Goal: Task Accomplishment & Management: Manage account settings

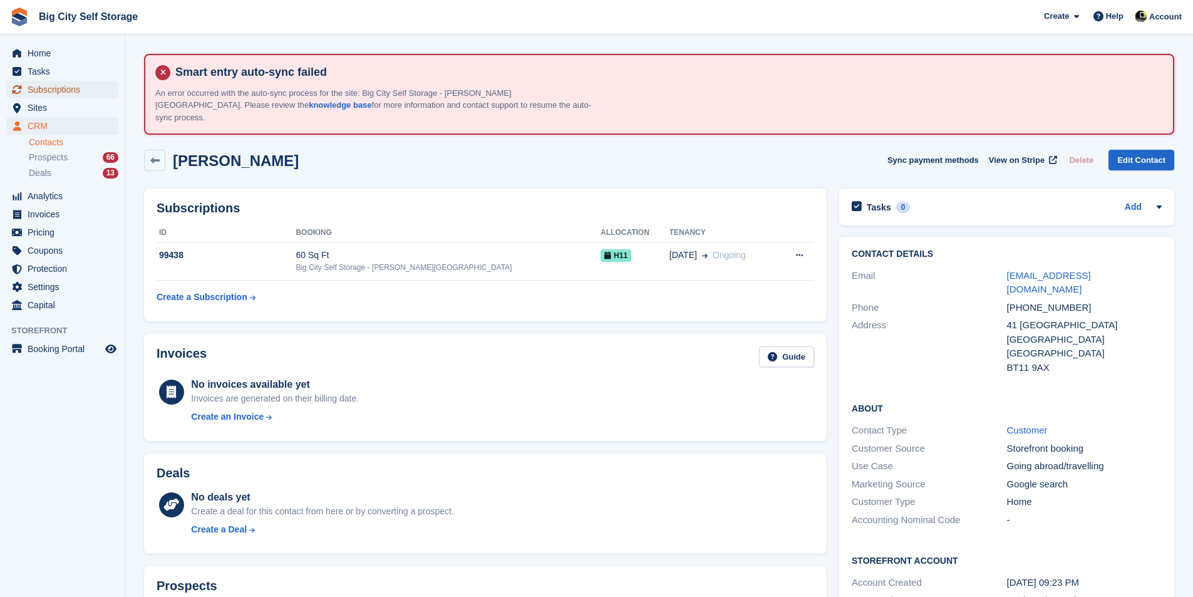
drag, startPoint x: 0, startPoint y: 0, endPoint x: 88, endPoint y: 82, distance: 120.5
click at [88, 82] on span "Subscriptions" at bounding box center [65, 90] width 75 height 18
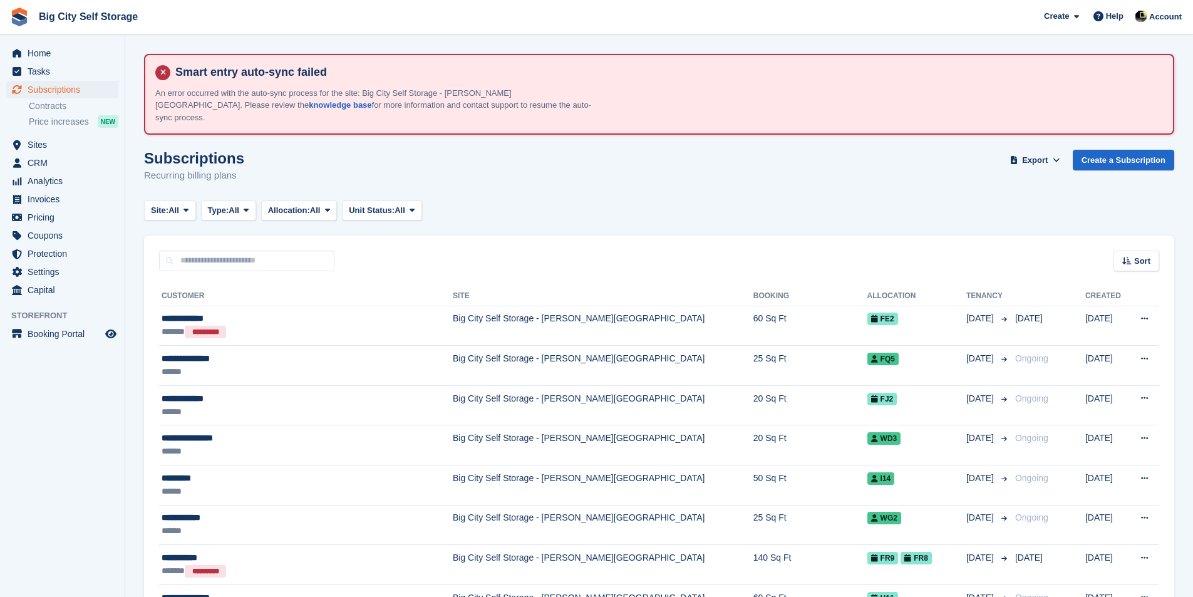
click at [686, 200] on div "Site: All All Big City Self Storage - Boucher Road Big City Self Storage Type: …" at bounding box center [659, 210] width 1030 height 21
click at [299, 250] on input "text" at bounding box center [246, 260] width 175 height 21
type input "******"
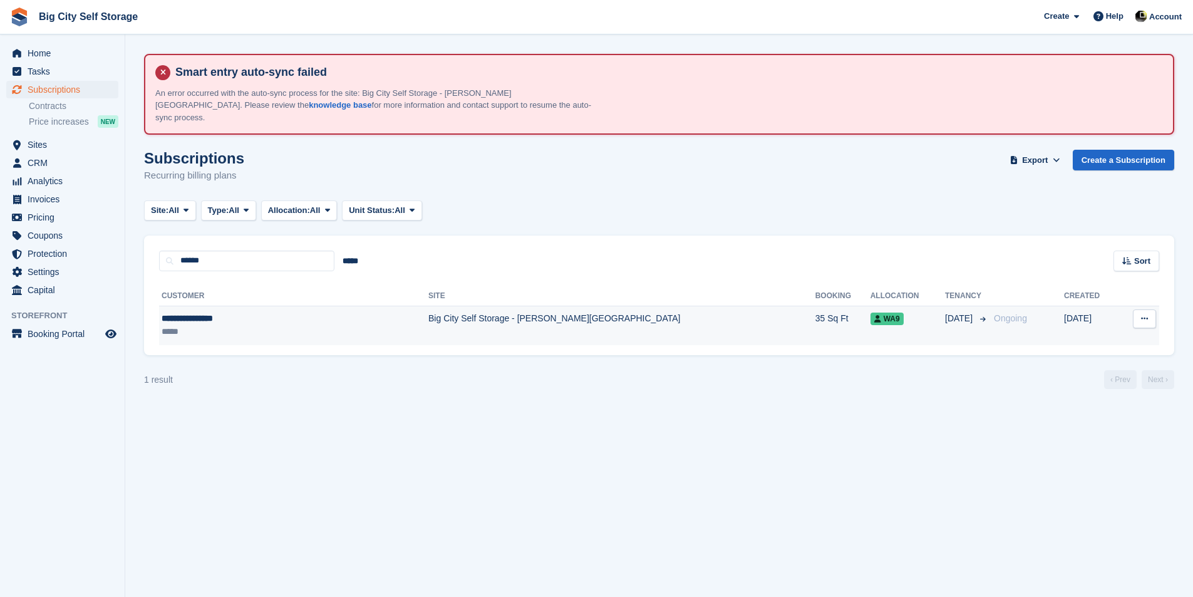
click at [430, 324] on td "Big City Self Storage - [PERSON_NAME][GEOGRAPHIC_DATA]" at bounding box center [621, 325] width 387 height 39
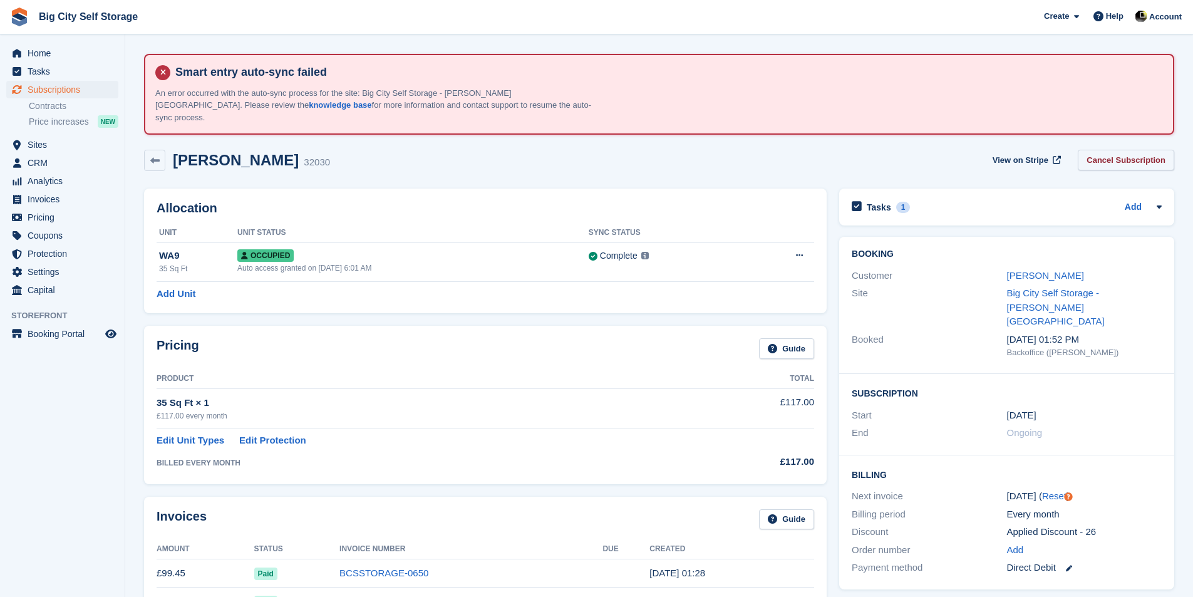
click at [1135, 150] on link "Cancel Subscription" at bounding box center [1126, 160] width 96 height 21
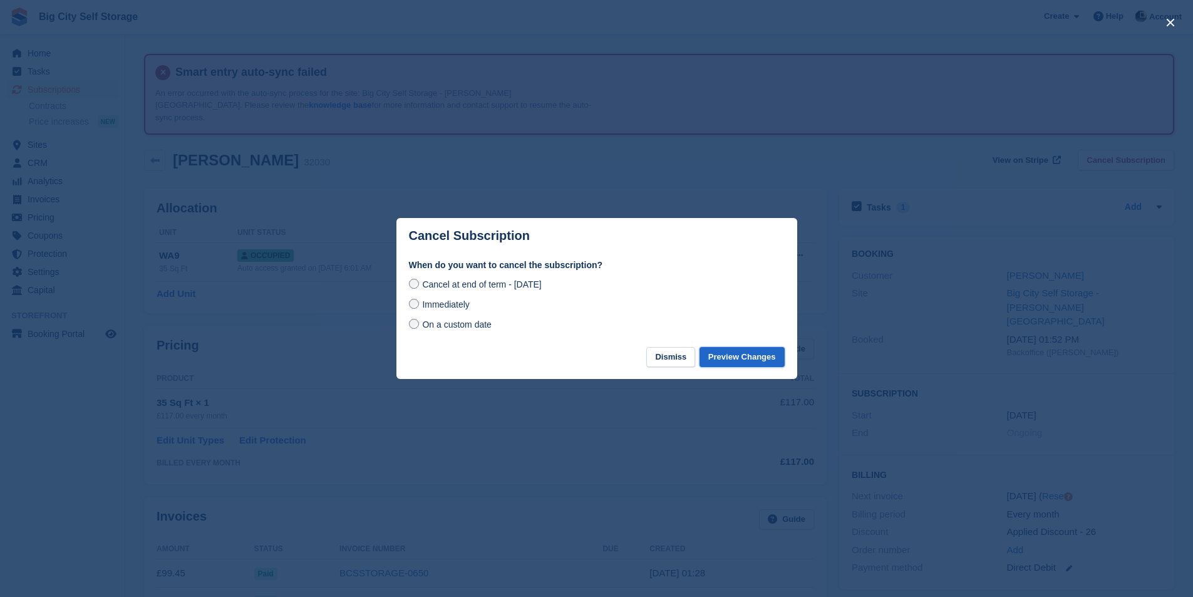
click at [770, 359] on button "Preview Changes" at bounding box center [741, 357] width 85 height 21
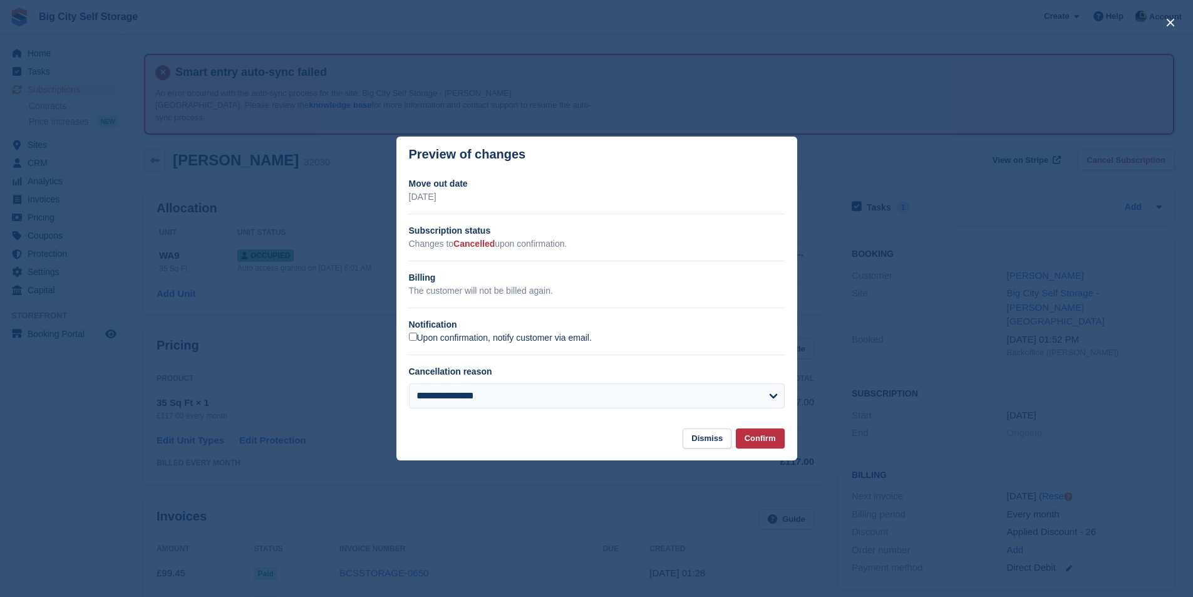
drag, startPoint x: 472, startPoint y: 335, endPoint x: 480, endPoint y: 339, distance: 8.7
click at [474, 335] on label "Upon confirmation, notify customer via email." at bounding box center [500, 338] width 183 height 11
click at [761, 440] on button "Confirm" at bounding box center [760, 438] width 49 height 21
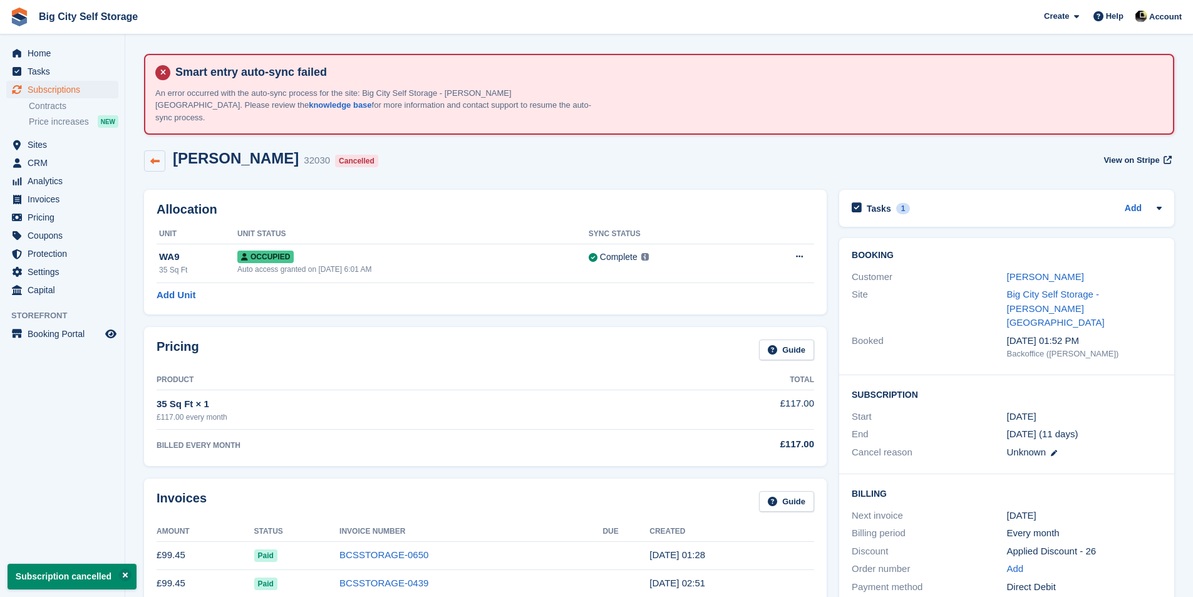
click at [157, 155] on link at bounding box center [154, 160] width 21 height 21
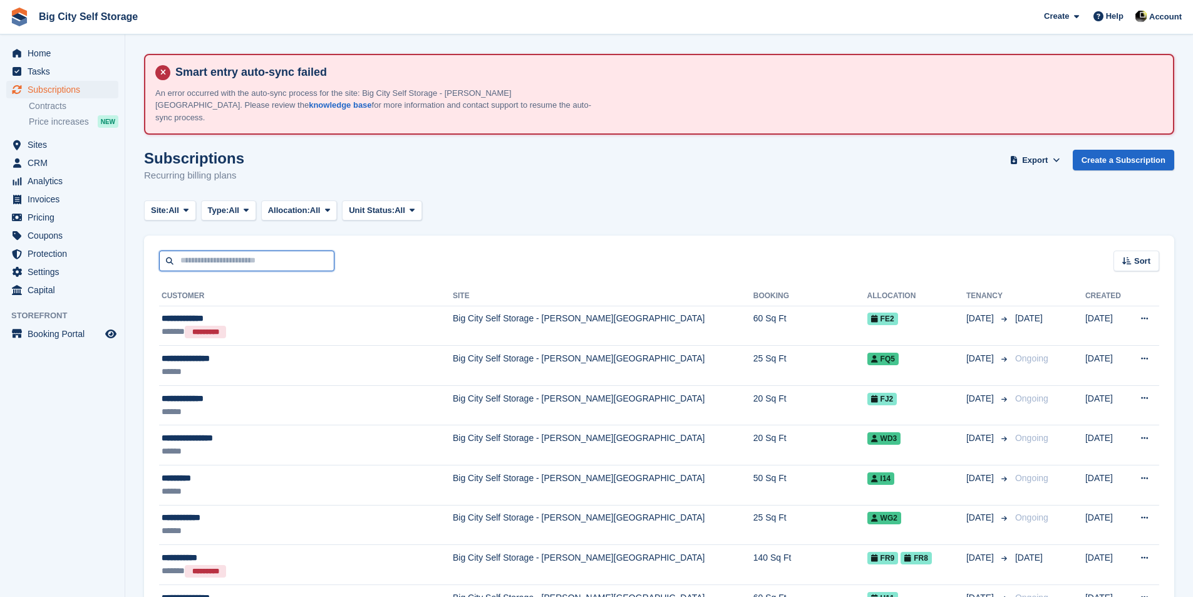
click at [231, 255] on input "text" at bounding box center [246, 260] width 175 height 21
type input "******"
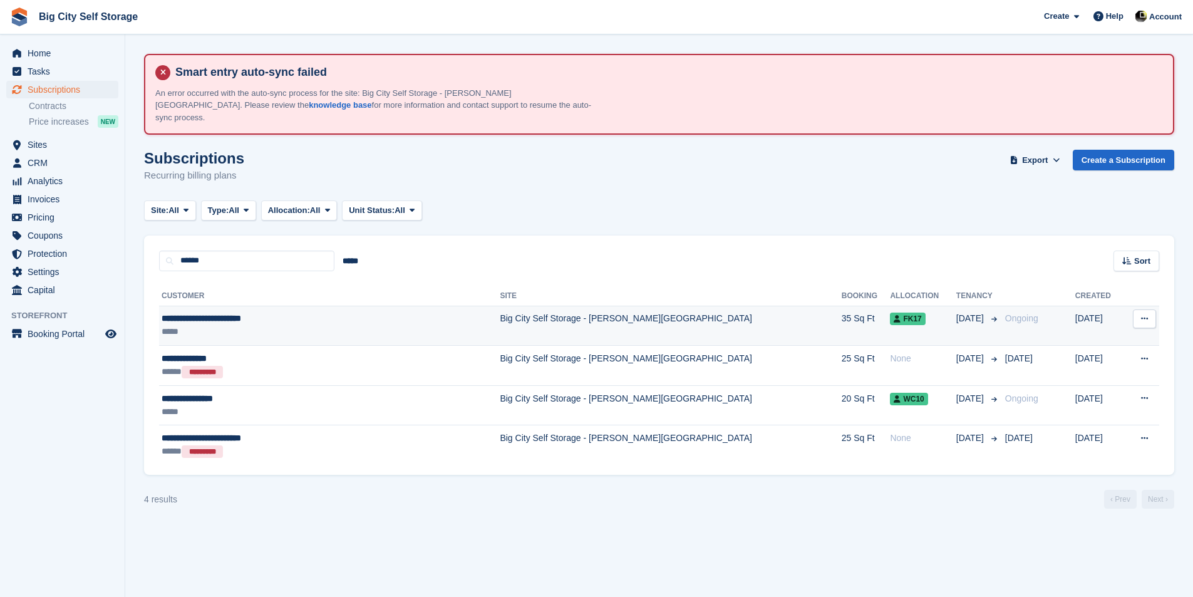
click at [192, 312] on div "**********" at bounding box center [286, 318] width 249 height 13
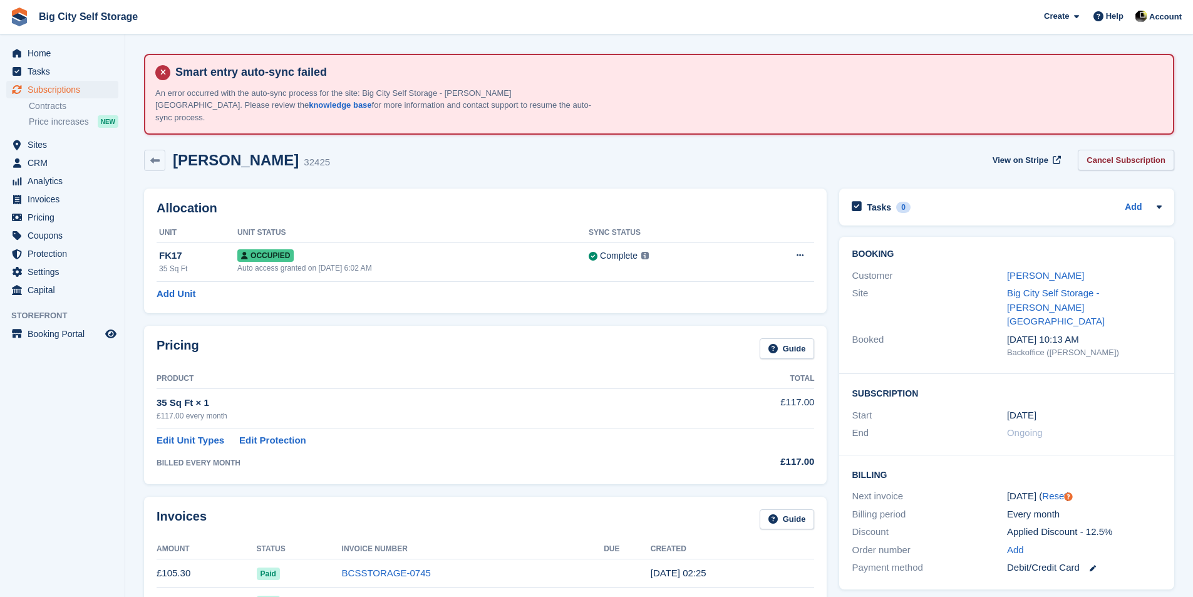
click at [1146, 150] on link "Cancel Subscription" at bounding box center [1126, 160] width 96 height 21
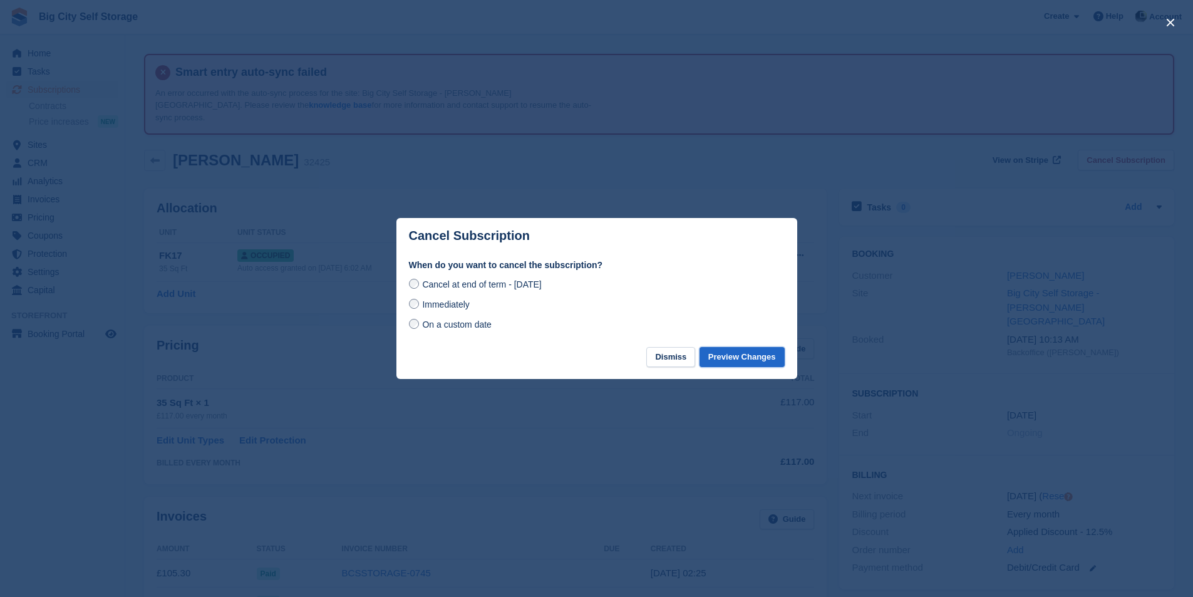
click at [735, 361] on button "Preview Changes" at bounding box center [741, 357] width 85 height 21
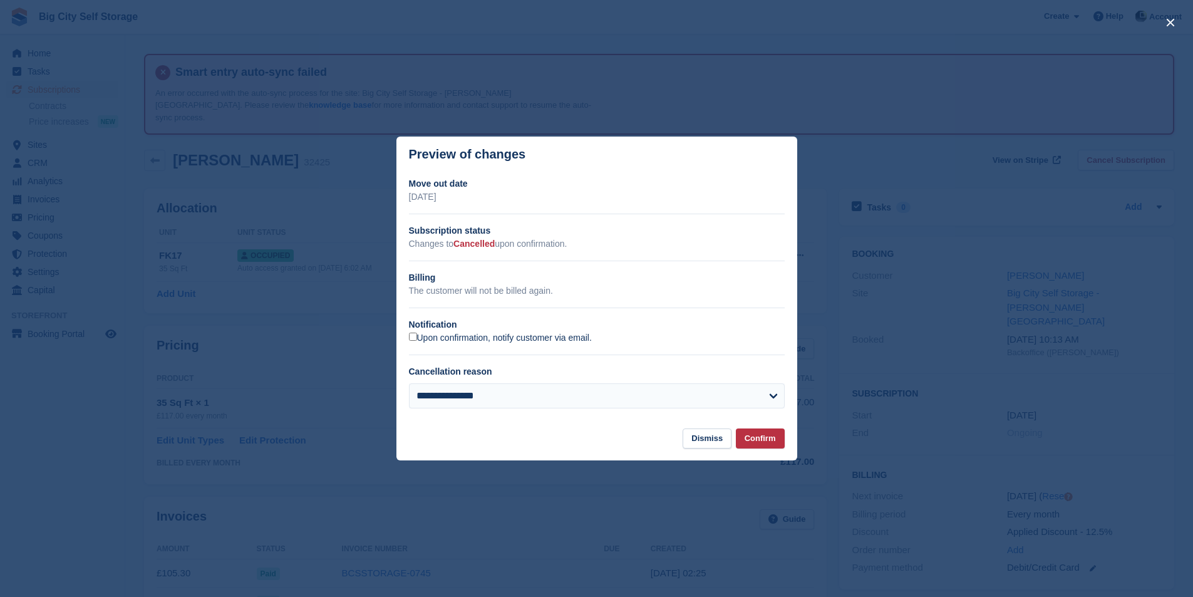
click at [470, 339] on label "Upon confirmation, notify customer via email." at bounding box center [500, 338] width 183 height 11
click at [748, 435] on button "Confirm" at bounding box center [760, 438] width 49 height 21
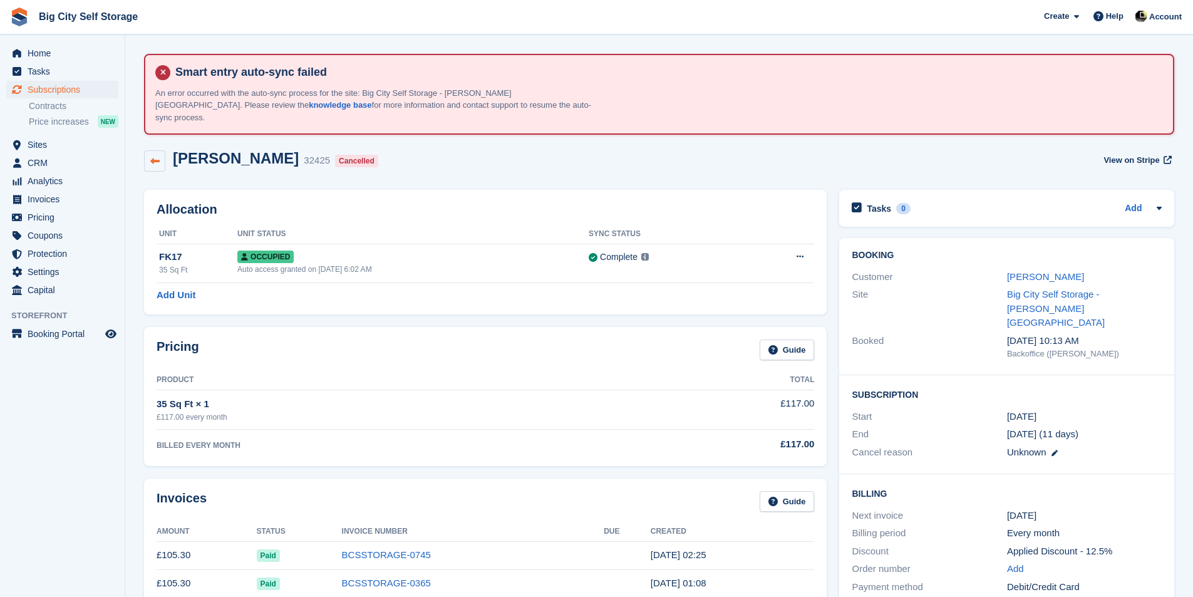
click at [162, 158] on link at bounding box center [154, 160] width 21 height 21
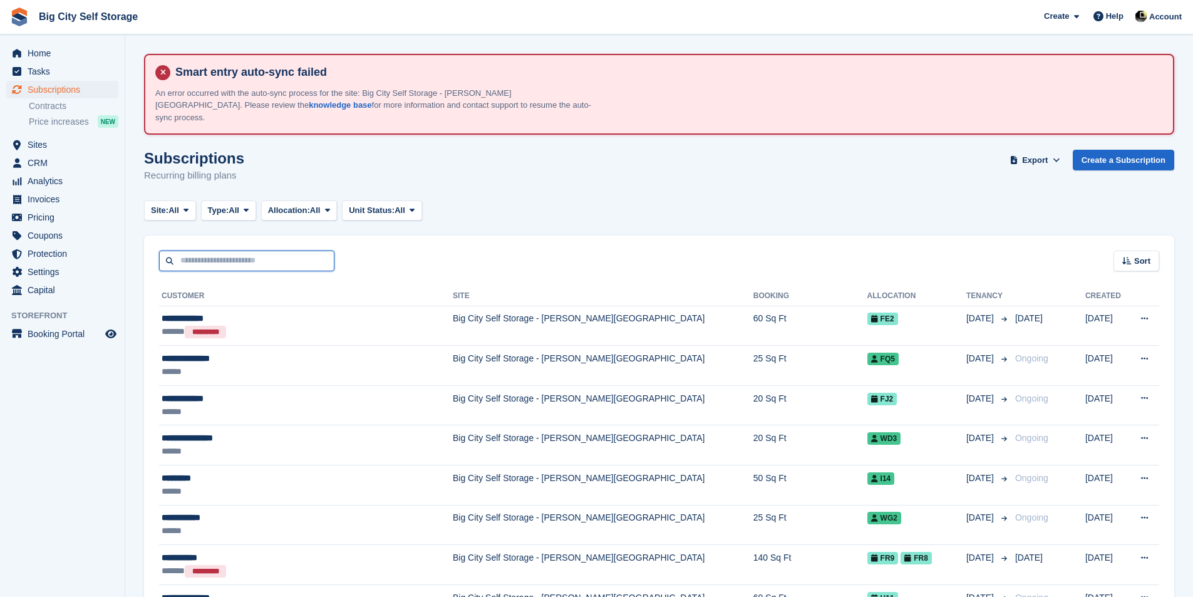
click at [312, 252] on input "text" at bounding box center [246, 260] width 175 height 21
type input "****"
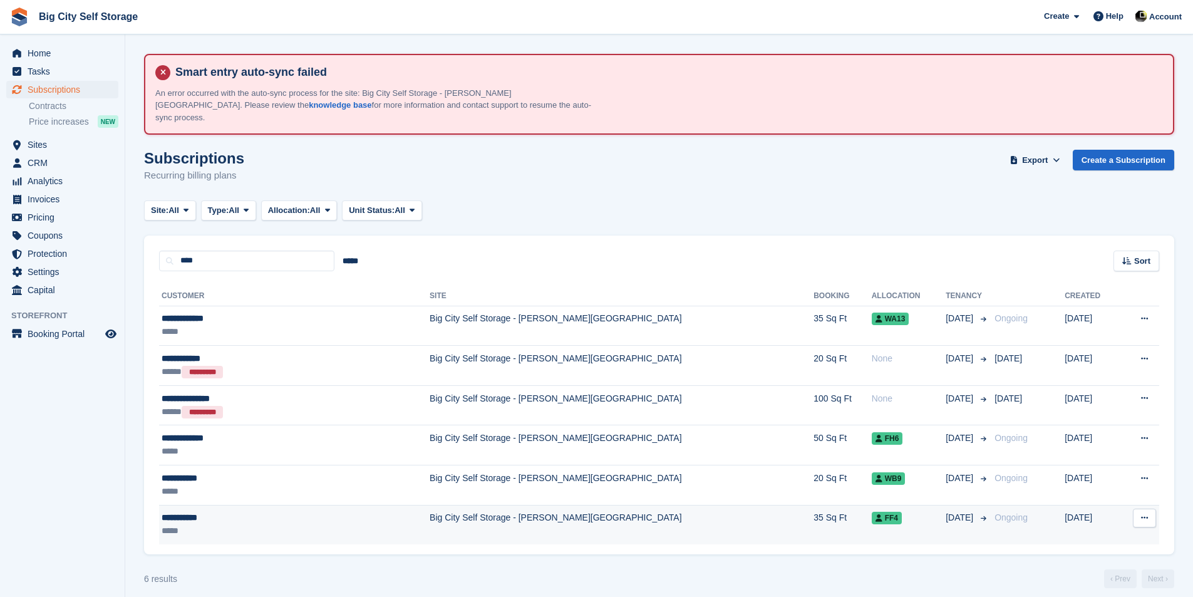
click at [278, 524] on div "*****" at bounding box center [249, 530] width 175 height 13
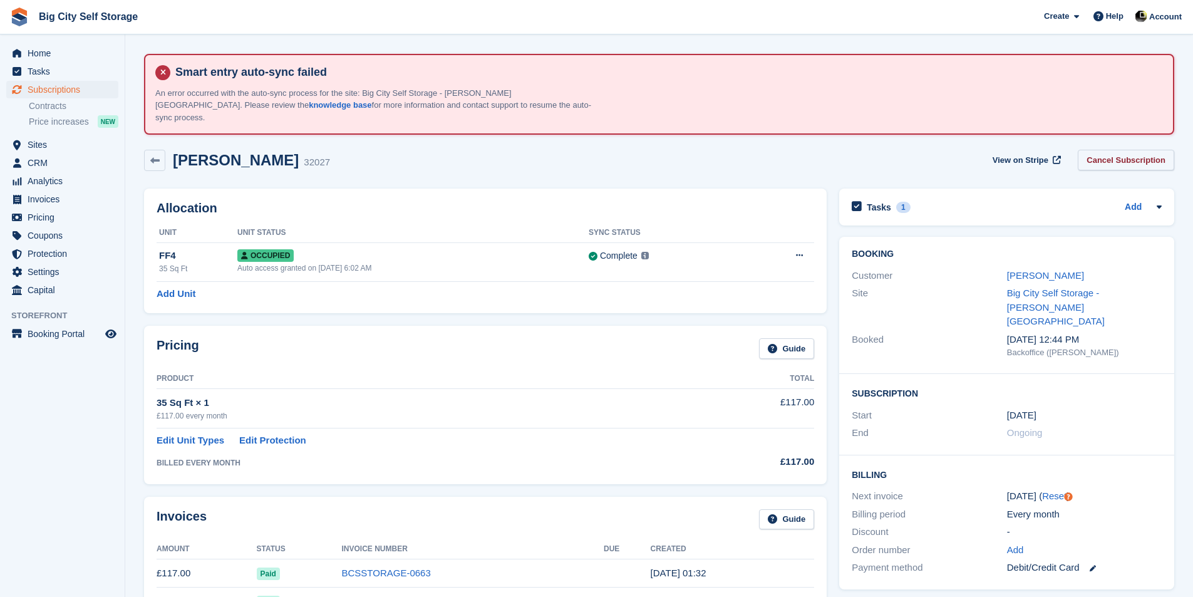
click at [1148, 150] on link "Cancel Subscription" at bounding box center [1126, 160] width 96 height 21
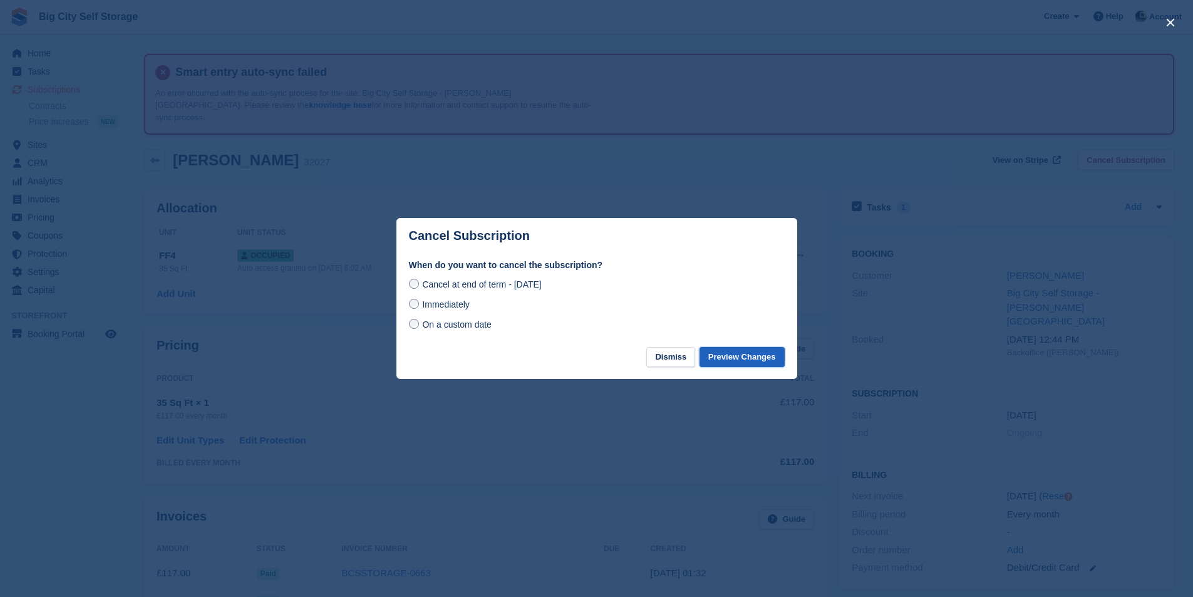
click at [724, 354] on button "Preview Changes" at bounding box center [741, 357] width 85 height 21
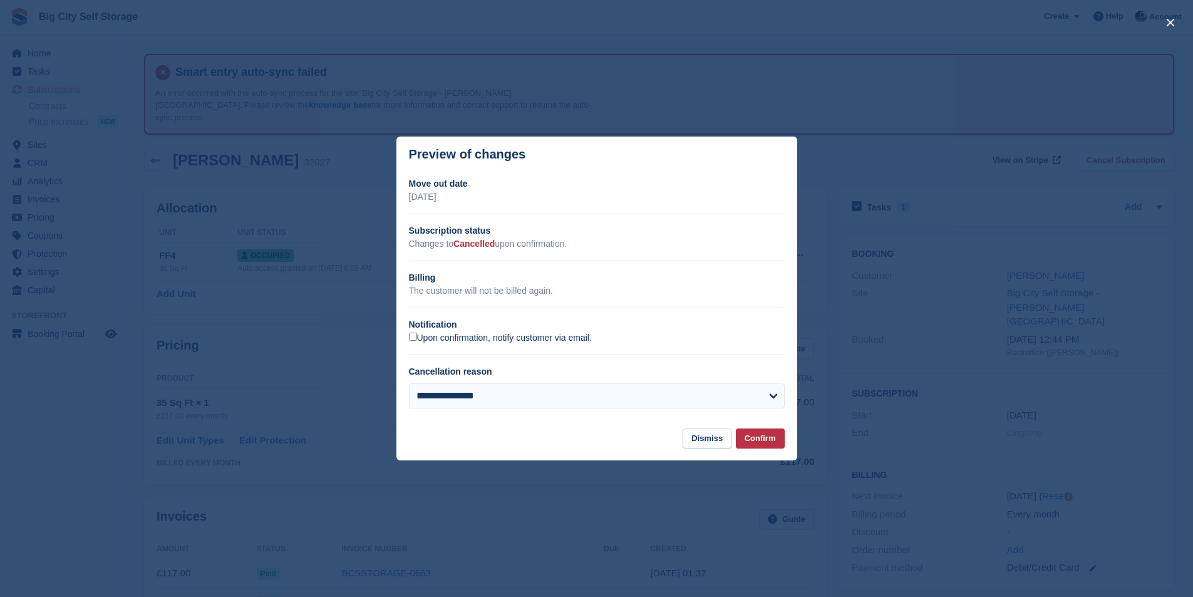
click at [485, 344] on label "Upon confirmation, notify customer via email." at bounding box center [500, 338] width 183 height 11
click at [559, 338] on label "Upon confirmation, notify customer via email." at bounding box center [500, 338] width 183 height 11
click at [758, 431] on button "Confirm" at bounding box center [760, 438] width 49 height 21
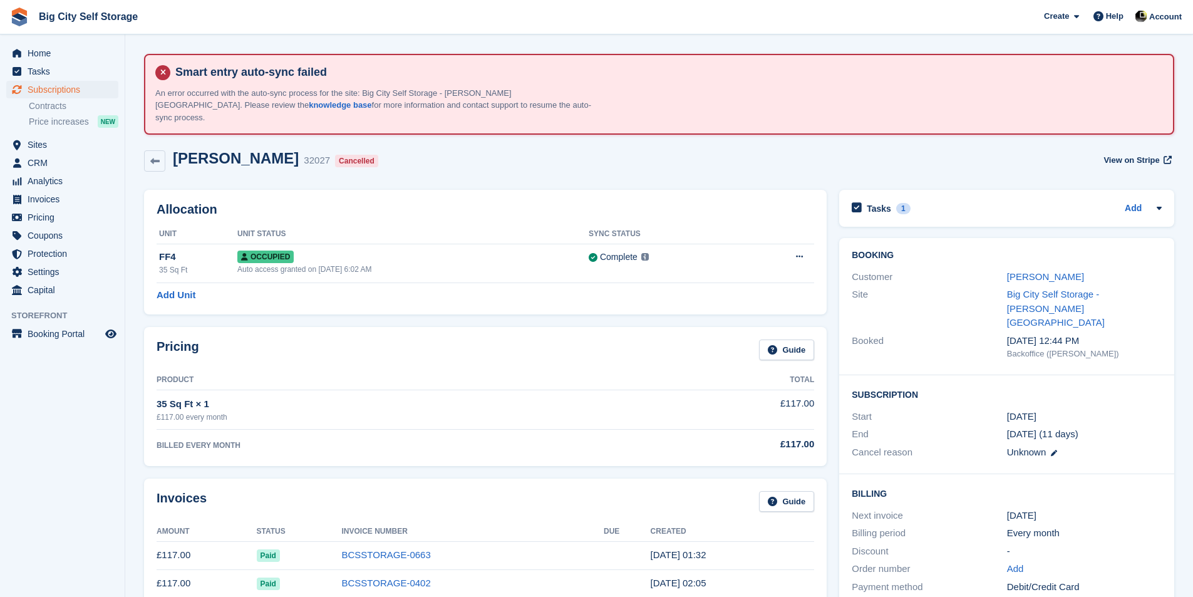
click at [143, 153] on div "[PERSON_NAME] 32027 Cancelled View on Stripe" at bounding box center [659, 163] width 1043 height 40
click at [157, 157] on icon at bounding box center [154, 161] width 9 height 9
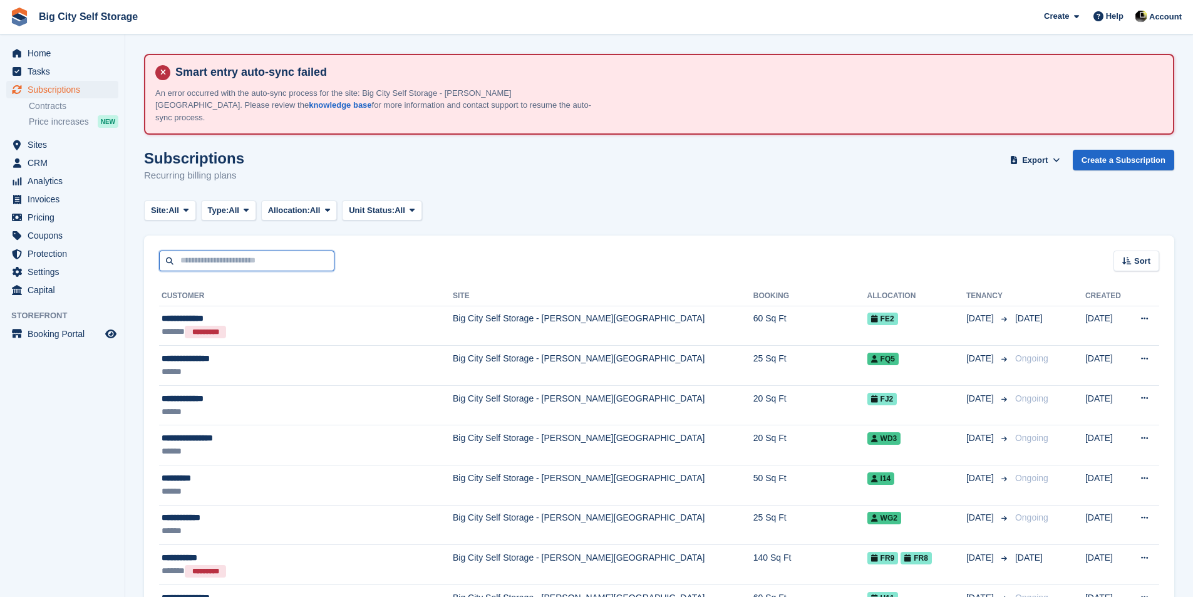
click at [299, 251] on input "text" at bounding box center [246, 260] width 175 height 21
type input "****"
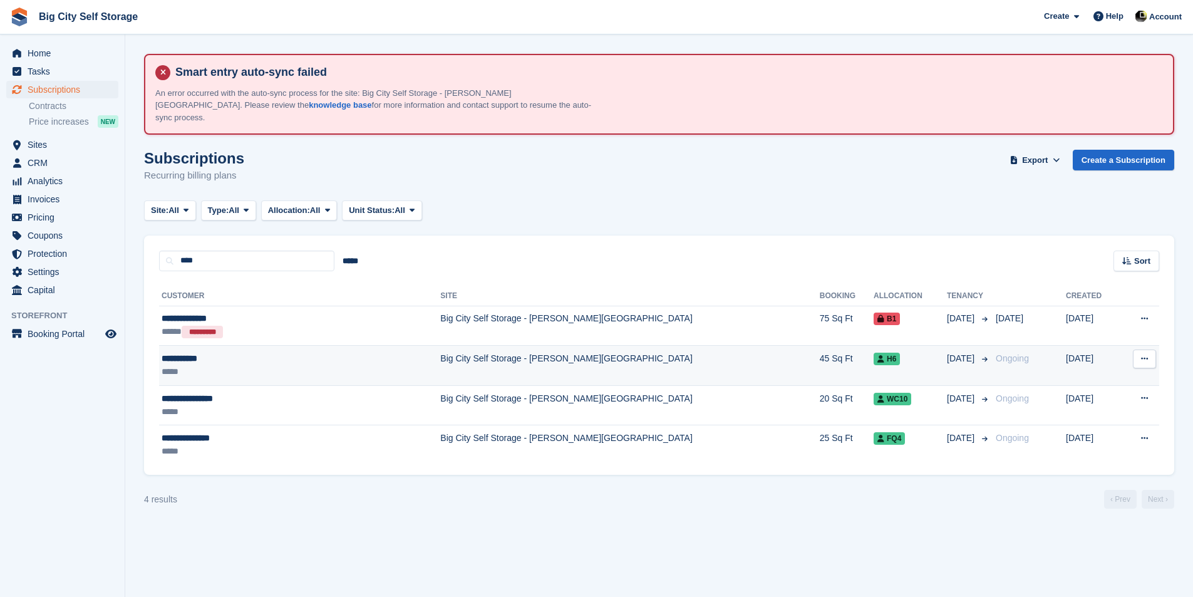
click at [523, 354] on td "Big City Self Storage - [PERSON_NAME][GEOGRAPHIC_DATA]" at bounding box center [629, 366] width 379 height 40
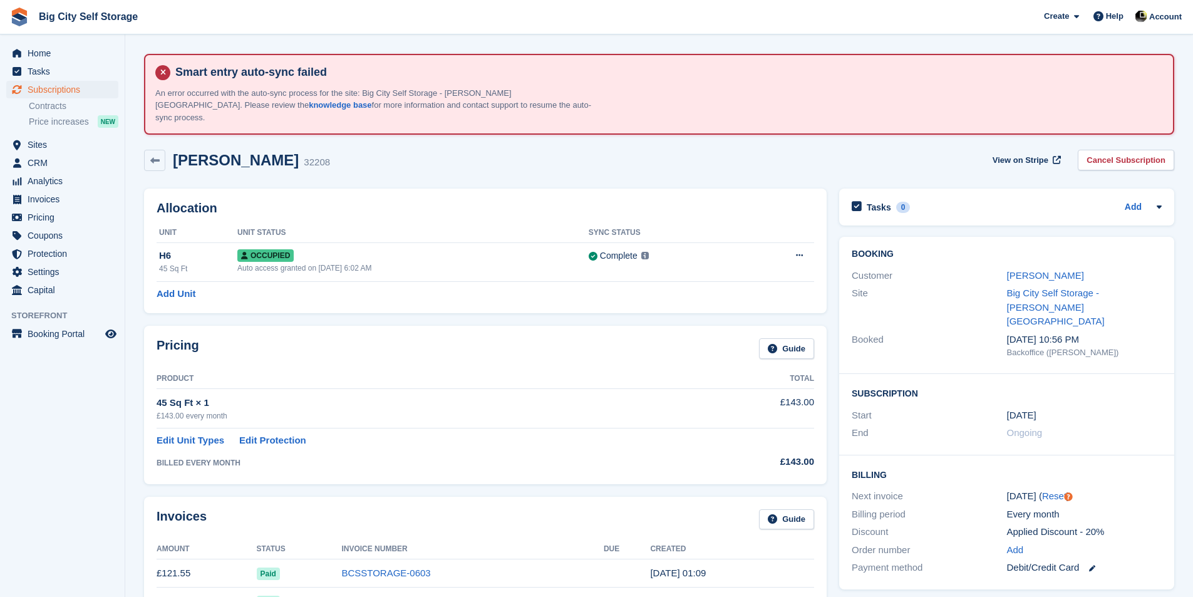
click at [1126, 150] on link "Cancel Subscription" at bounding box center [1126, 160] width 96 height 21
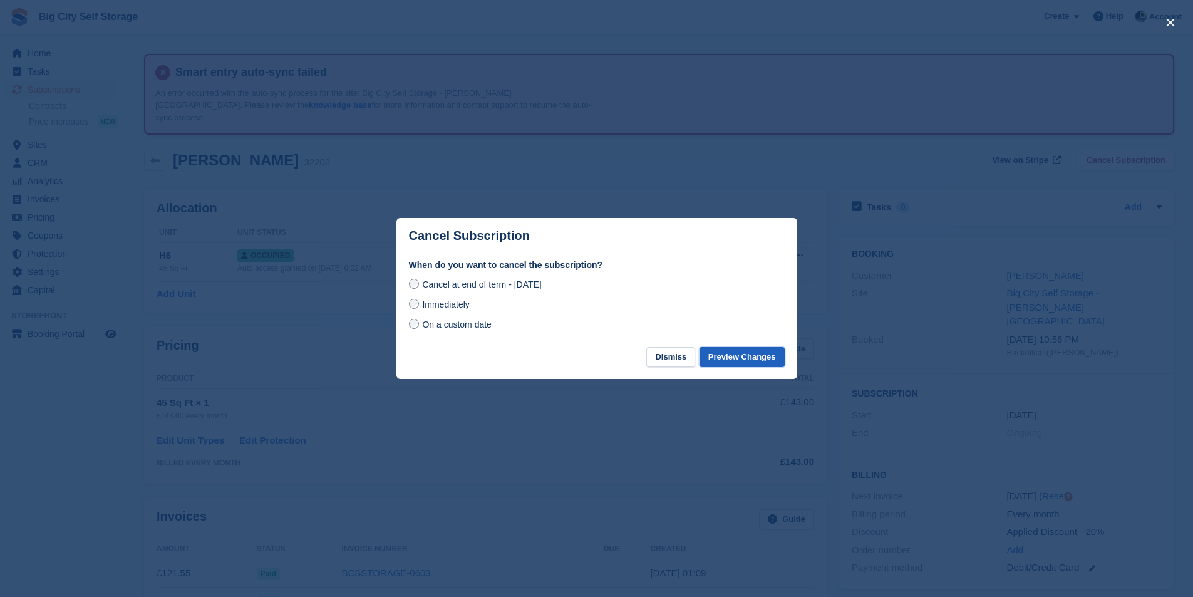
click at [734, 355] on button "Preview Changes" at bounding box center [741, 357] width 85 height 21
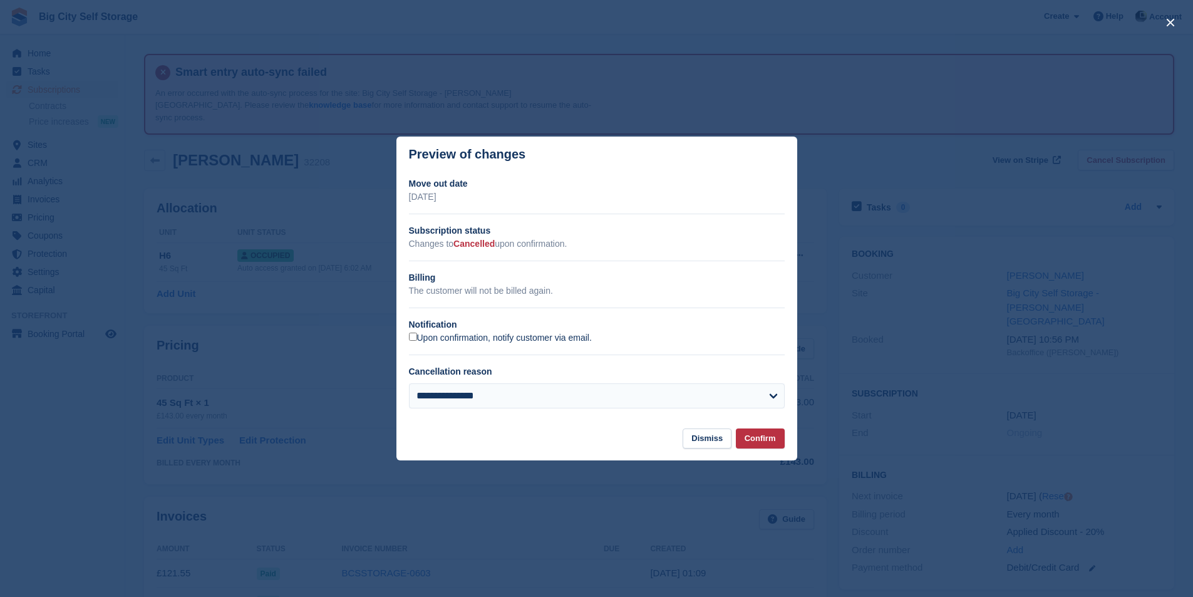
click at [569, 333] on label "Upon confirmation, notify customer via email." at bounding box center [500, 338] width 183 height 11
click at [777, 446] on button "Confirm" at bounding box center [760, 438] width 49 height 21
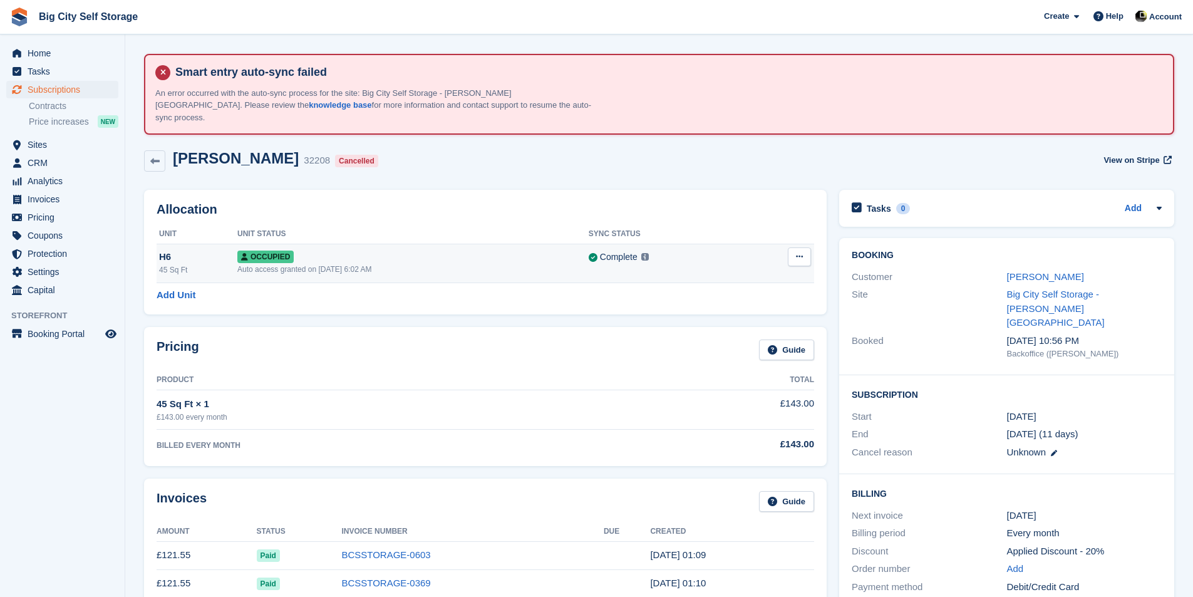
drag, startPoint x: 627, startPoint y: 251, endPoint x: 621, endPoint y: 255, distance: 8.2
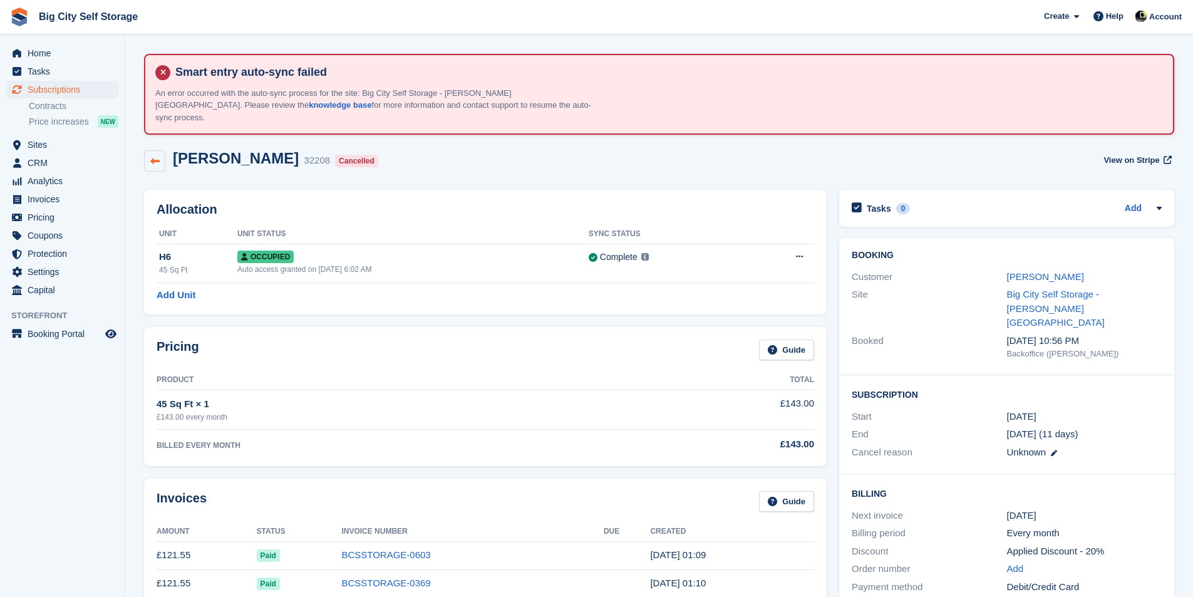
drag, startPoint x: 621, startPoint y: 255, endPoint x: 148, endPoint y: 147, distance: 485.0
click at [148, 150] on link at bounding box center [154, 160] width 21 height 21
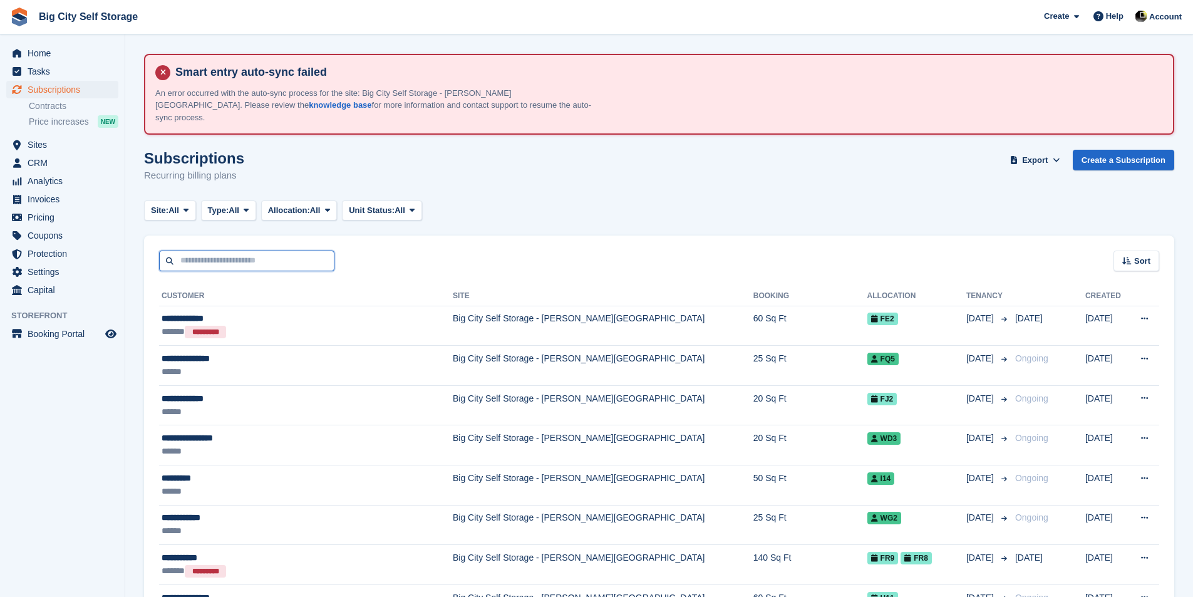
click at [311, 250] on input "text" at bounding box center [246, 260] width 175 height 21
type input "******"
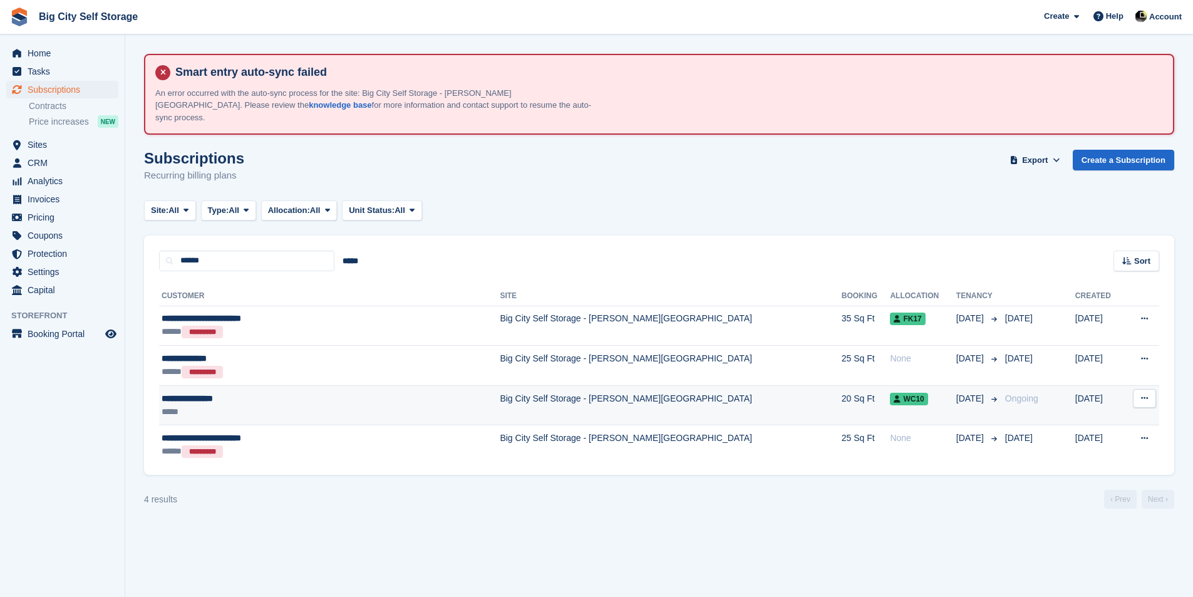
click at [249, 405] on div "*****" at bounding box center [286, 411] width 249 height 13
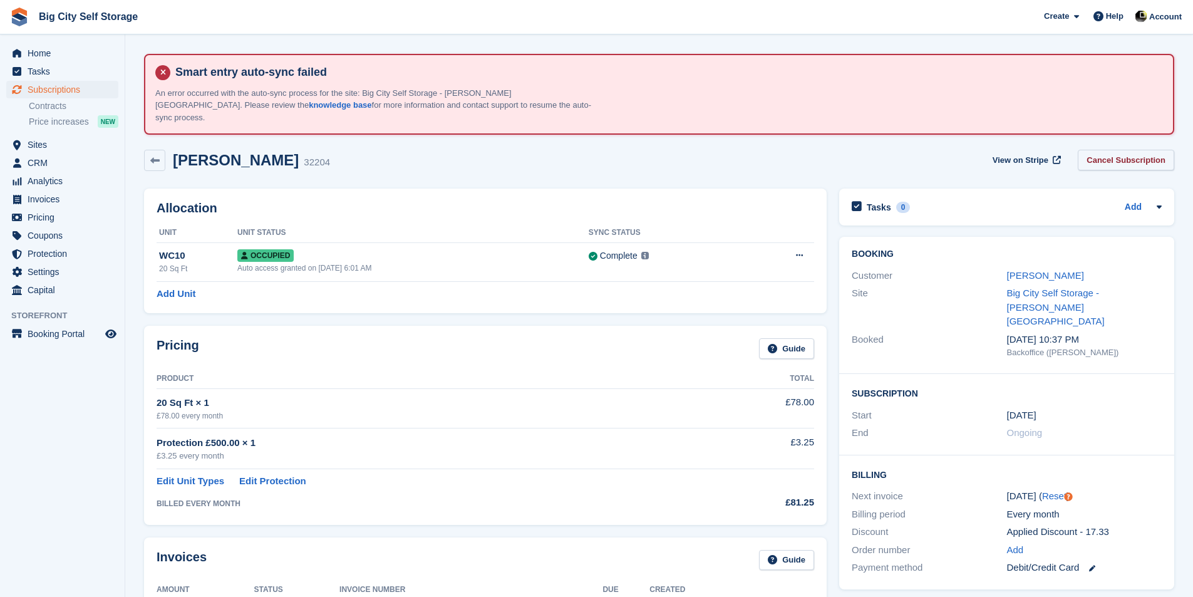
click at [1092, 150] on link "Cancel Subscription" at bounding box center [1126, 160] width 96 height 21
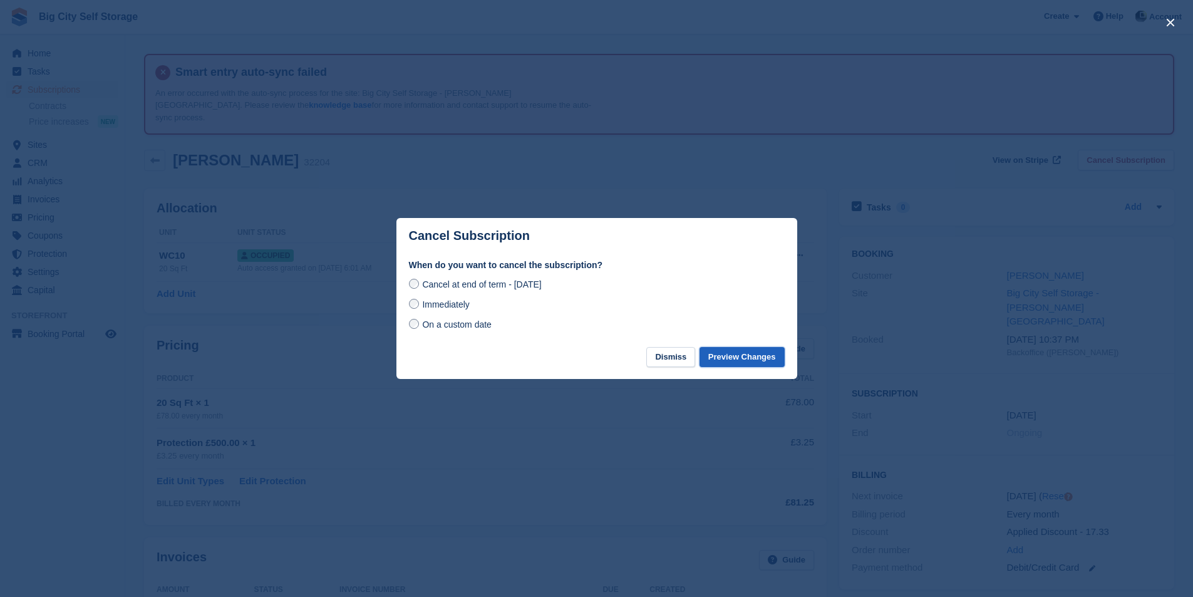
click at [763, 363] on button "Preview Changes" at bounding box center [741, 357] width 85 height 21
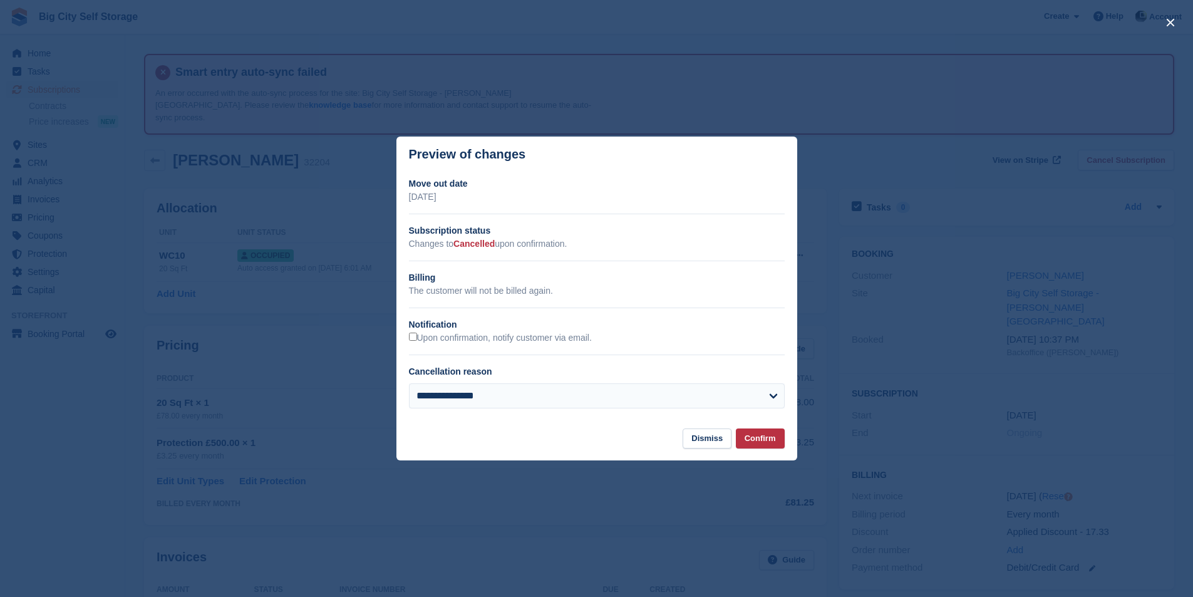
click at [544, 331] on h2 "Notification" at bounding box center [597, 324] width 376 height 13
click at [547, 341] on label "Upon confirmation, notify customer via email." at bounding box center [500, 338] width 183 height 11
click at [752, 441] on button "Confirm" at bounding box center [760, 438] width 49 height 21
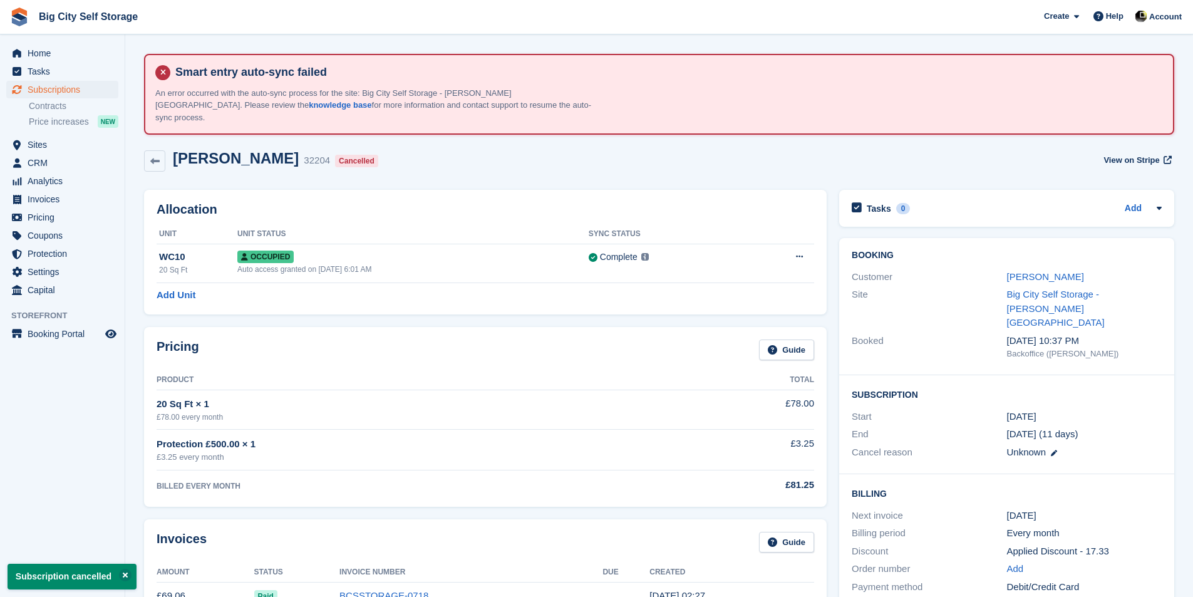
click at [125, 156] on section "Smart entry auto-sync failed An error occurred with the auto-sync process for t…" at bounding box center [659, 571] width 1068 height 1142
click at [150, 150] on link at bounding box center [154, 160] width 21 height 21
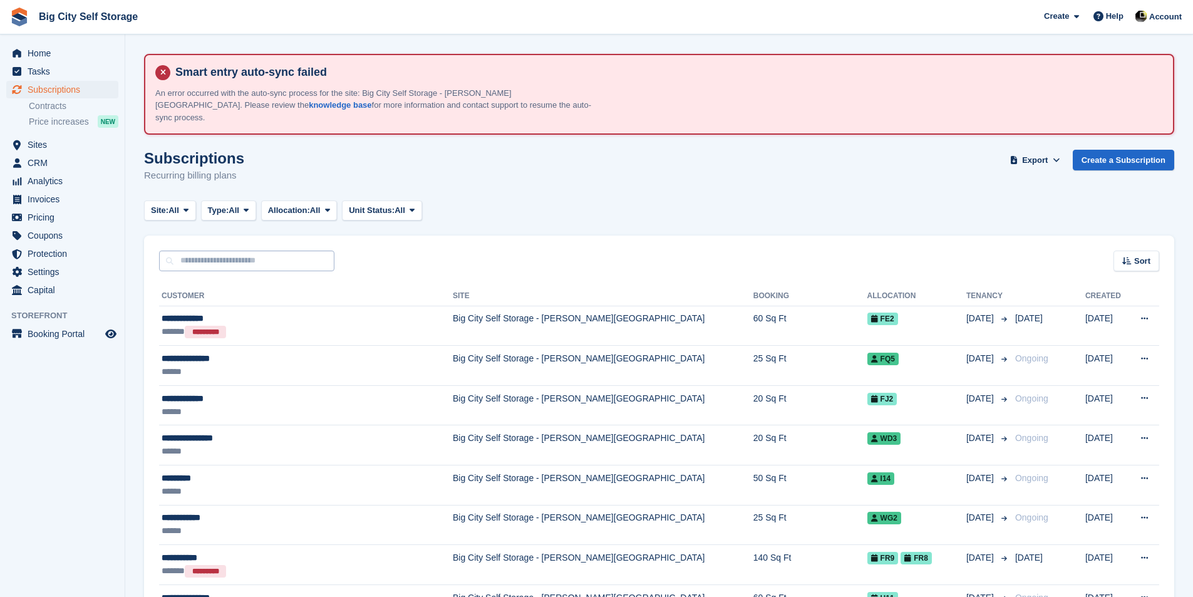
drag, startPoint x: 232, startPoint y: 260, endPoint x: 237, endPoint y: 252, distance: 9.0
click at [239, 250] on input "text" at bounding box center [246, 260] width 175 height 21
type input "******"
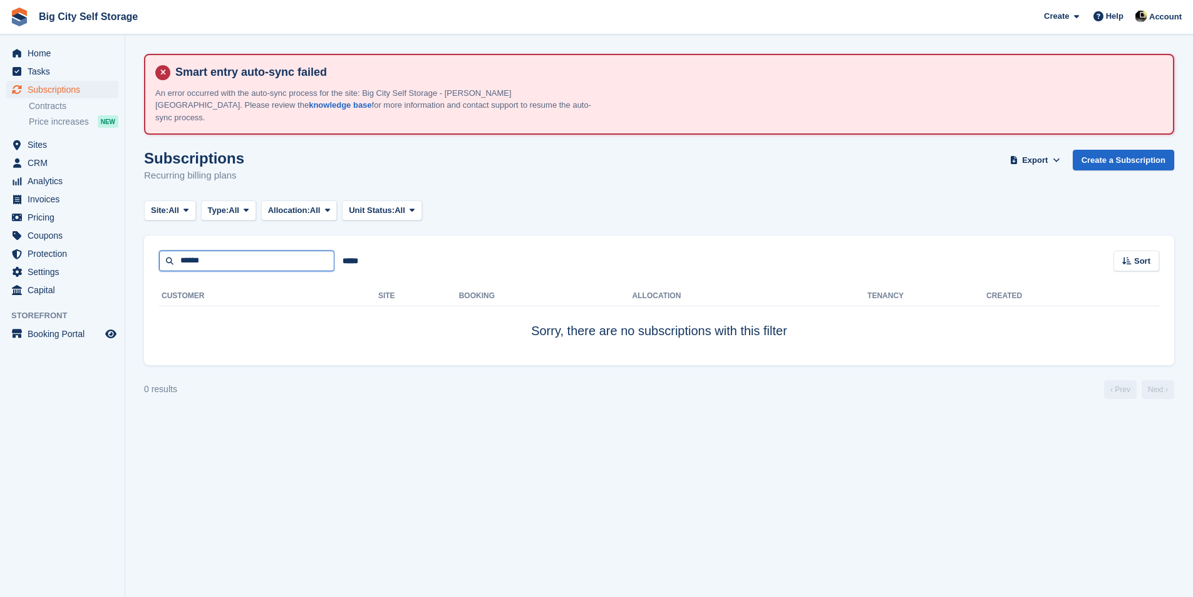
click at [214, 250] on input "******" at bounding box center [246, 260] width 175 height 21
type input "***"
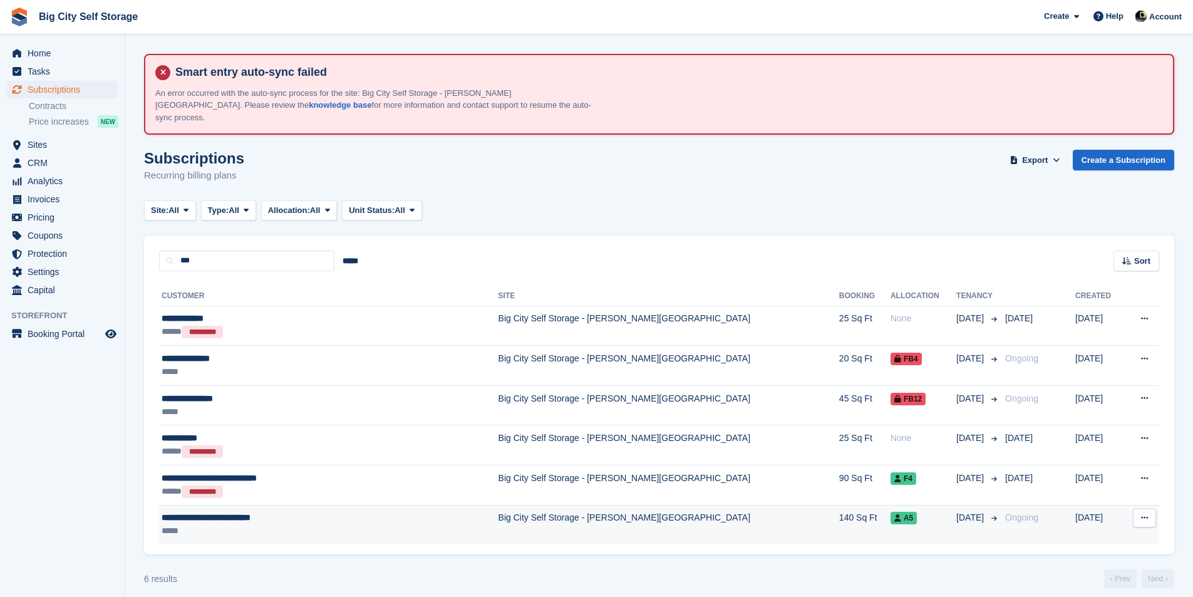
click at [294, 511] on div "**********" at bounding box center [286, 517] width 249 height 13
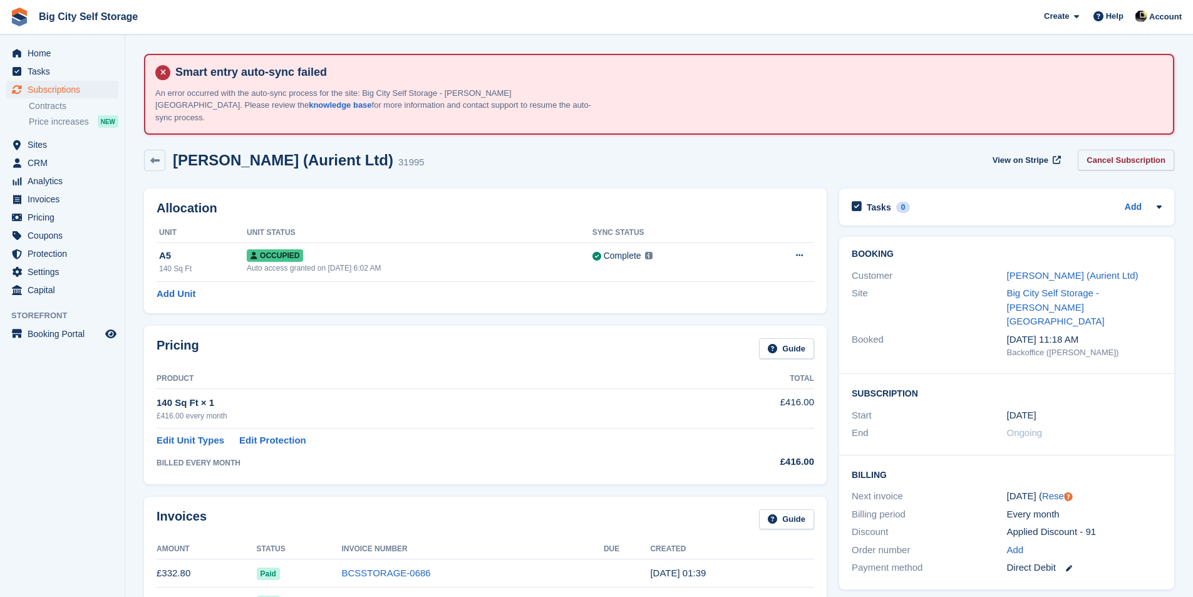
click at [1095, 150] on link "Cancel Subscription" at bounding box center [1126, 160] width 96 height 21
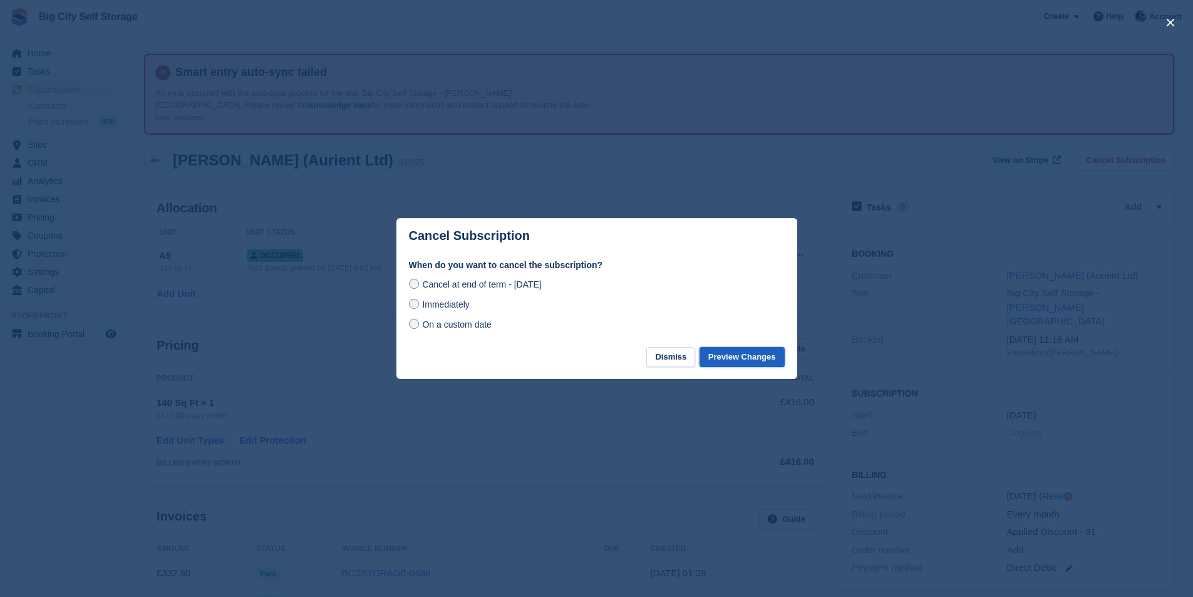
click at [752, 353] on button "Preview Changes" at bounding box center [741, 357] width 85 height 21
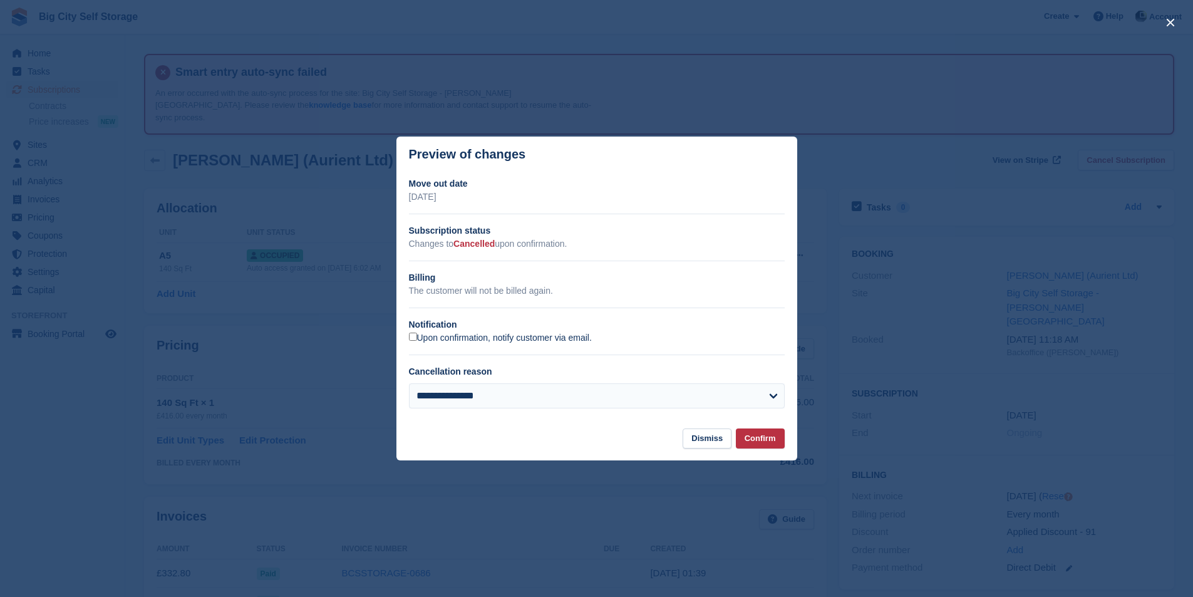
click at [512, 343] on label "Upon confirmation, notify customer via email." at bounding box center [500, 338] width 183 height 11
click at [770, 445] on button "Confirm" at bounding box center [760, 438] width 49 height 21
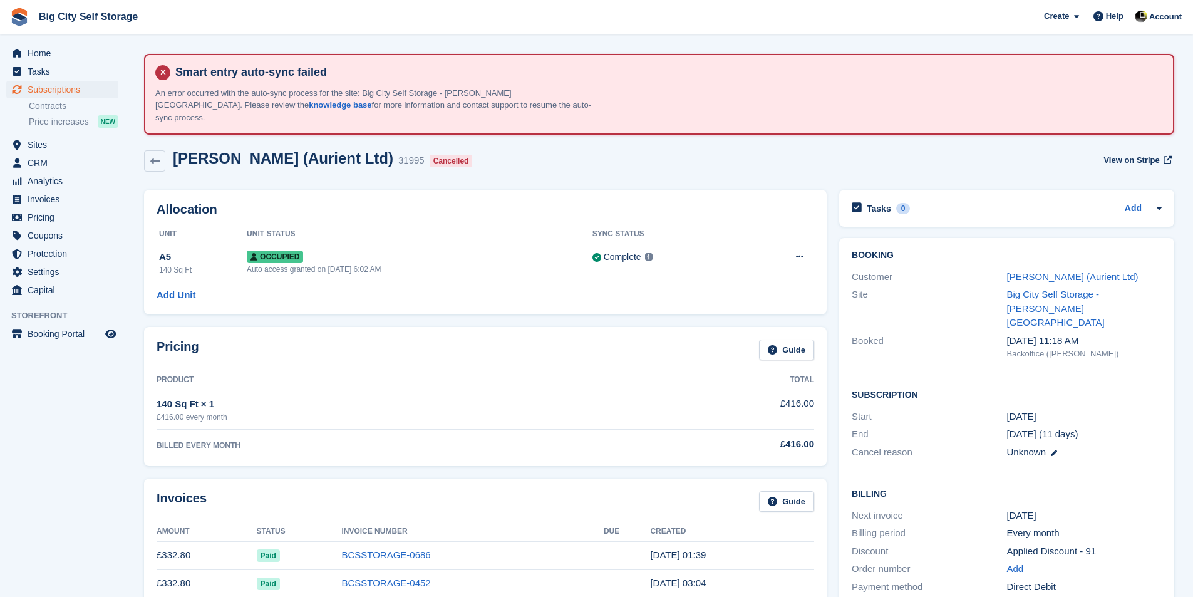
click at [148, 164] on div "Anthony Kieran (Aurient Ltd) 31995 Cancelled View on Stripe" at bounding box center [659, 163] width 1043 height 40
click at [157, 150] on link at bounding box center [154, 160] width 21 height 21
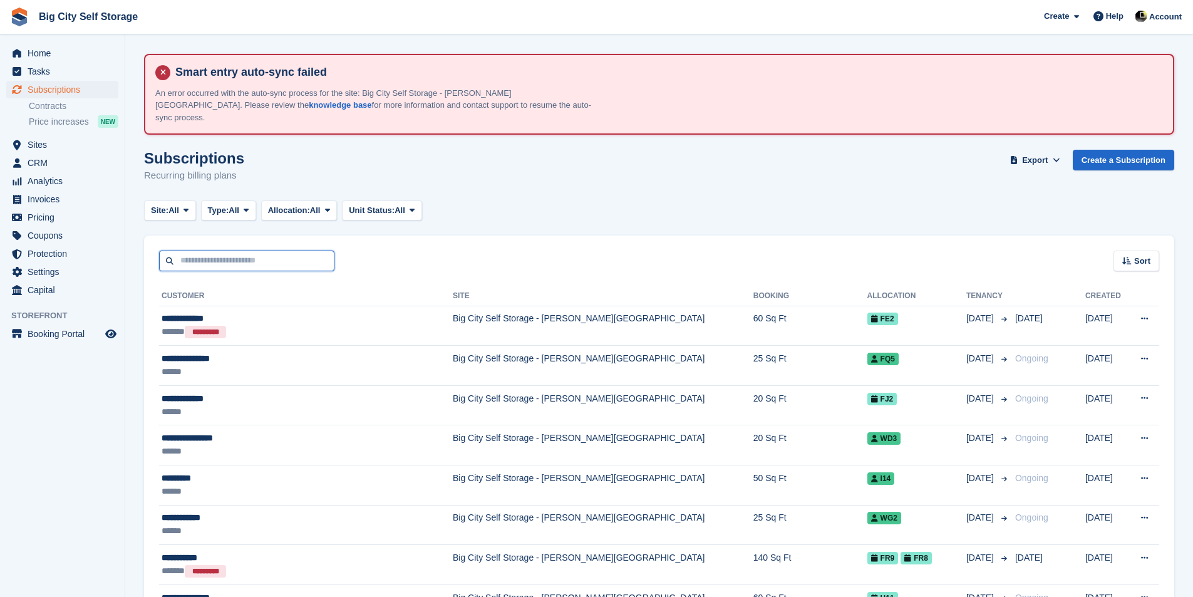
click at [240, 250] on input "text" at bounding box center [246, 260] width 175 height 21
type input "******"
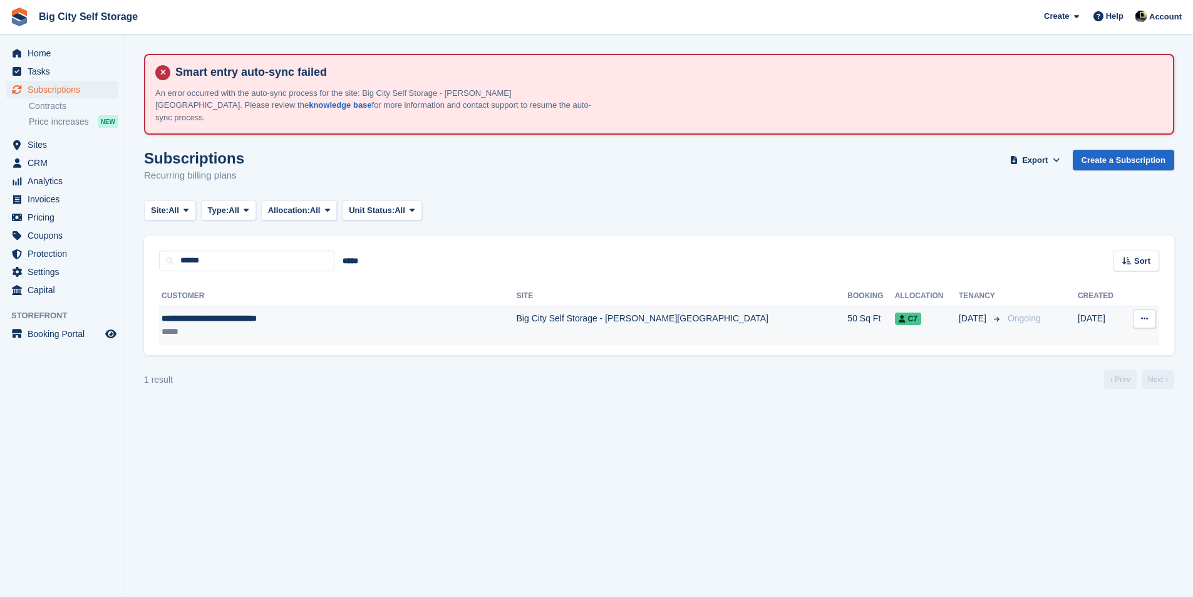
click at [234, 327] on td "**********" at bounding box center [338, 325] width 358 height 39
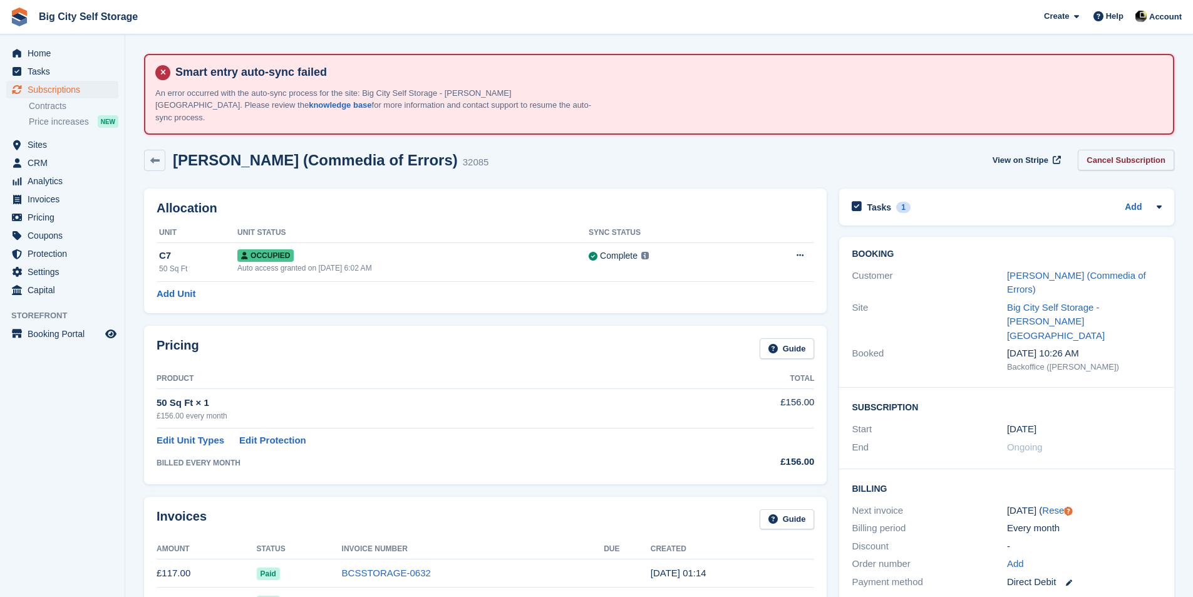
click at [1144, 150] on link "Cancel Subscription" at bounding box center [1126, 160] width 96 height 21
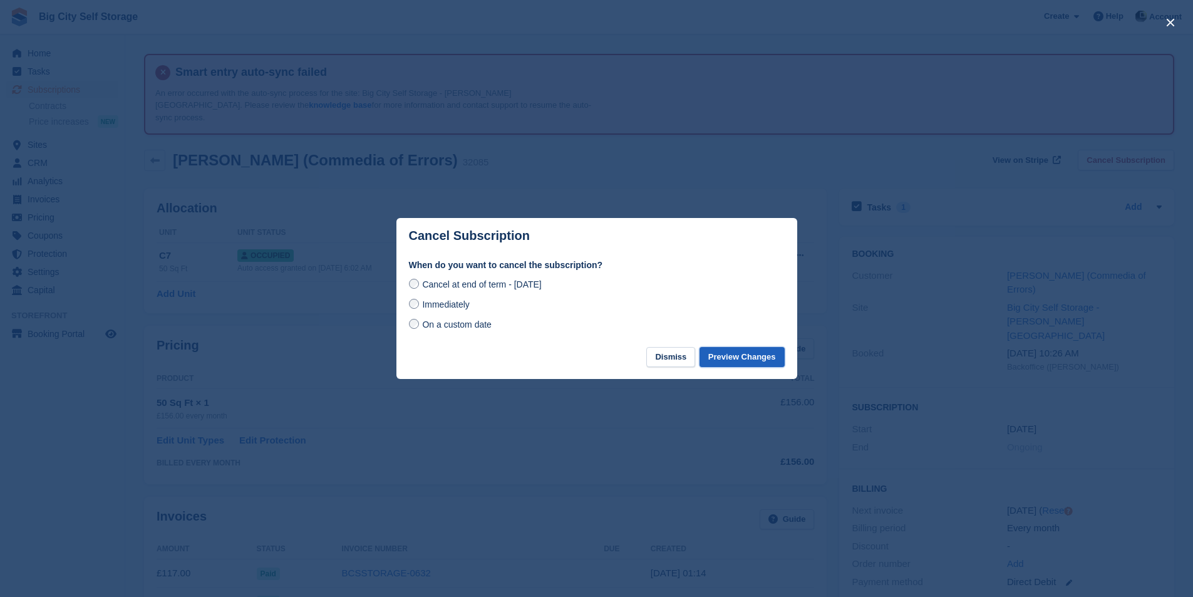
click at [749, 355] on button "Preview Changes" at bounding box center [741, 357] width 85 height 21
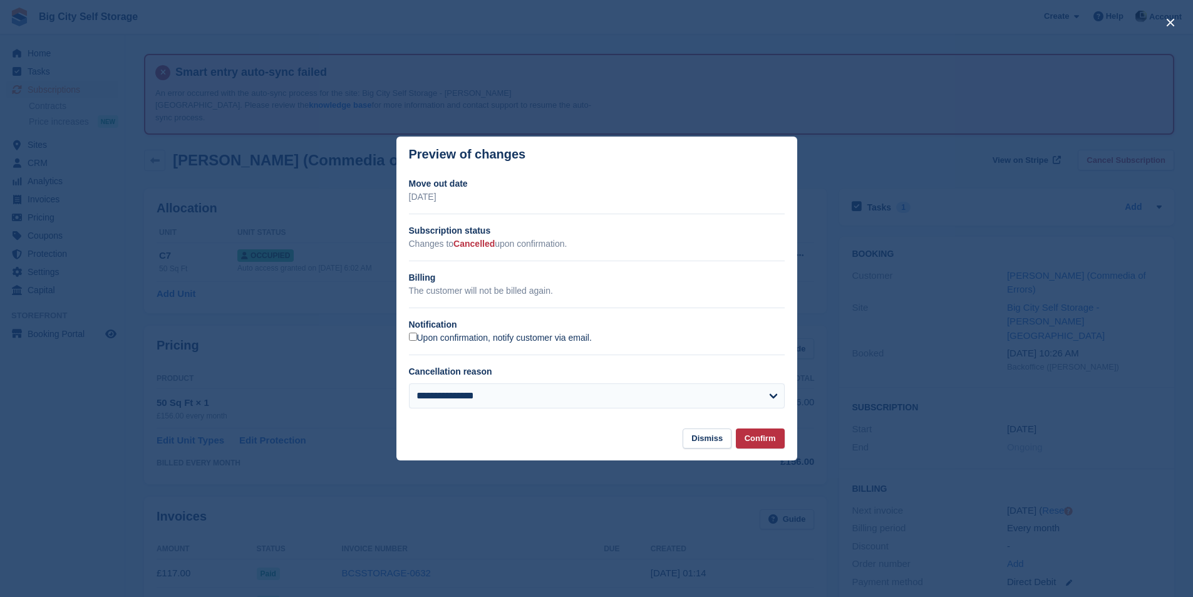
click at [460, 339] on label "Upon confirmation, notify customer via email." at bounding box center [500, 338] width 183 height 11
click at [763, 443] on button "Confirm" at bounding box center [760, 438] width 49 height 21
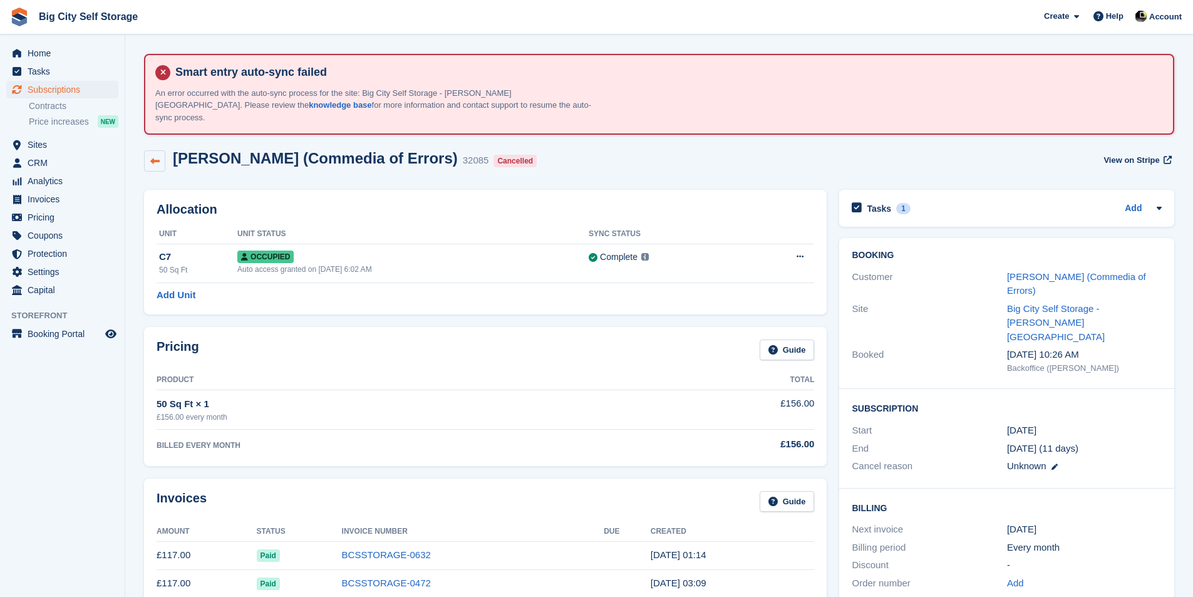
click at [157, 156] on link at bounding box center [154, 160] width 21 height 21
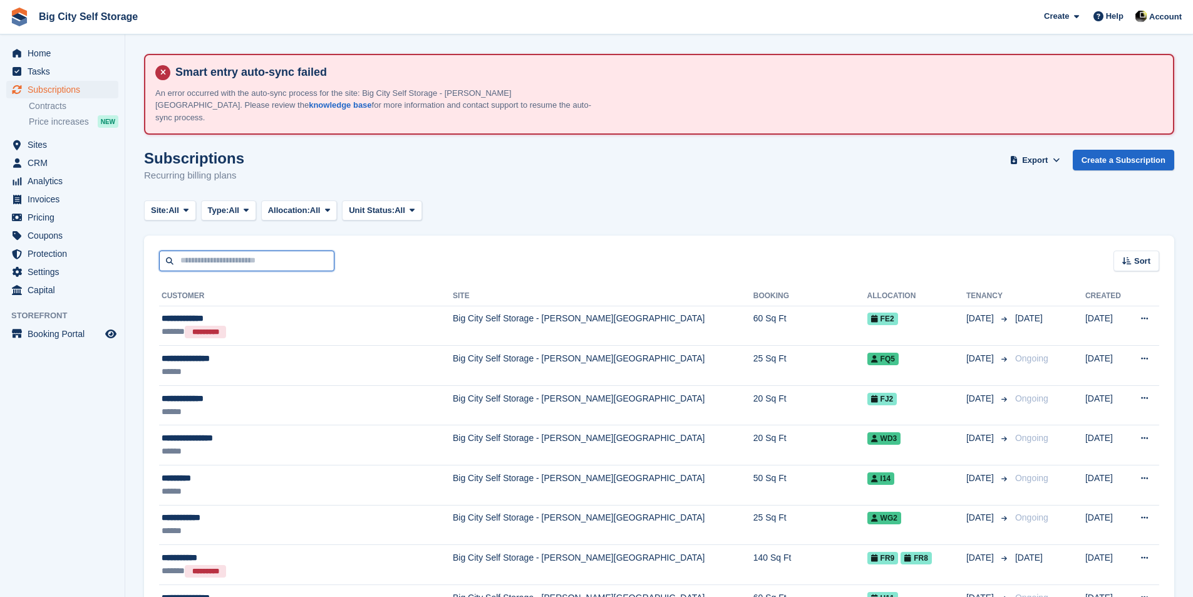
click at [240, 250] on input "text" at bounding box center [246, 260] width 175 height 21
type input "******"
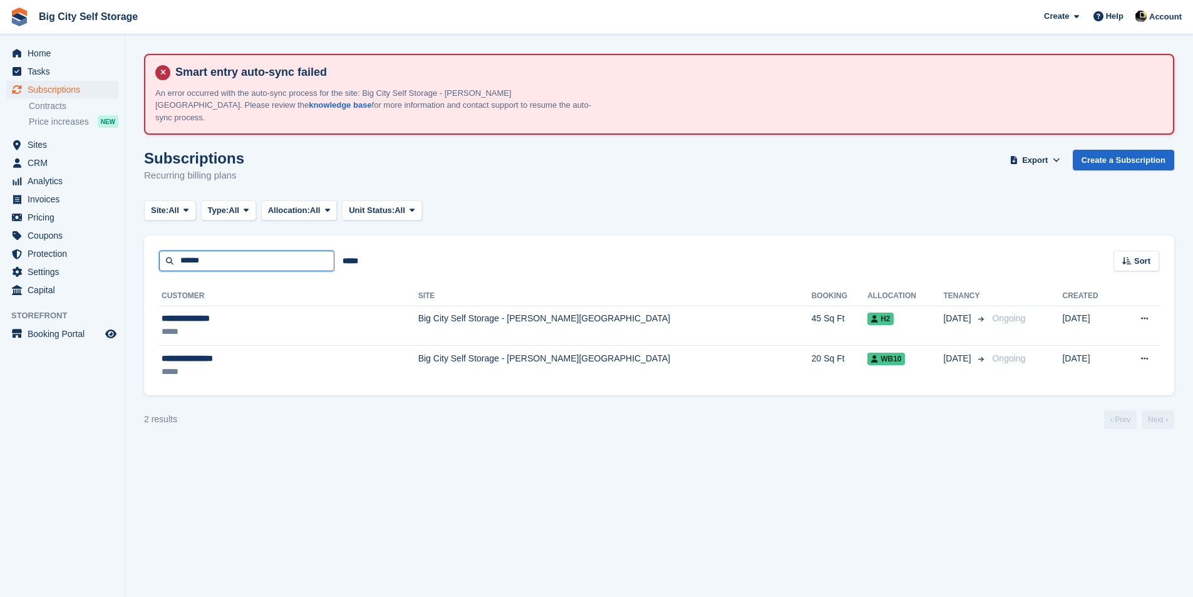
click at [270, 250] on input "******" at bounding box center [246, 260] width 175 height 21
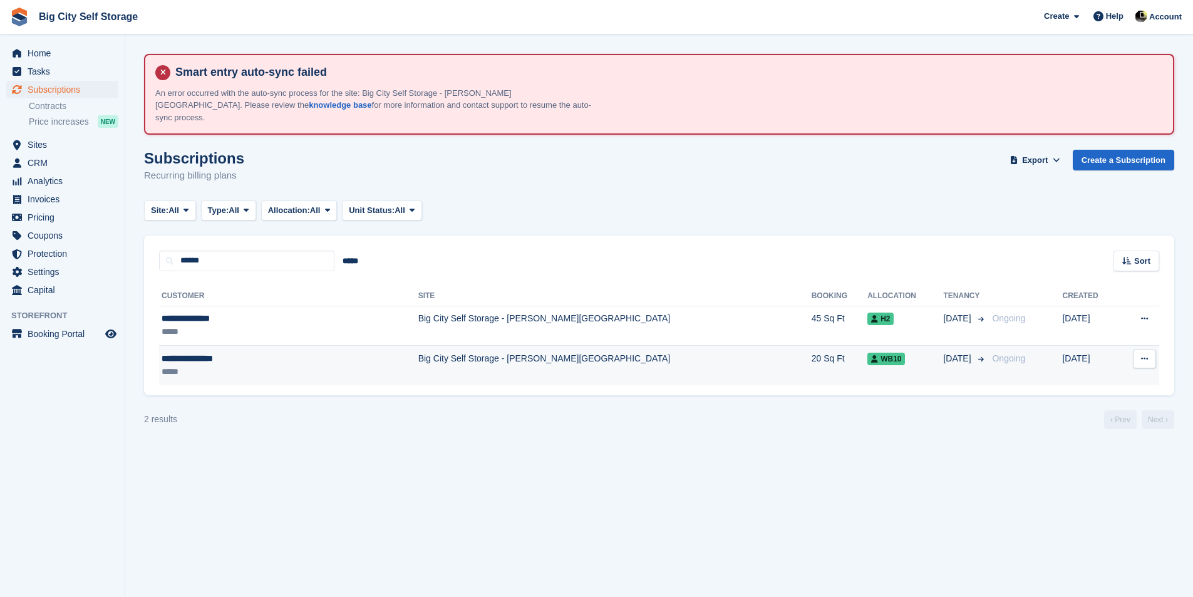
click at [418, 346] on td "Big City Self Storage - [PERSON_NAME][GEOGRAPHIC_DATA]" at bounding box center [614, 365] width 393 height 39
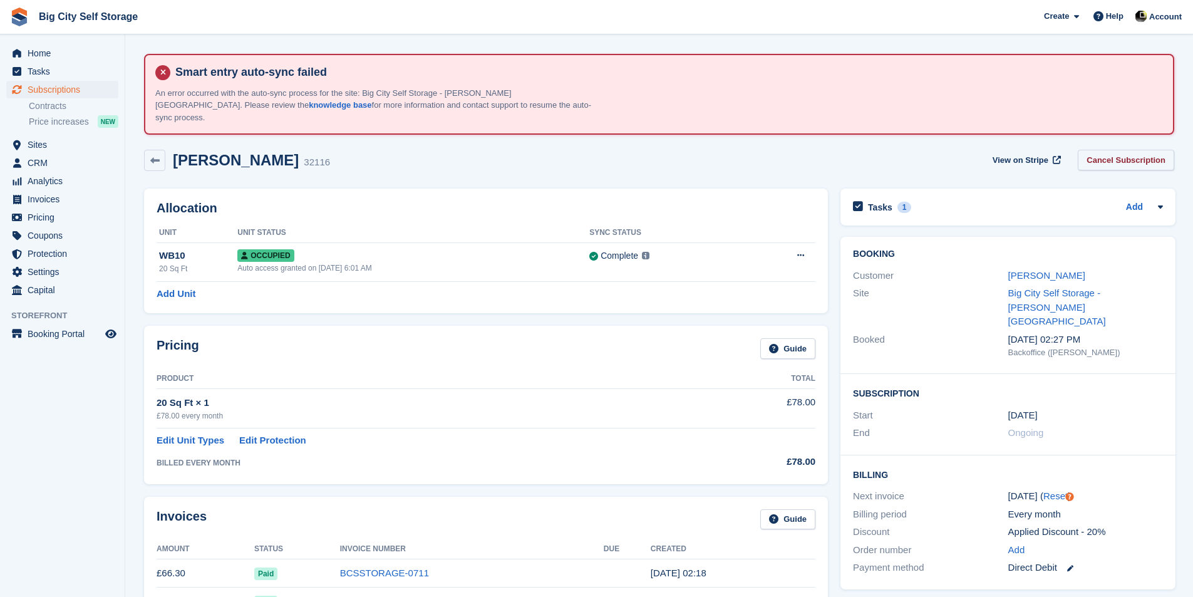
click at [1109, 150] on link "Cancel Subscription" at bounding box center [1126, 160] width 96 height 21
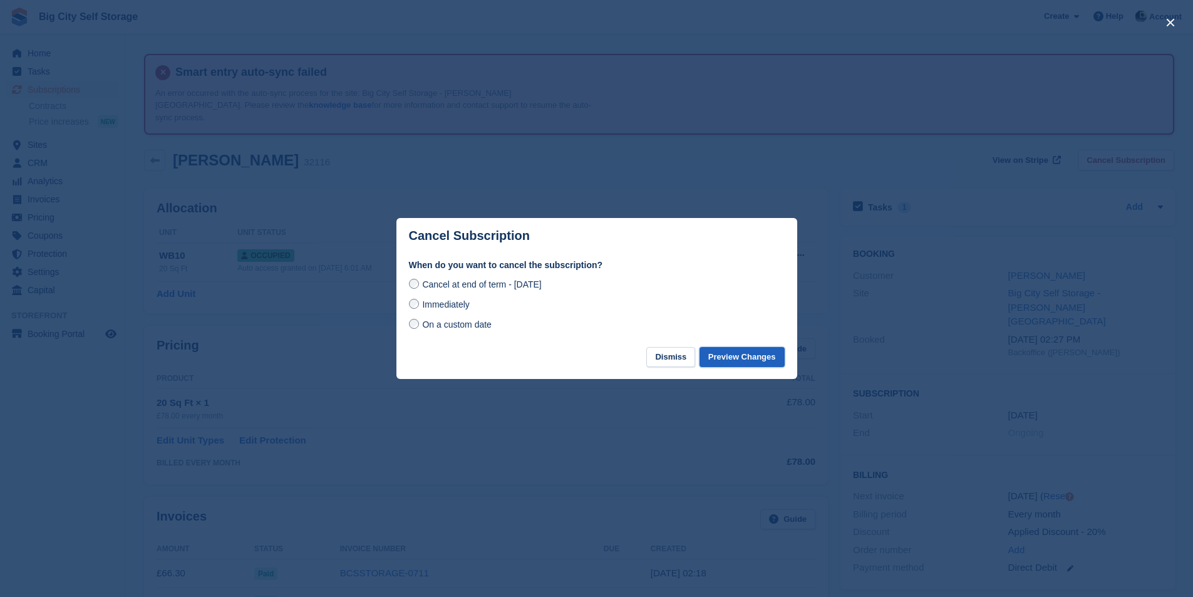
click at [773, 353] on button "Preview Changes" at bounding box center [741, 357] width 85 height 21
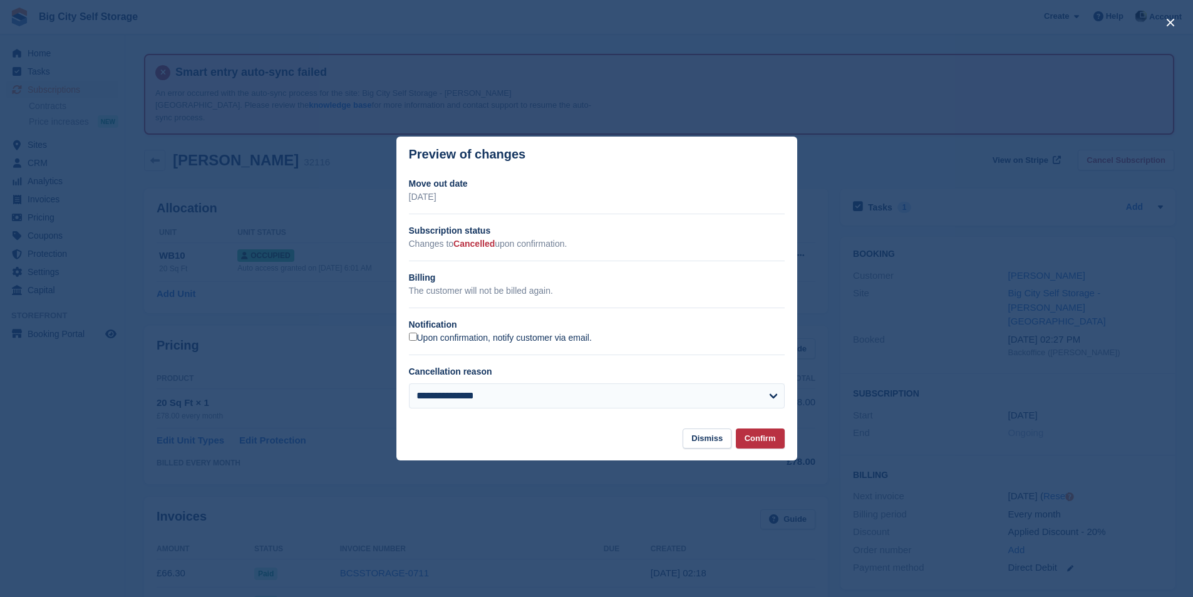
click at [566, 341] on label "Upon confirmation, notify customer via email." at bounding box center [500, 338] width 183 height 11
click at [773, 440] on button "Confirm" at bounding box center [760, 438] width 49 height 21
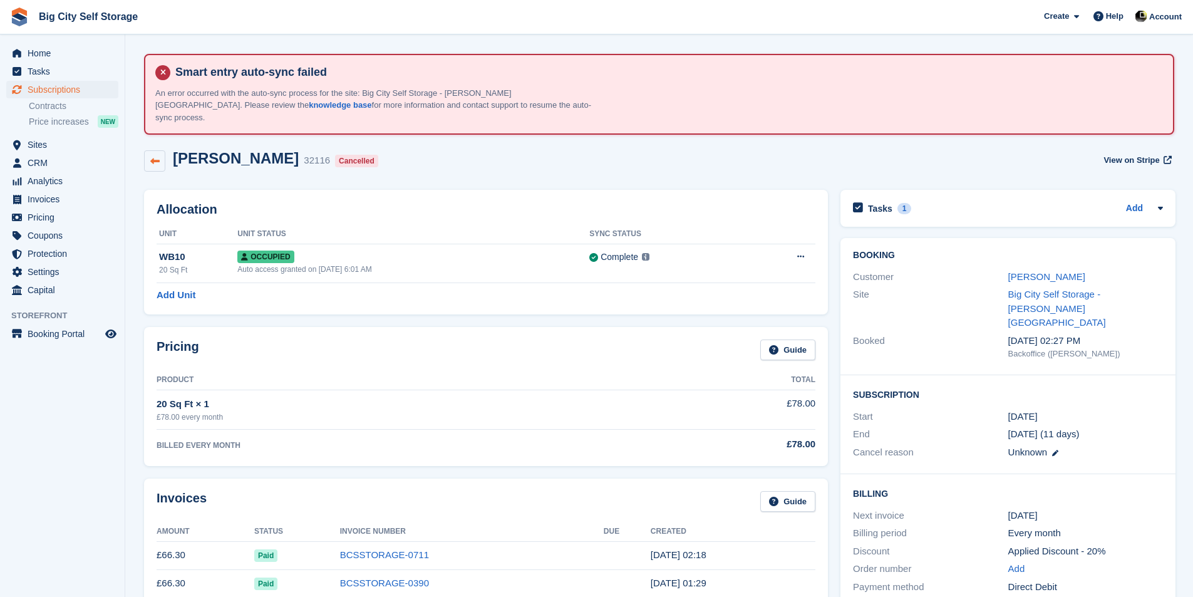
click at [153, 150] on link at bounding box center [154, 160] width 21 height 21
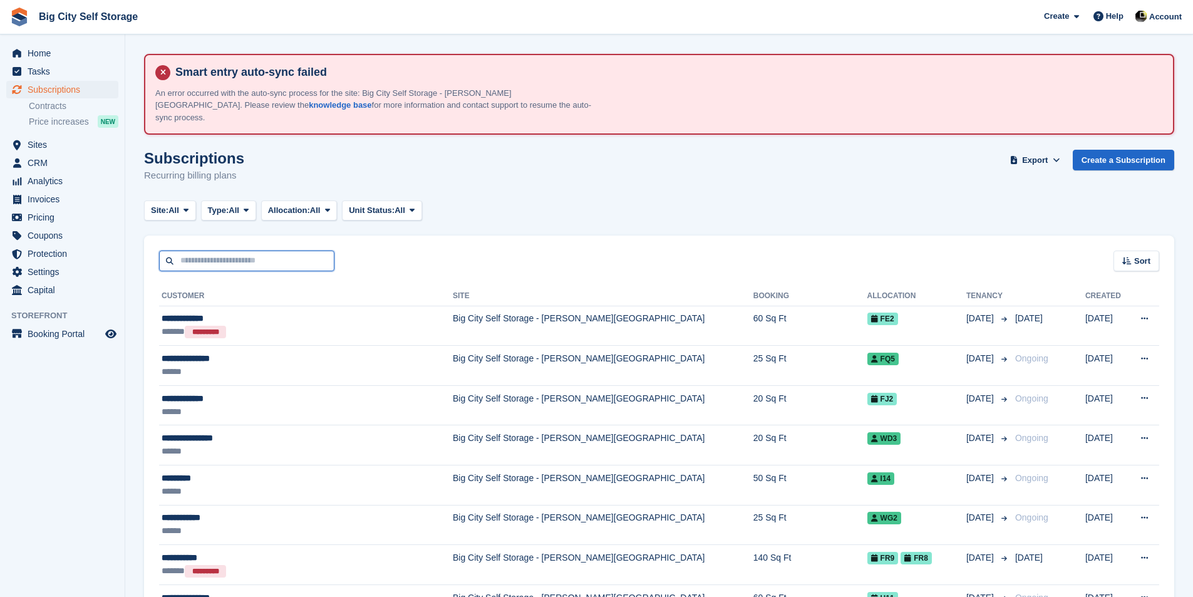
click at [285, 250] on input "text" at bounding box center [246, 260] width 175 height 21
type input "*****"
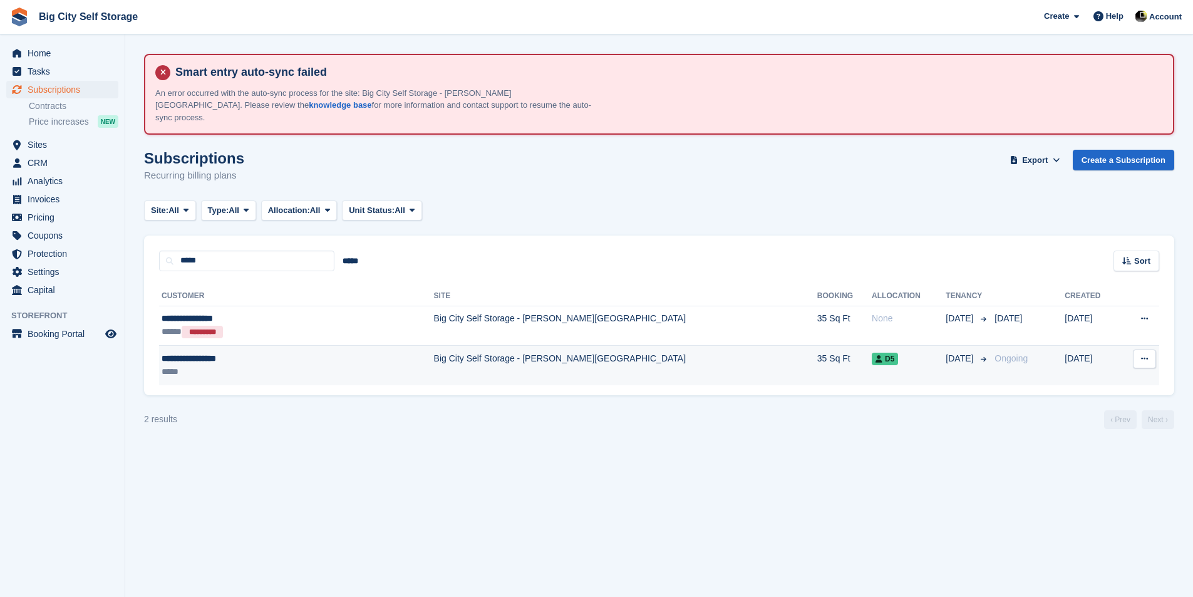
click at [636, 349] on td "Big City Self Storage - [PERSON_NAME][GEOGRAPHIC_DATA]" at bounding box center [625, 365] width 383 height 39
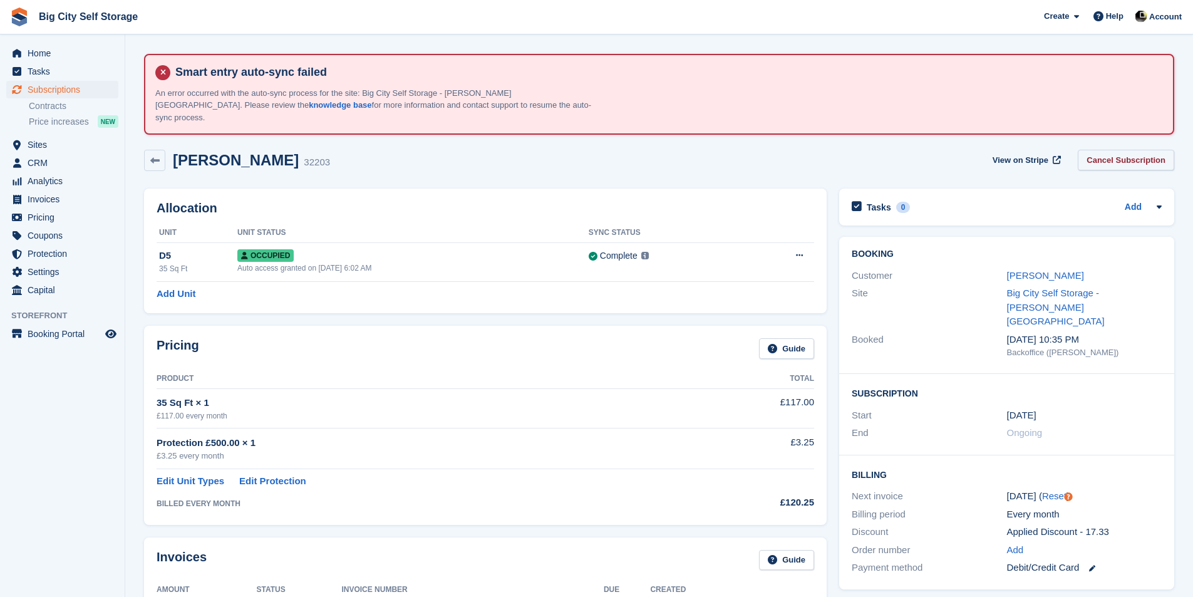
click at [1109, 150] on link "Cancel Subscription" at bounding box center [1126, 160] width 96 height 21
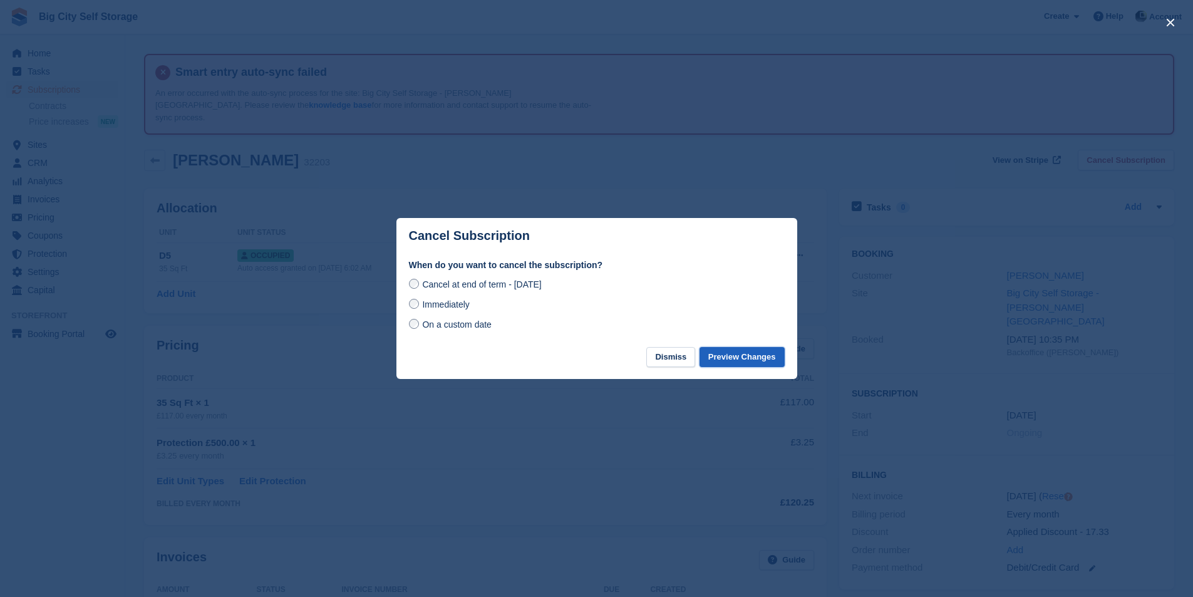
click at [754, 354] on button "Preview Changes" at bounding box center [741, 357] width 85 height 21
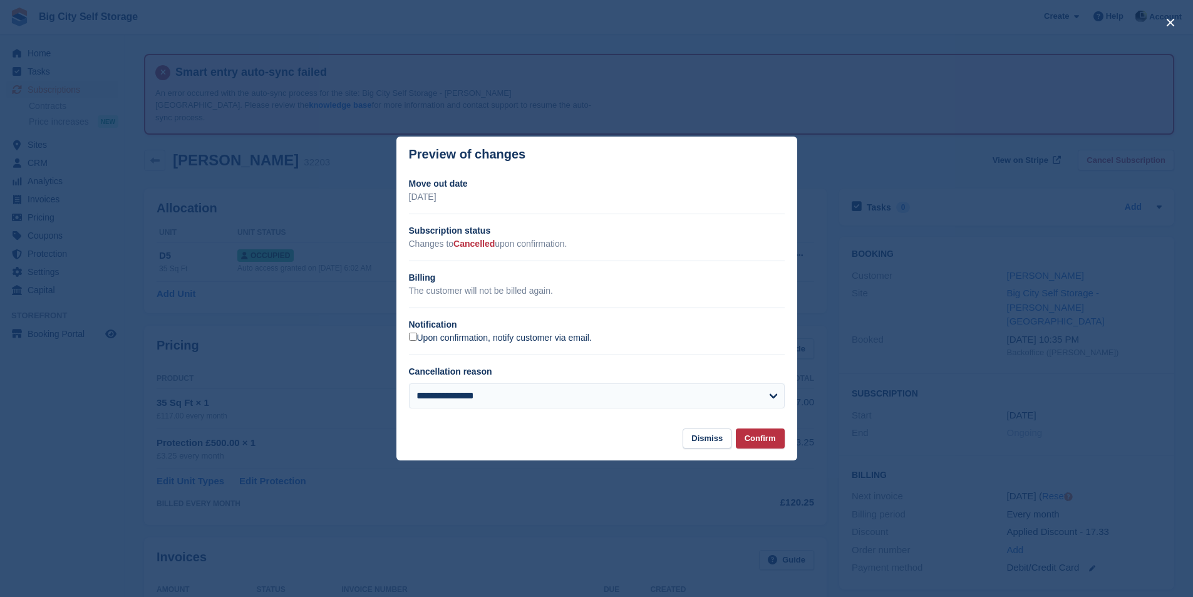
click at [496, 340] on label "Upon confirmation, notify customer via email." at bounding box center [500, 338] width 183 height 11
click at [775, 439] on button "Confirm" at bounding box center [760, 438] width 49 height 21
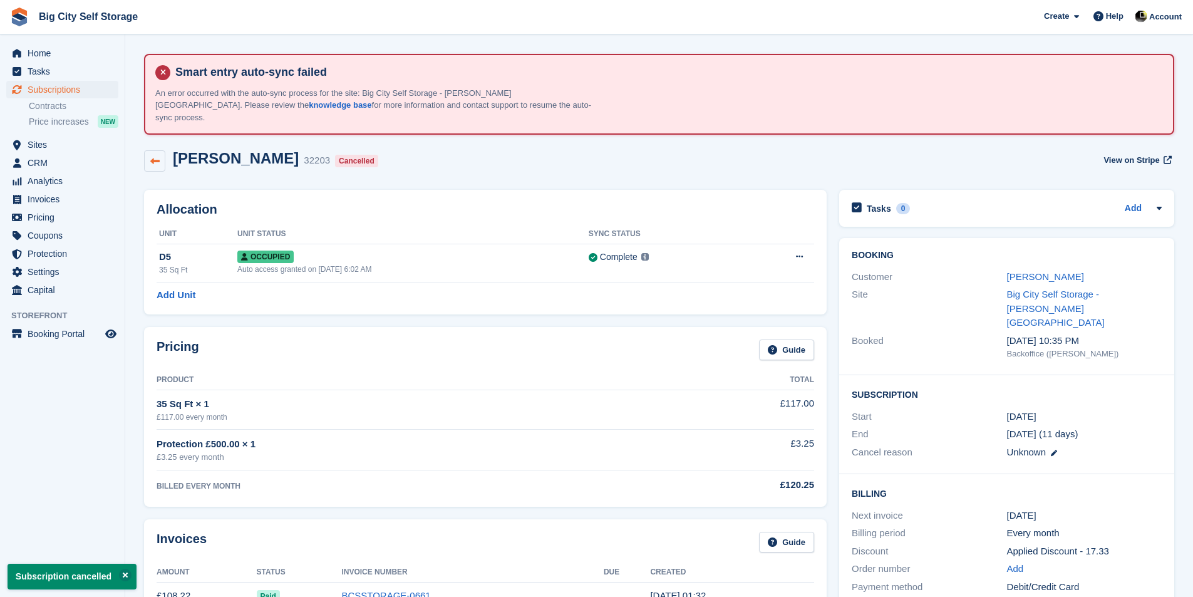
click at [133, 144] on section "Smart entry auto-sync failed An error occurred with the auto-sync process for t…" at bounding box center [659, 571] width 1068 height 1142
click at [160, 150] on link at bounding box center [154, 160] width 21 height 21
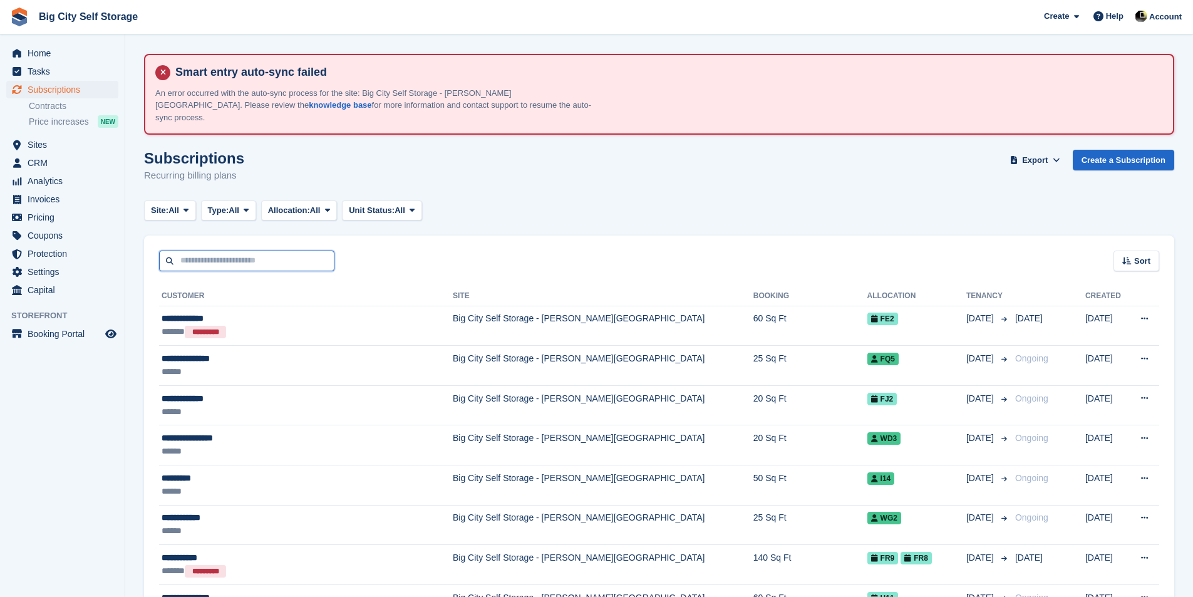
click at [245, 250] on input "text" at bounding box center [246, 260] width 175 height 21
type input "******"
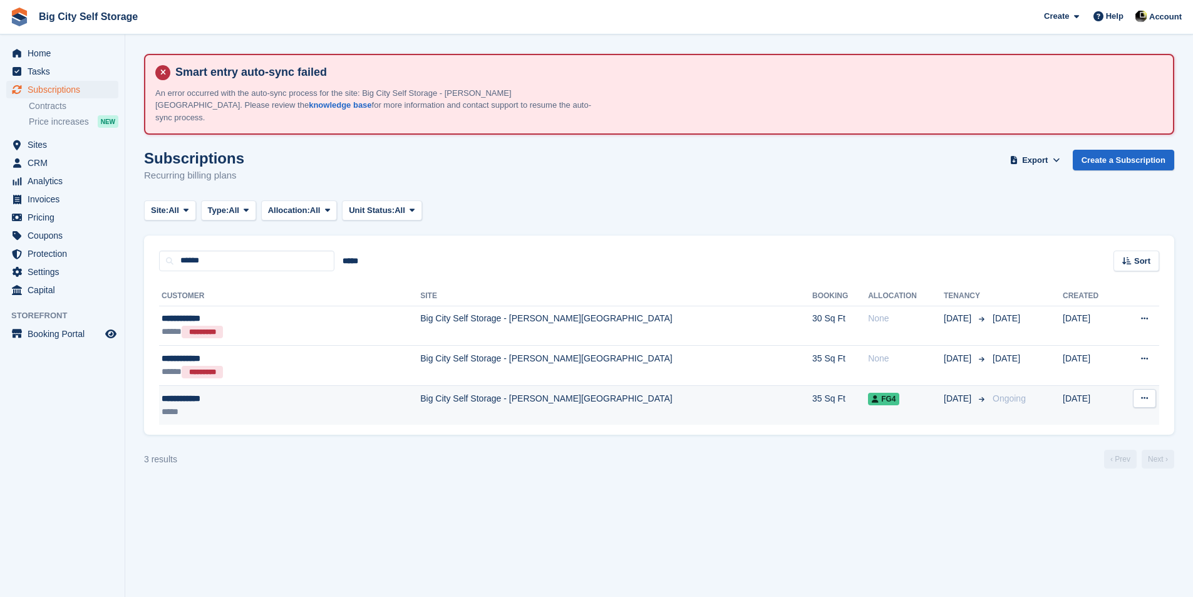
click at [302, 385] on td "**********" at bounding box center [289, 404] width 261 height 39
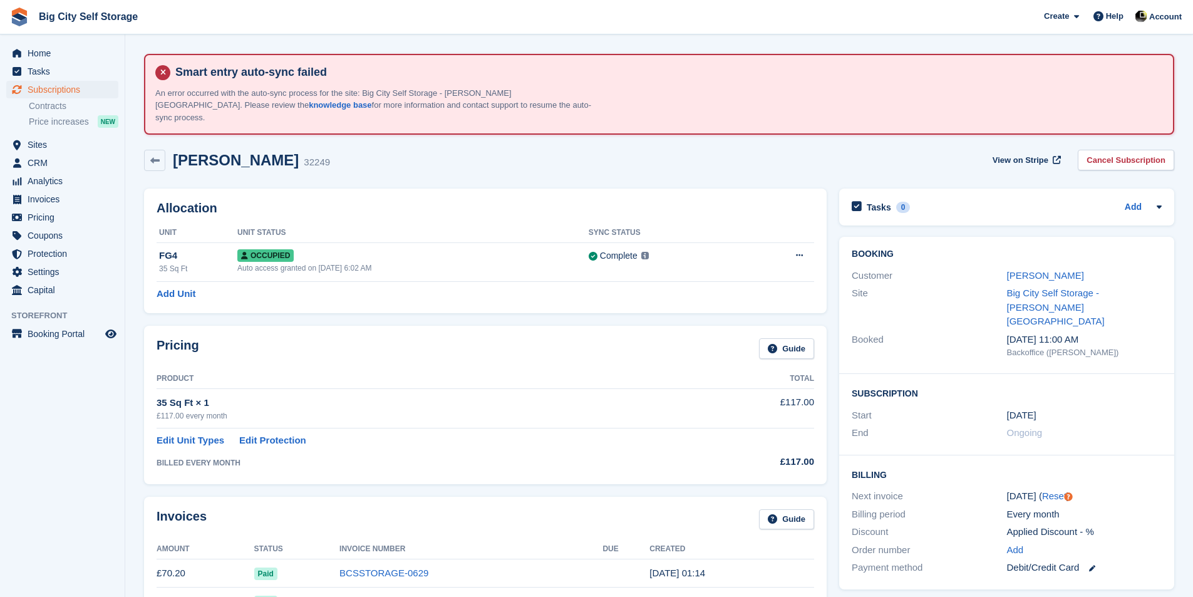
click at [1159, 150] on link "Cancel Subscription" at bounding box center [1126, 160] width 96 height 21
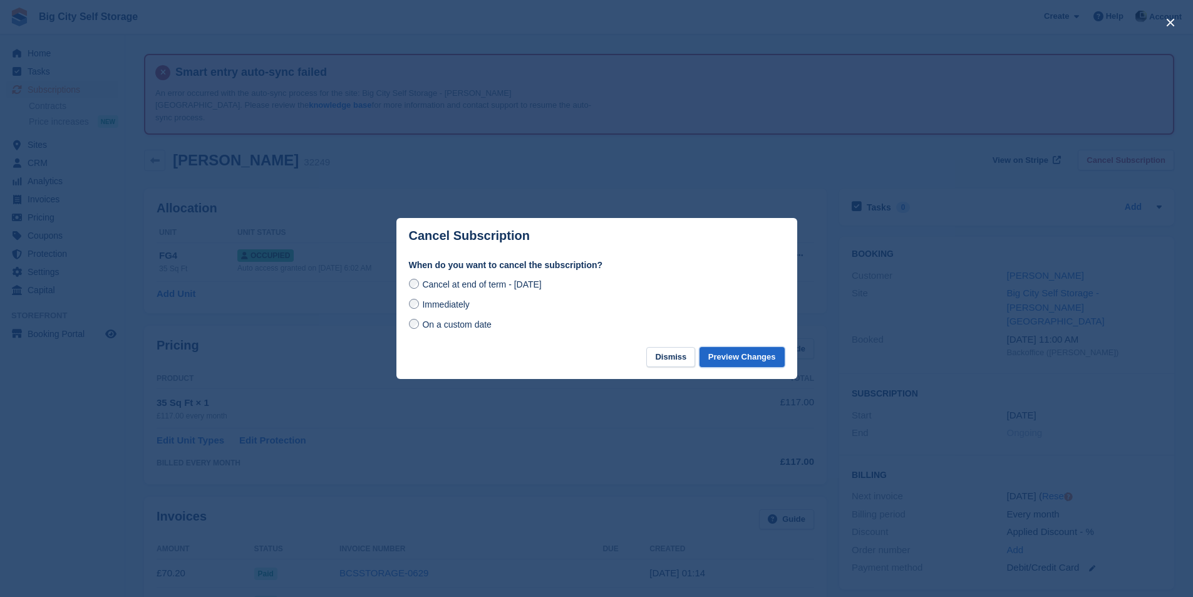
click at [727, 365] on button "Preview Changes" at bounding box center [741, 357] width 85 height 21
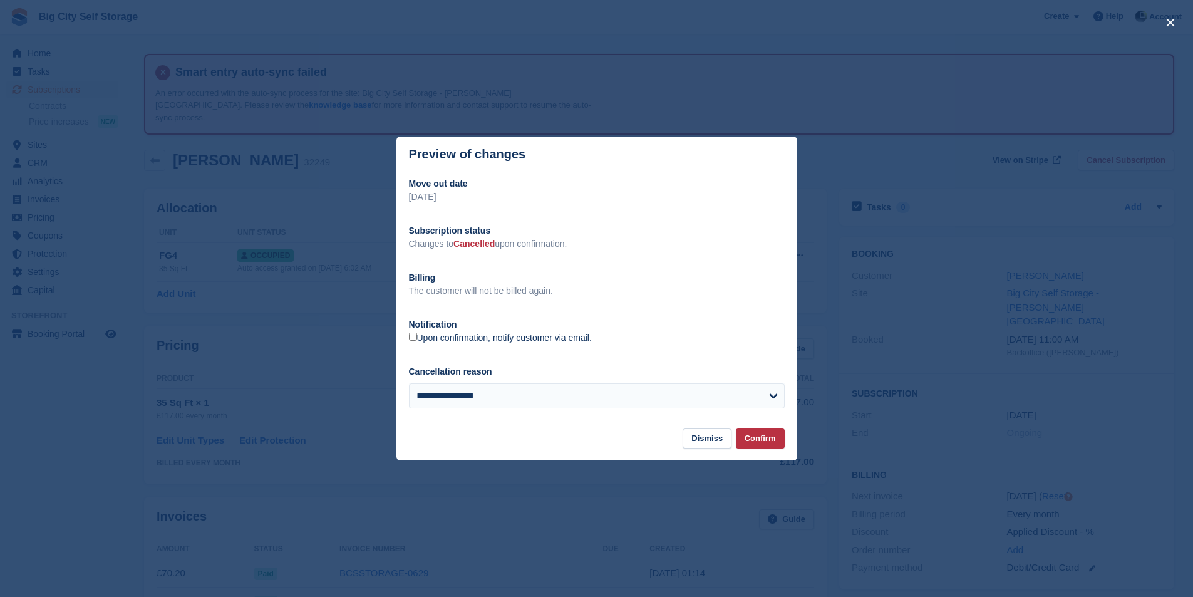
click at [567, 338] on label "Upon confirmation, notify customer via email." at bounding box center [500, 338] width 183 height 11
click at [771, 444] on button "Confirm" at bounding box center [760, 438] width 49 height 21
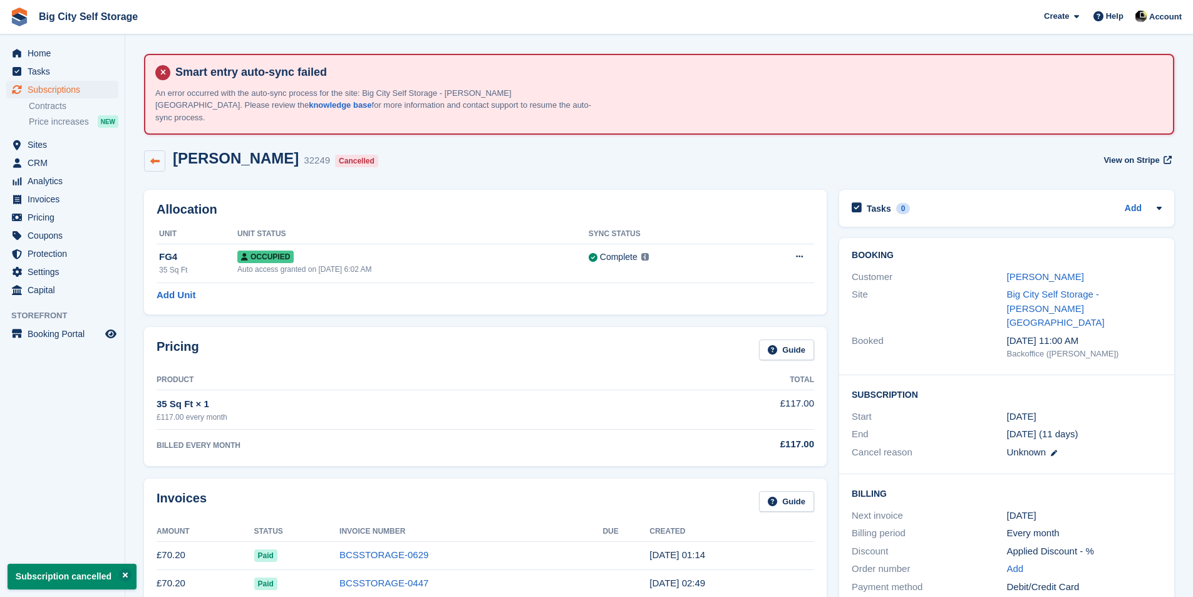
click at [160, 150] on link at bounding box center [154, 160] width 21 height 21
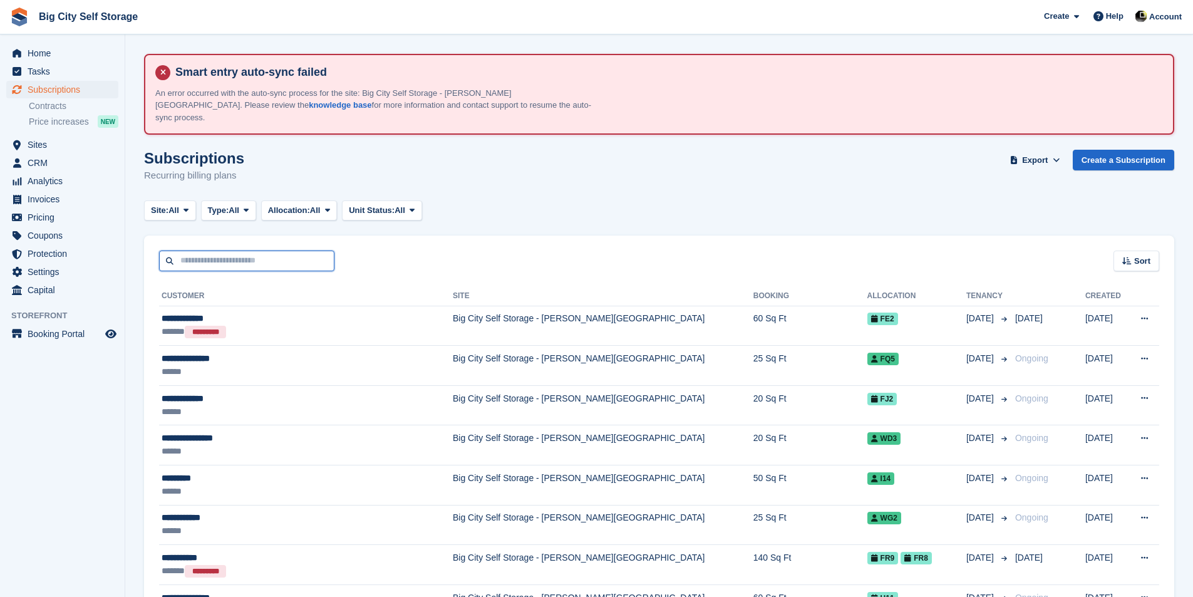
click at [202, 253] on input "text" at bounding box center [246, 260] width 175 height 21
type input "*****"
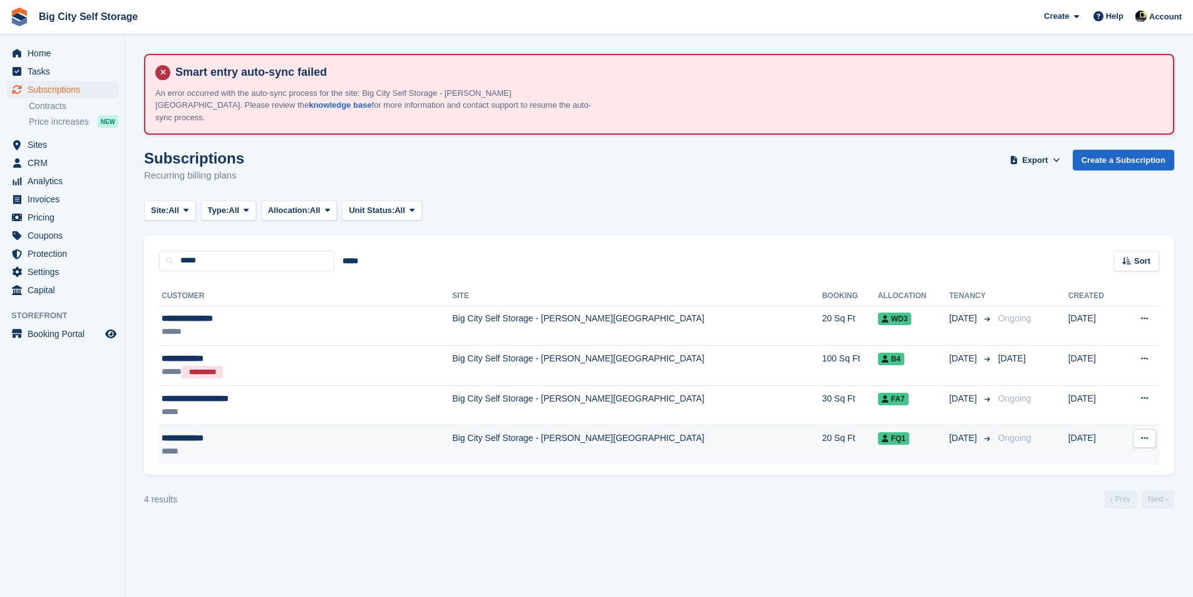
click at [317, 445] on div "*****" at bounding box center [260, 451] width 197 height 13
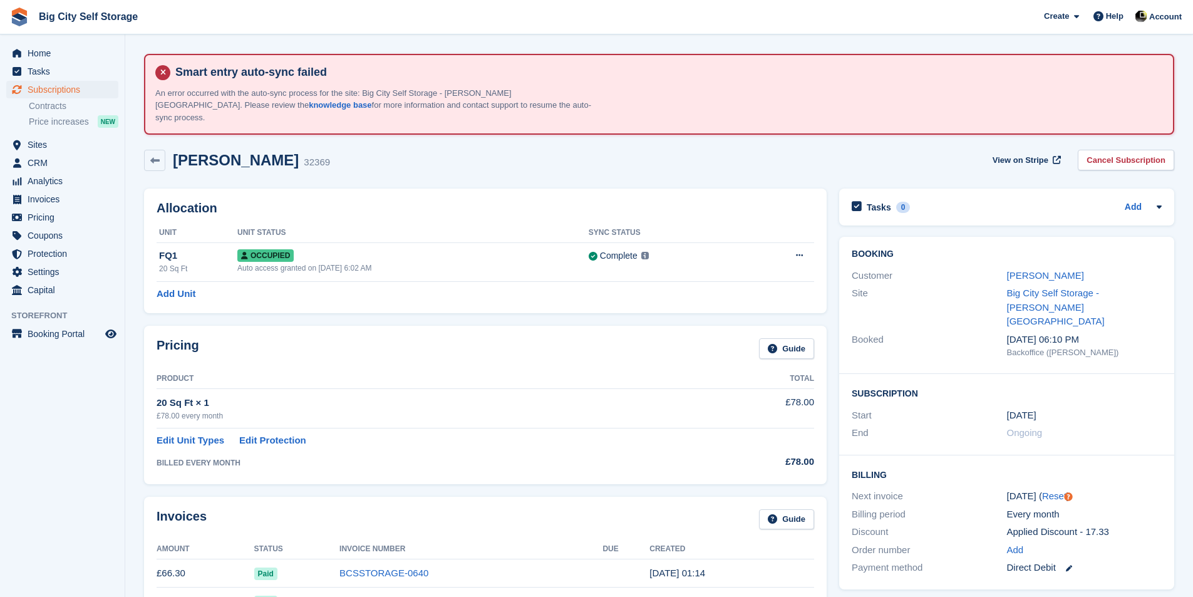
click at [1120, 150] on link "Cancel Subscription" at bounding box center [1126, 160] width 96 height 21
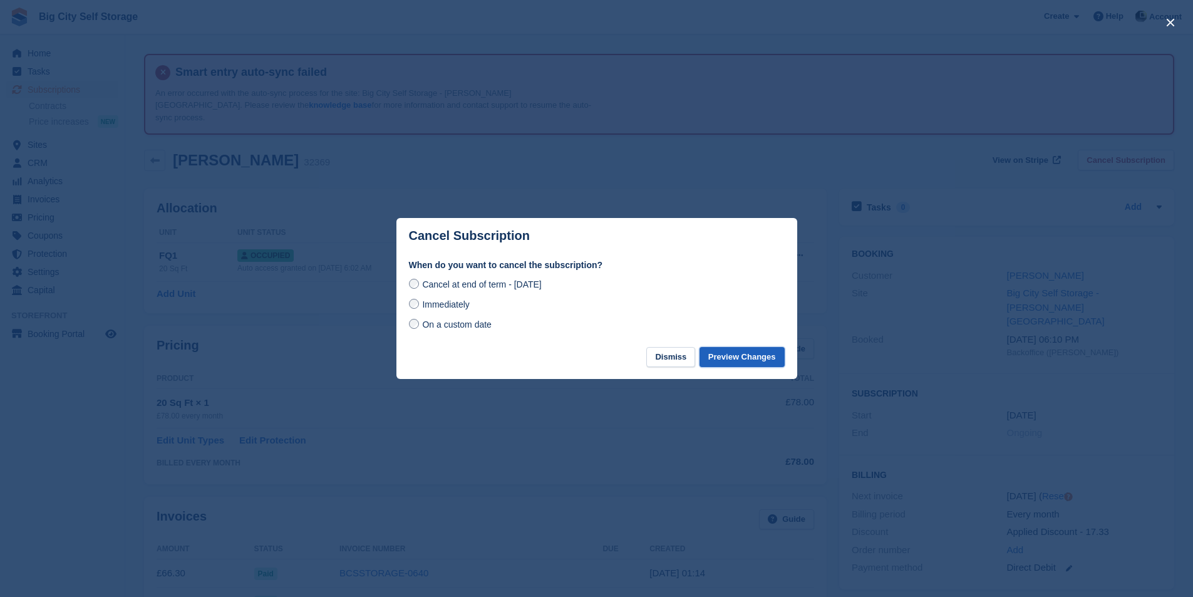
click at [747, 358] on button "Preview Changes" at bounding box center [741, 357] width 85 height 21
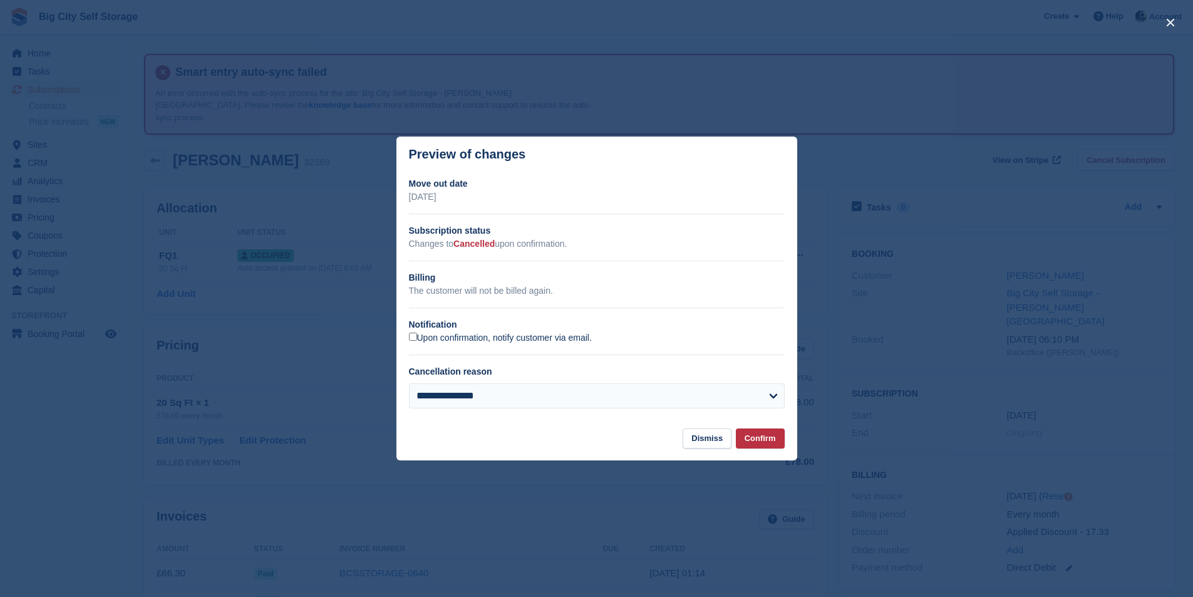
click at [573, 337] on label "Upon confirmation, notify customer via email." at bounding box center [500, 338] width 183 height 11
click at [776, 438] on button "Confirm" at bounding box center [760, 438] width 49 height 21
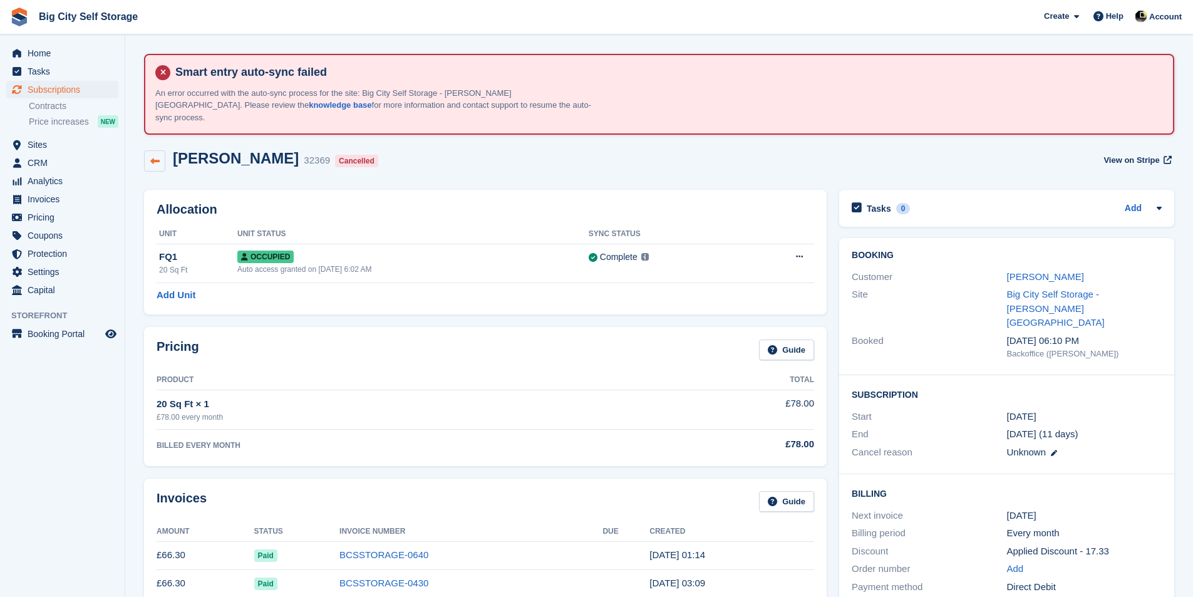
click at [151, 155] on link at bounding box center [154, 160] width 21 height 21
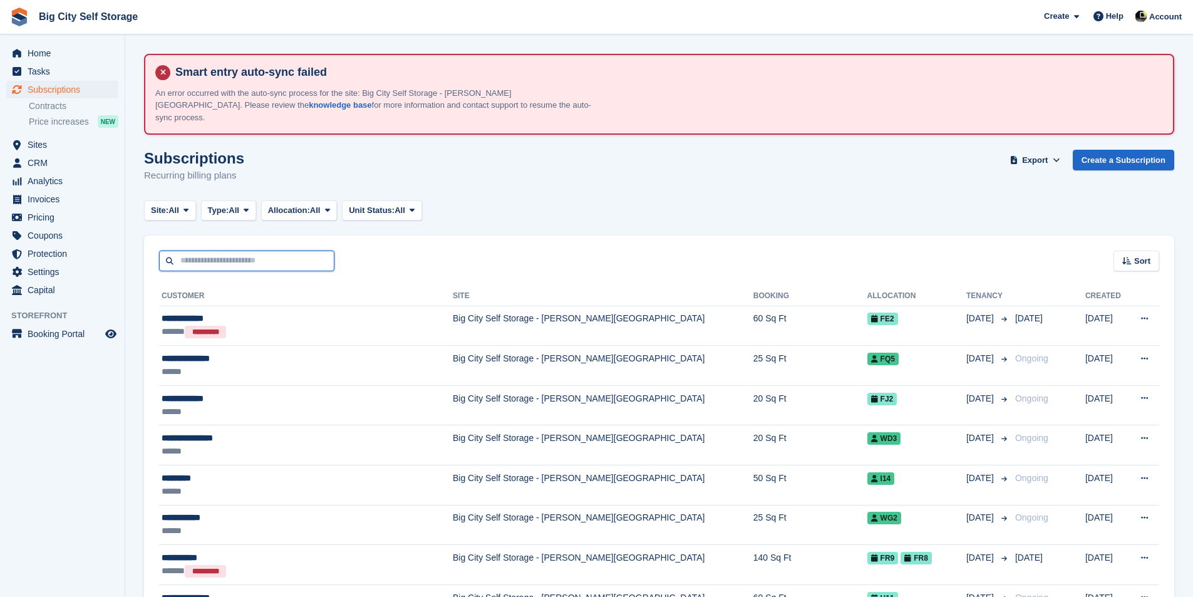
click at [314, 250] on input "text" at bounding box center [246, 260] width 175 height 21
type input "*****"
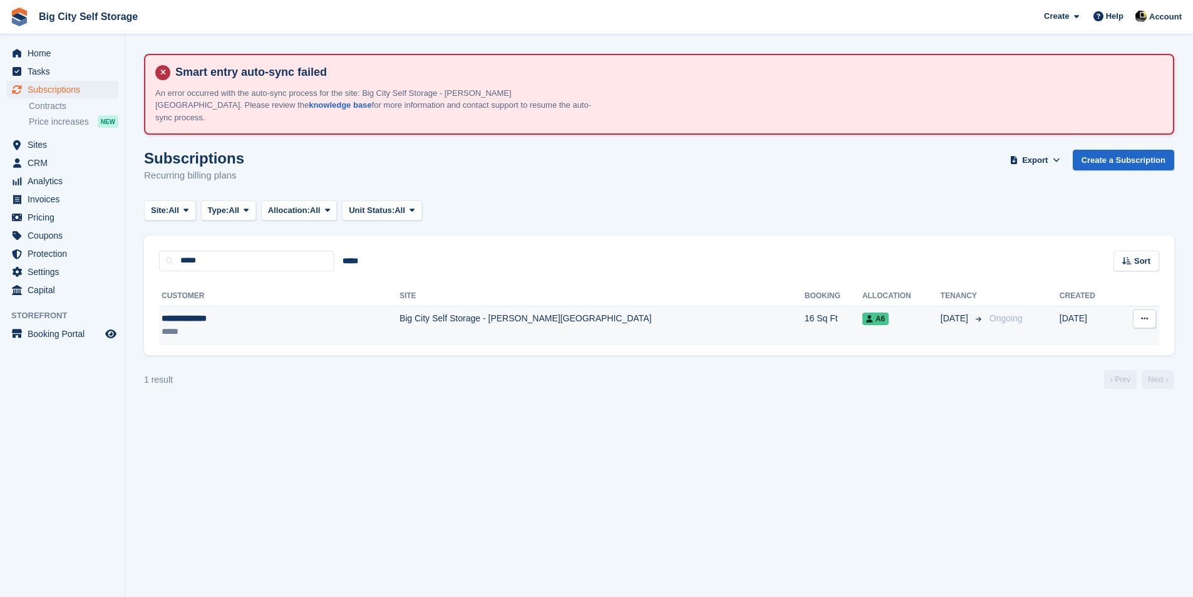
click at [805, 306] on td "16 Sq Ft" at bounding box center [834, 325] width 58 height 39
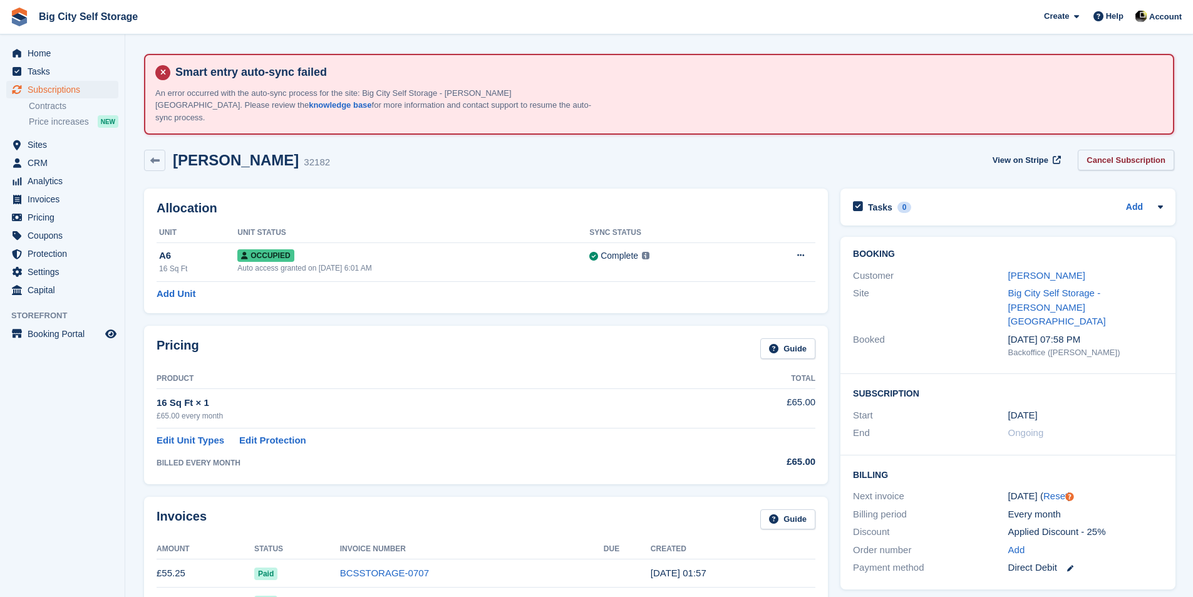
click at [1122, 155] on link "Cancel Subscription" at bounding box center [1126, 160] width 96 height 21
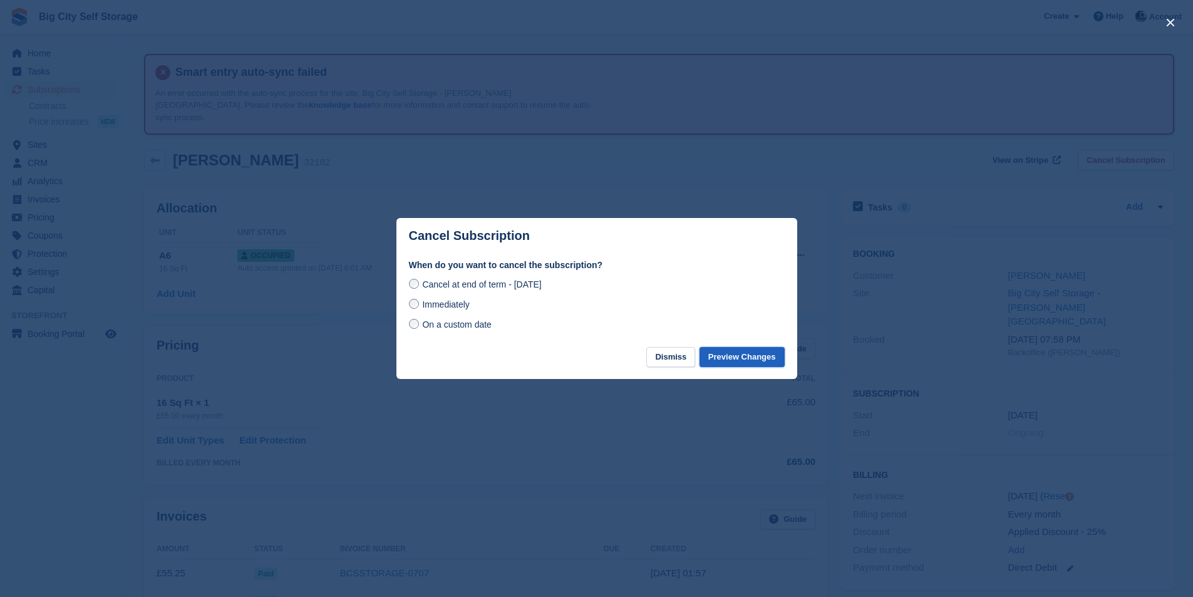
click at [740, 354] on button "Preview Changes" at bounding box center [741, 357] width 85 height 21
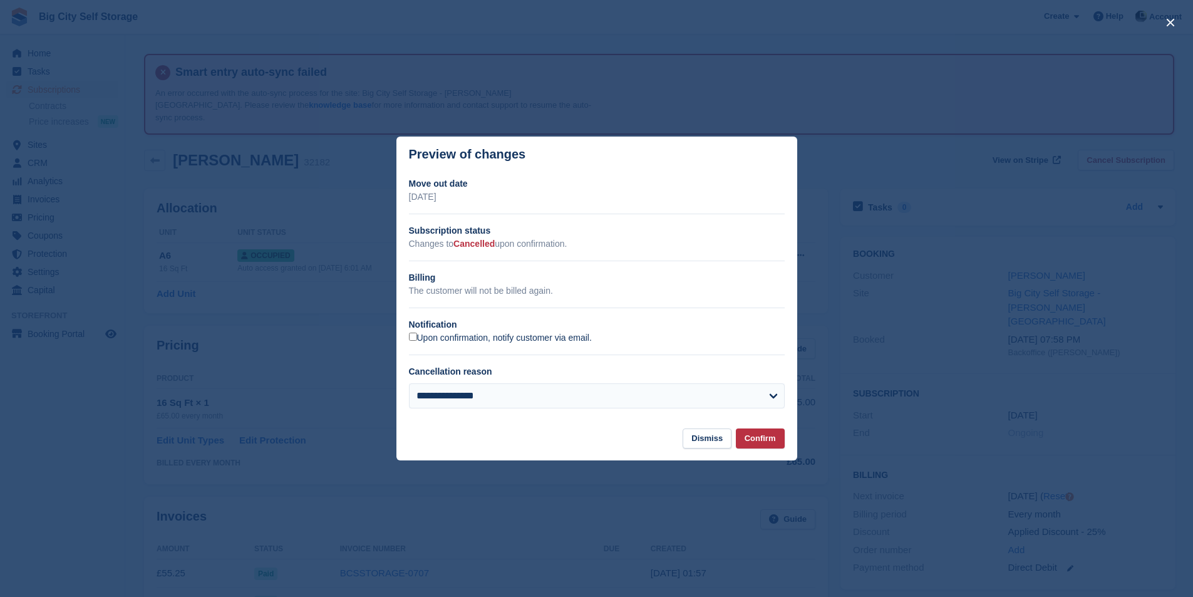
click at [575, 344] on label "Upon confirmation, notify customer via email." at bounding box center [500, 338] width 183 height 11
click at [768, 436] on button "Confirm" at bounding box center [760, 438] width 49 height 21
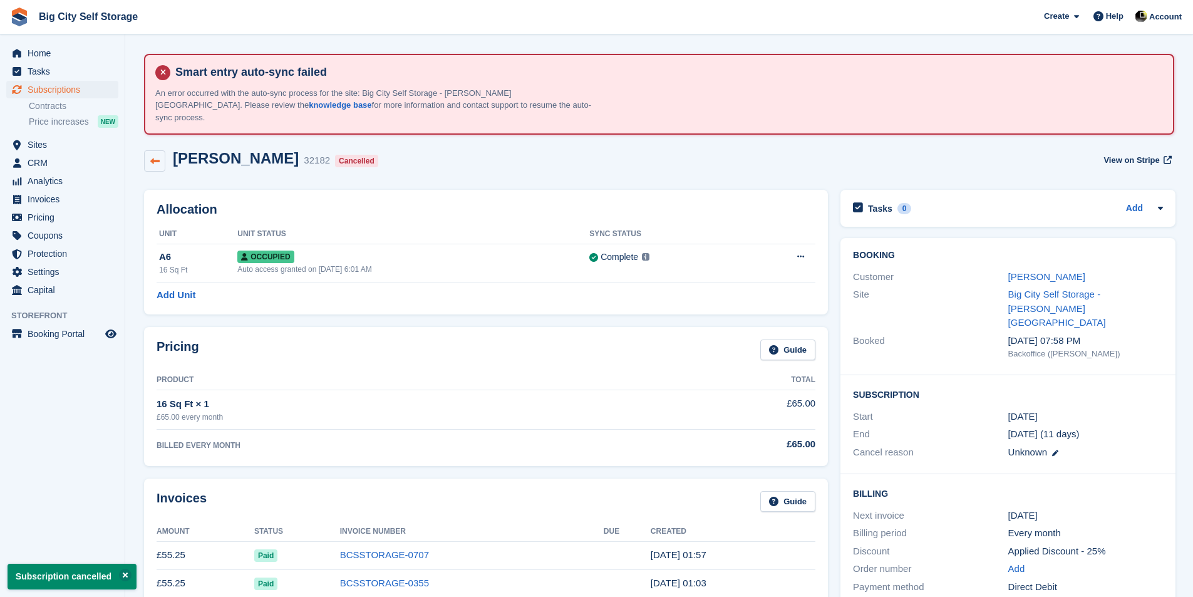
click at [147, 150] on link at bounding box center [154, 160] width 21 height 21
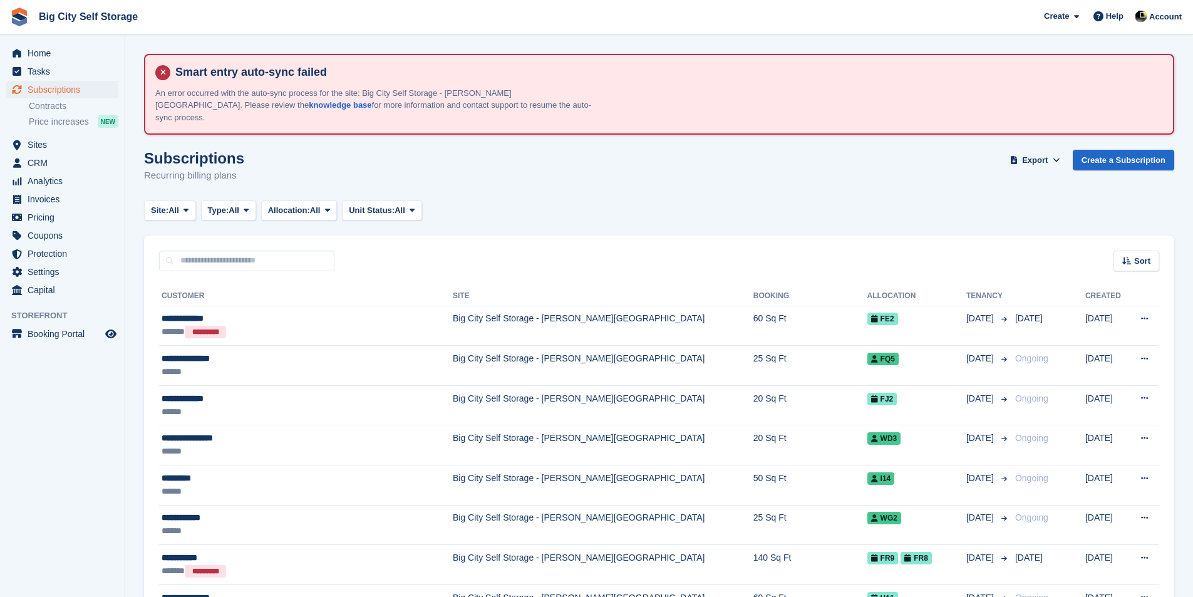
click at [147, 150] on h1 "Subscriptions" at bounding box center [194, 158] width 100 height 17
click at [194, 253] on input "text" at bounding box center [246, 260] width 175 height 21
type input "****"
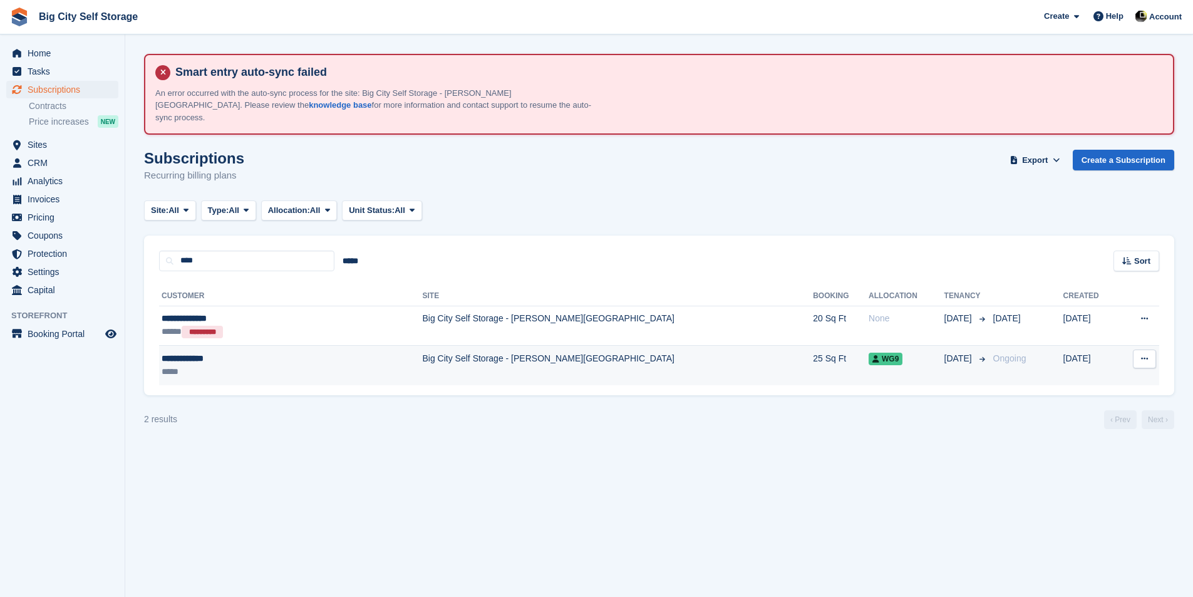
click at [247, 352] on div "**********" at bounding box center [245, 358] width 167 height 13
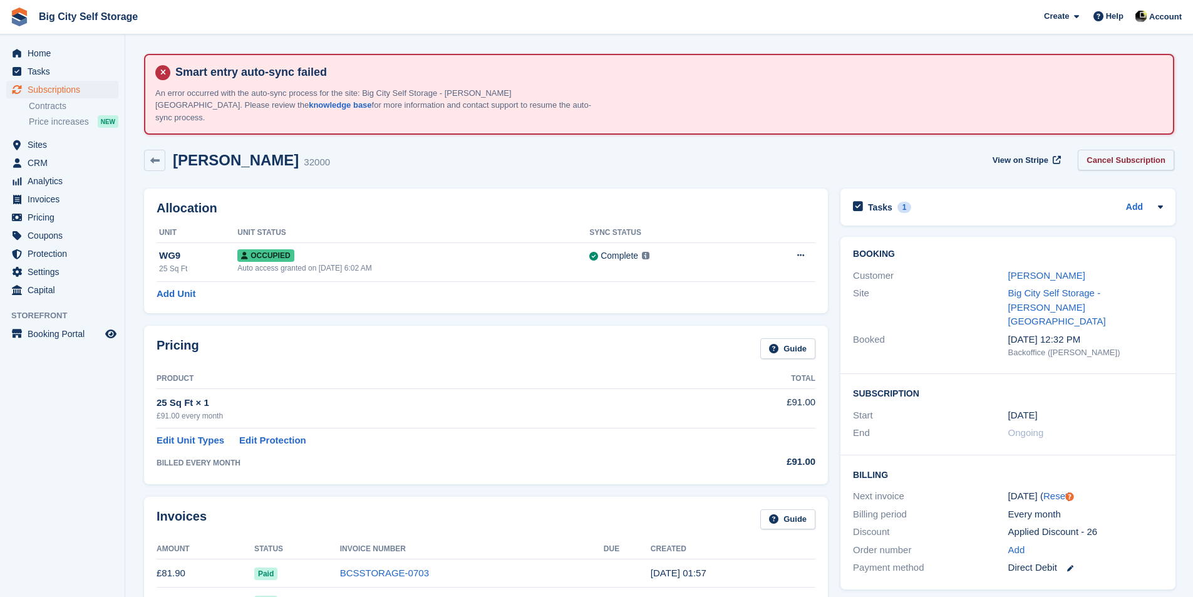
click at [1115, 150] on link "Cancel Subscription" at bounding box center [1126, 160] width 96 height 21
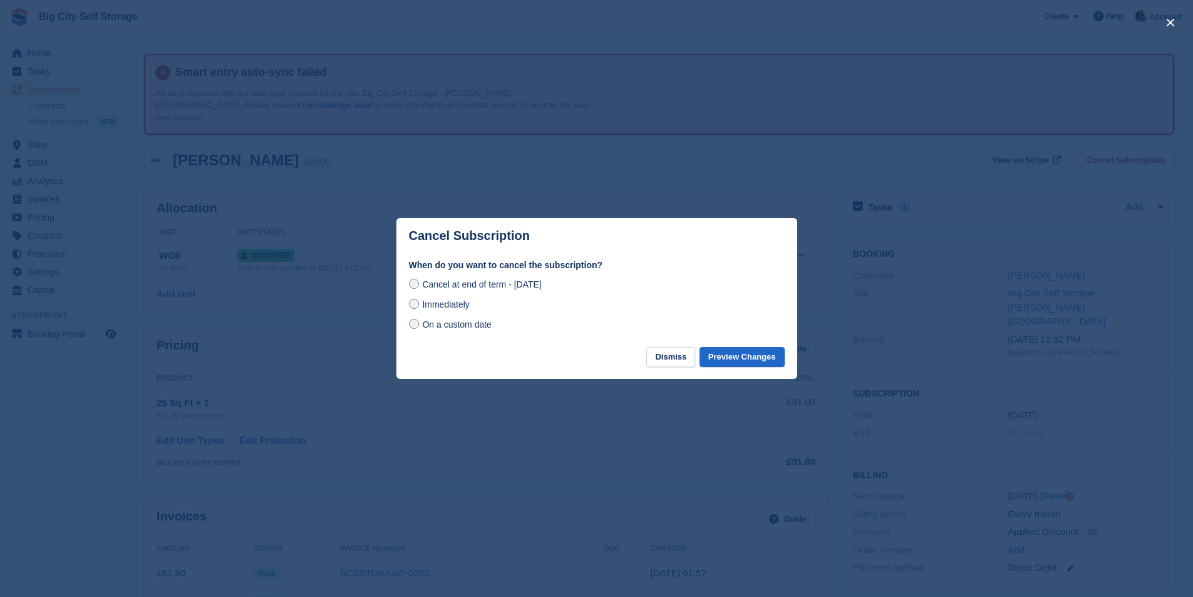
click at [721, 346] on div "When do you want to cancel the subscription? Cancel at end of term - [DATE] Imm…" at bounding box center [596, 303] width 401 height 88
click at [717, 366] on button "Preview Changes" at bounding box center [741, 357] width 85 height 21
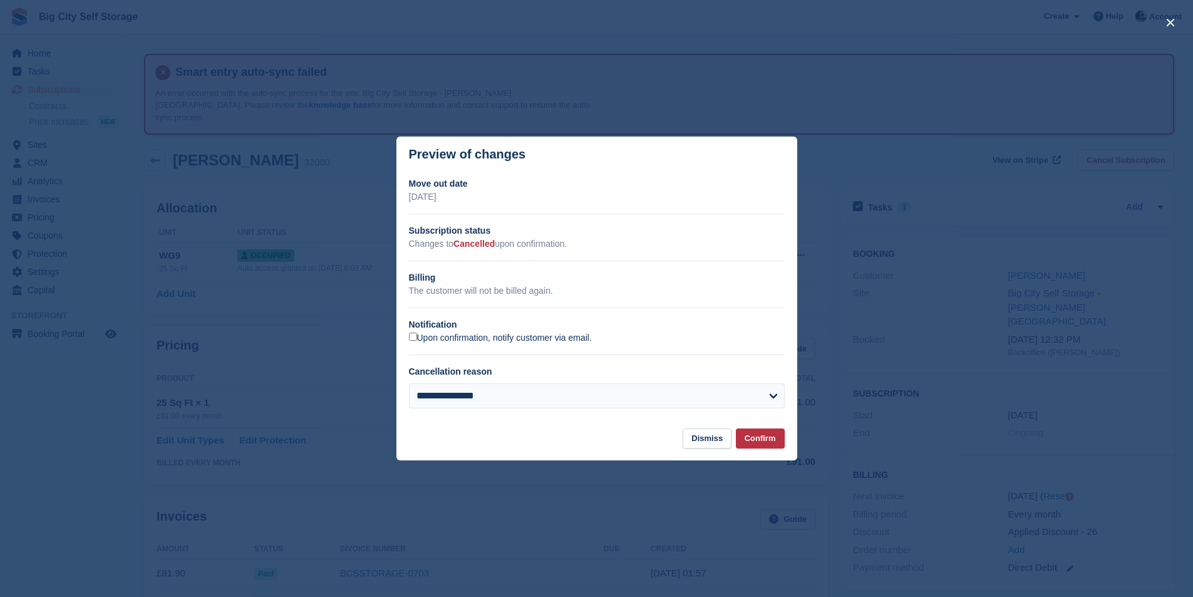
click at [532, 341] on label "Upon confirmation, notify customer via email." at bounding box center [500, 338] width 183 height 11
click at [760, 439] on button "Confirm" at bounding box center [760, 438] width 49 height 21
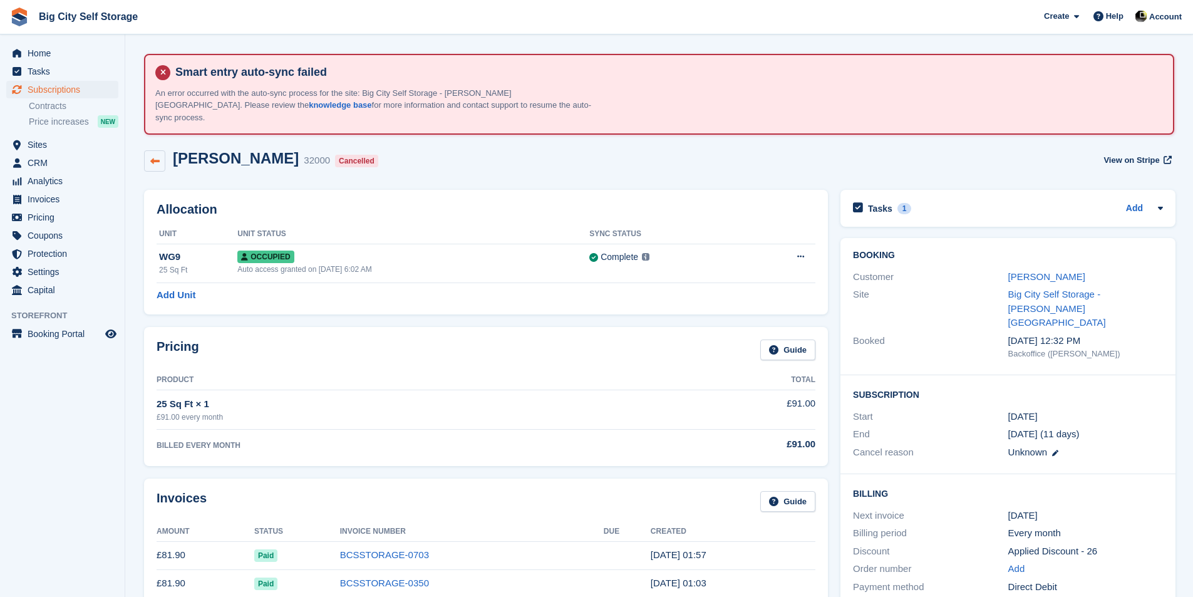
click at [161, 150] on link at bounding box center [154, 160] width 21 height 21
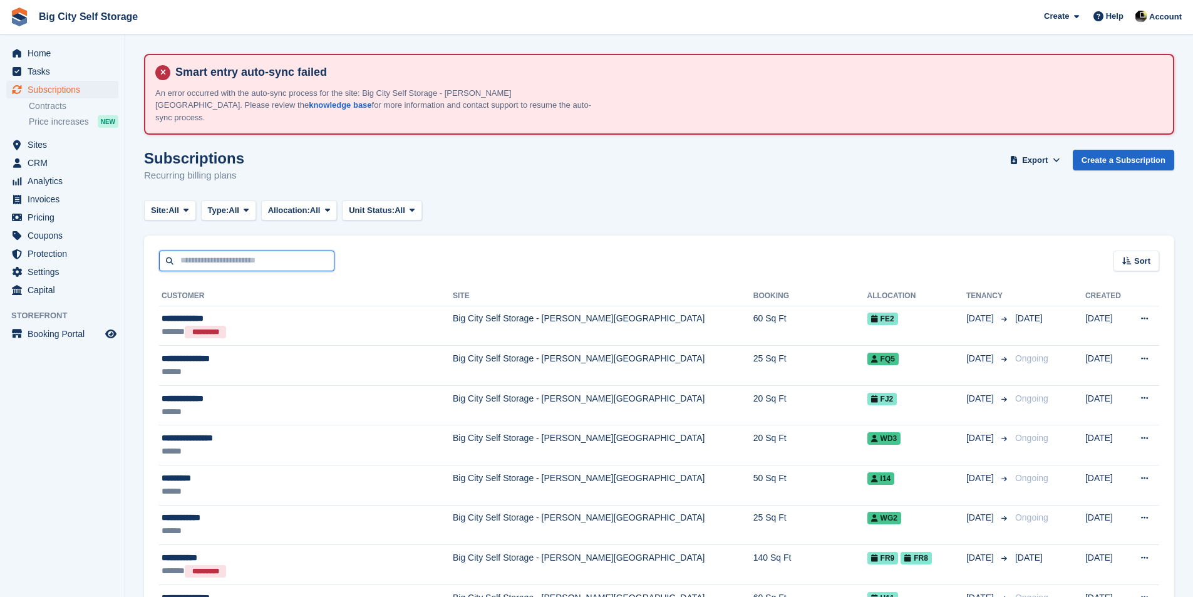
click at [301, 250] on input "text" at bounding box center [246, 260] width 175 height 21
type input "*******"
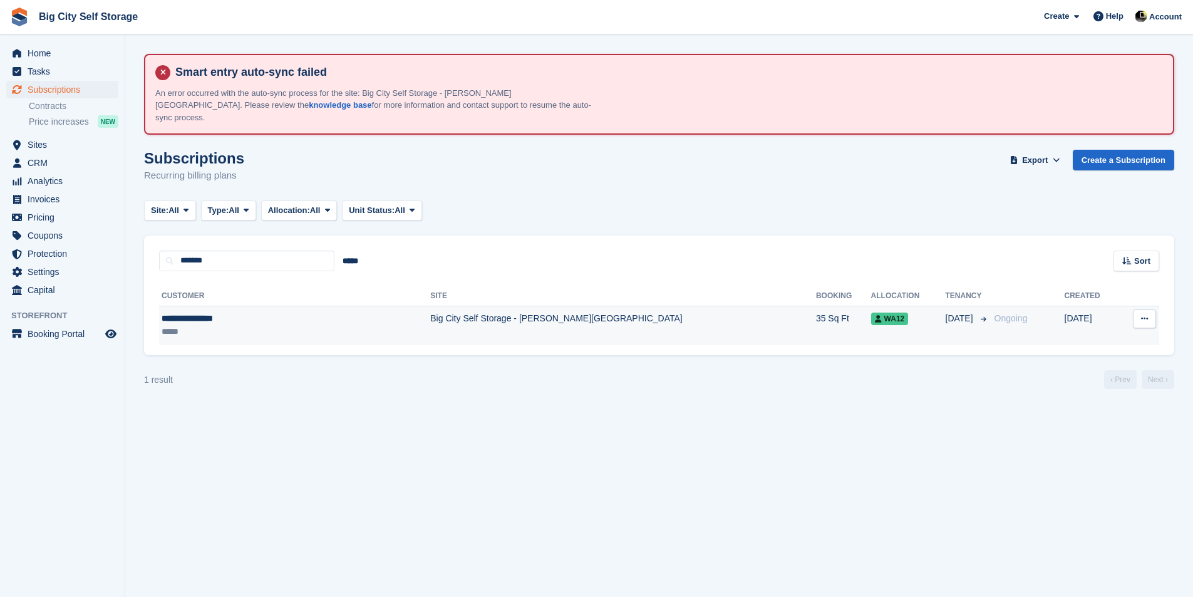
click at [595, 331] on td "Big City Self Storage - [PERSON_NAME][GEOGRAPHIC_DATA]" at bounding box center [623, 325] width 386 height 39
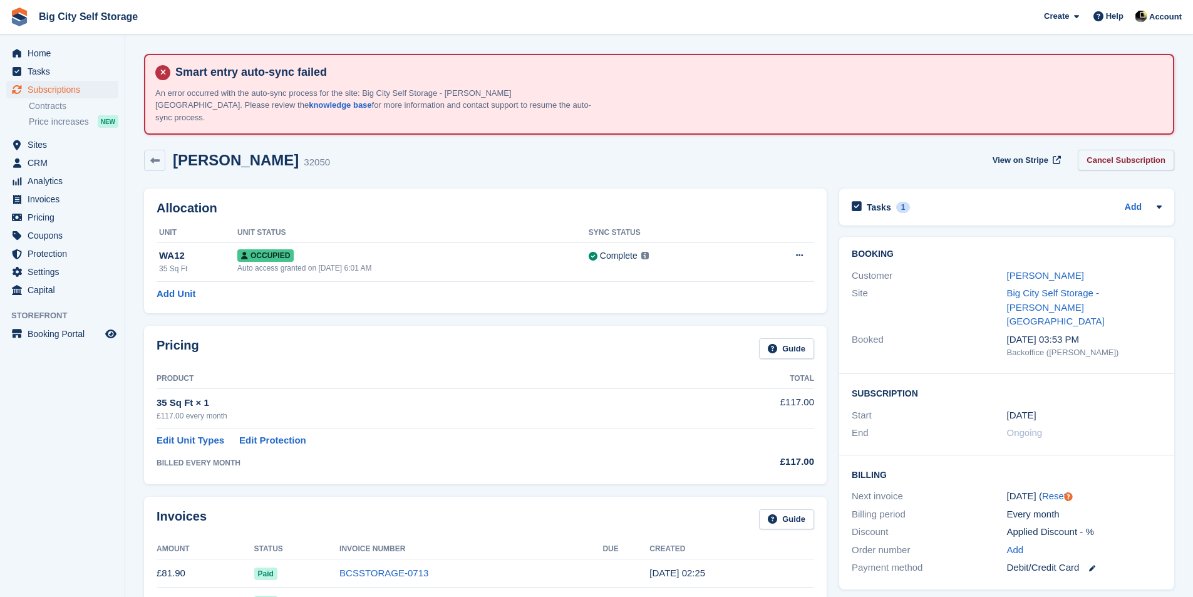
click at [1098, 157] on link "Cancel Subscription" at bounding box center [1126, 160] width 96 height 21
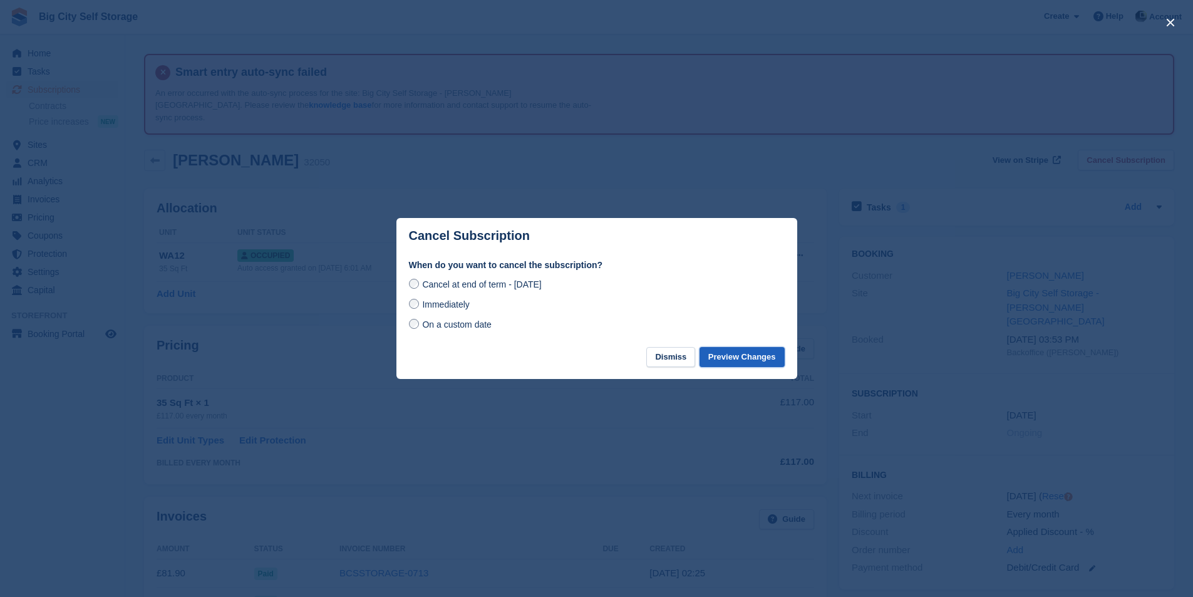
click at [745, 350] on button "Preview Changes" at bounding box center [741, 357] width 85 height 21
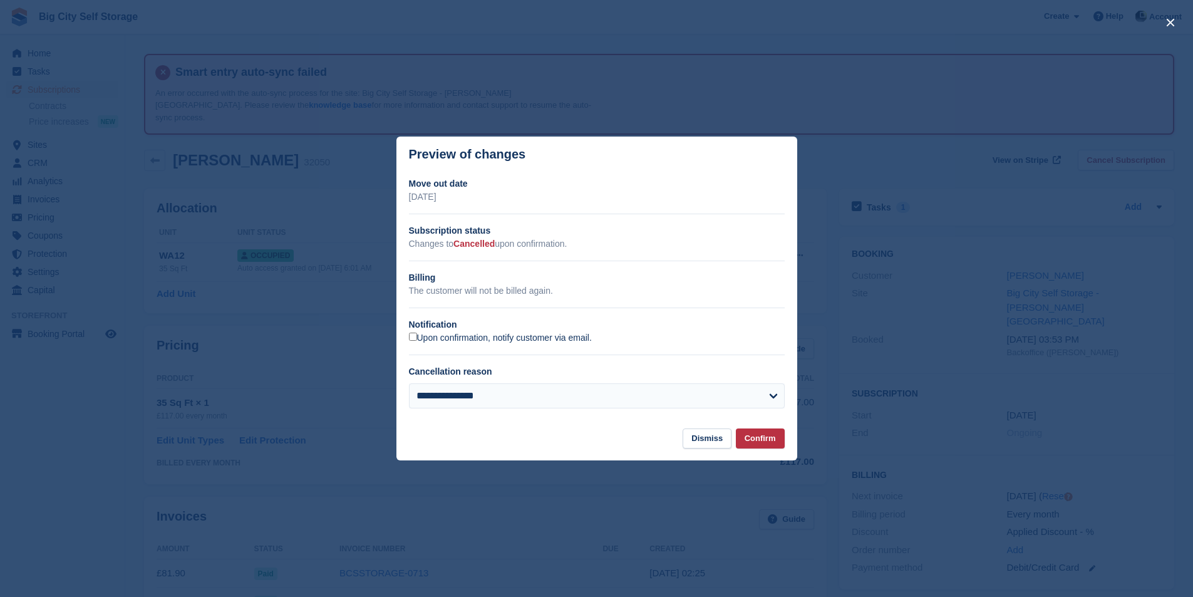
click at [509, 340] on label "Upon confirmation, notify customer via email." at bounding box center [500, 338] width 183 height 11
click at [765, 435] on button "Confirm" at bounding box center [760, 438] width 49 height 21
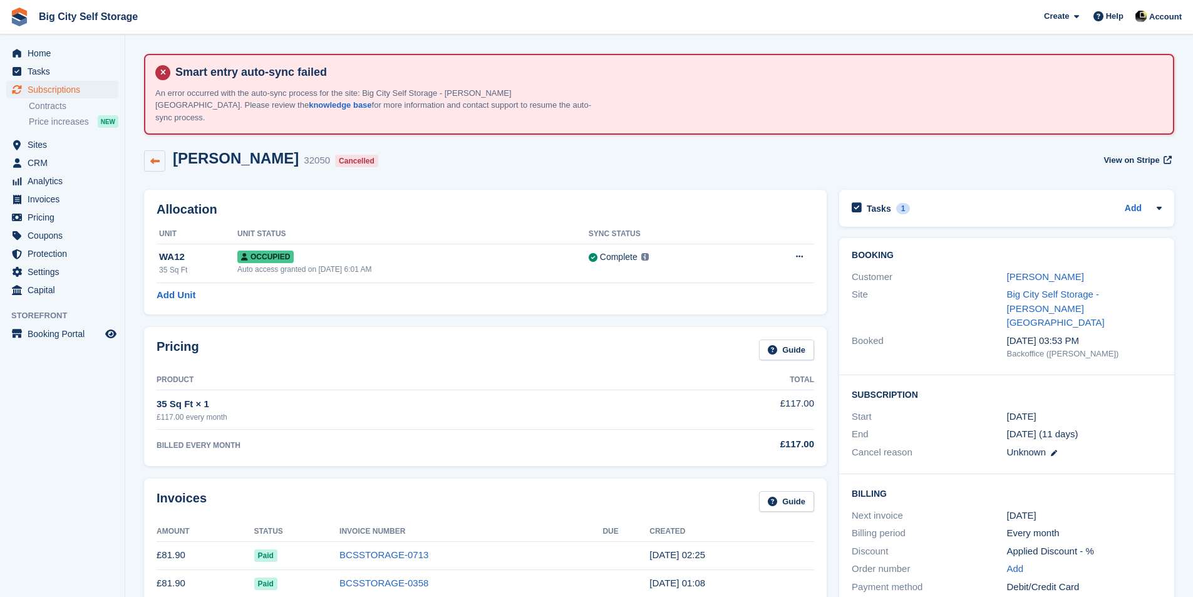
click at [153, 159] on link at bounding box center [154, 160] width 21 height 21
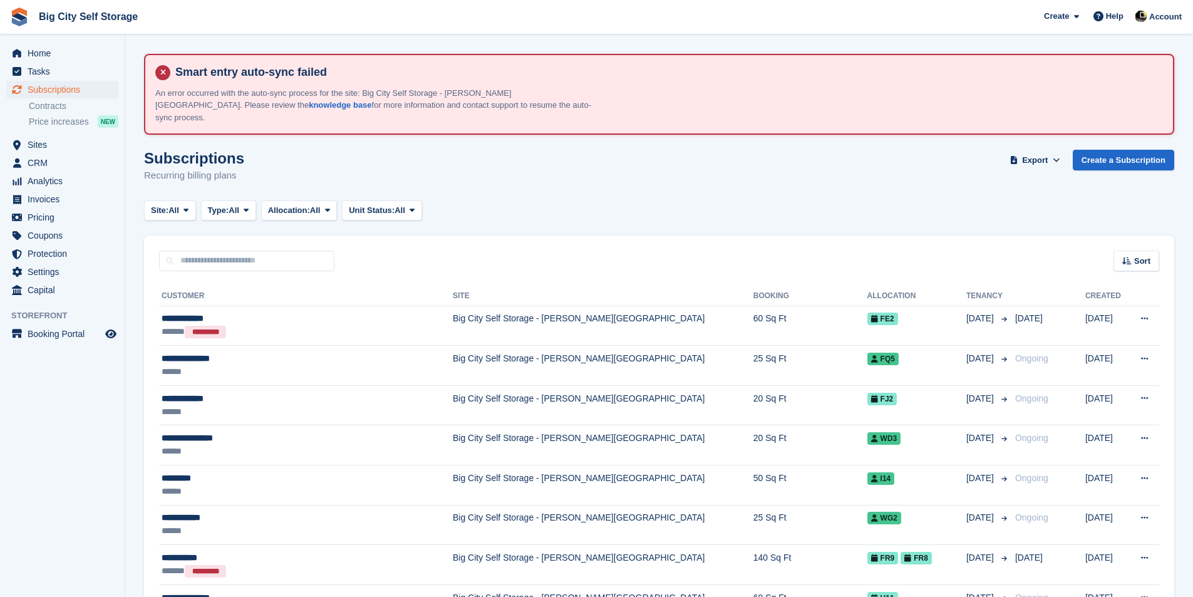
type input "*****"
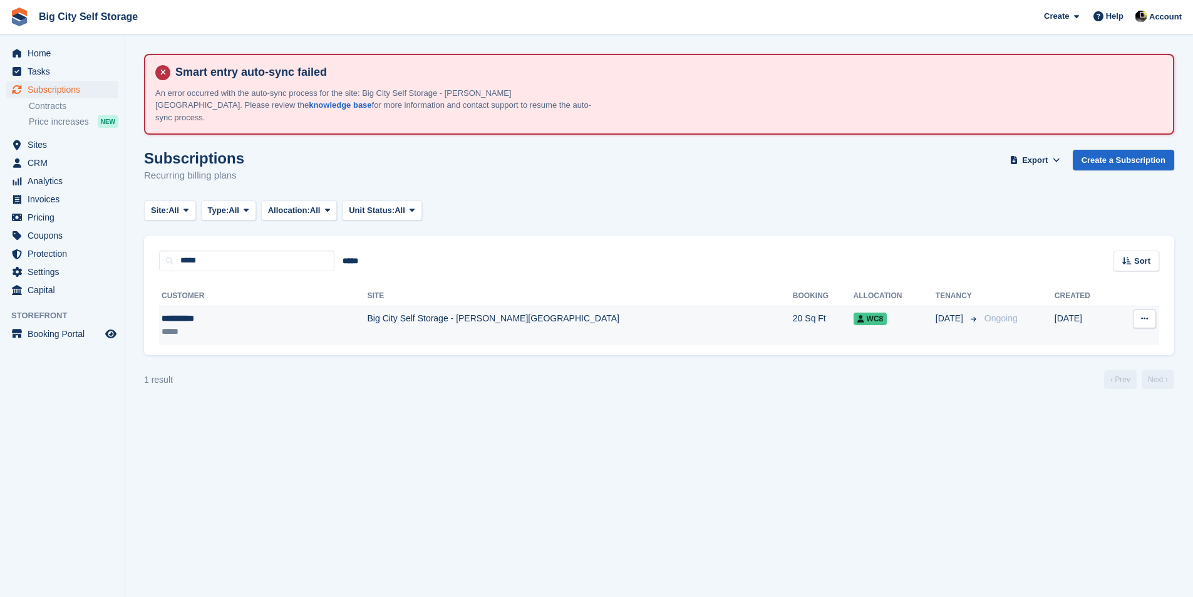
click at [526, 327] on td "Big City Self Storage - [PERSON_NAME][GEOGRAPHIC_DATA]" at bounding box center [580, 325] width 425 height 39
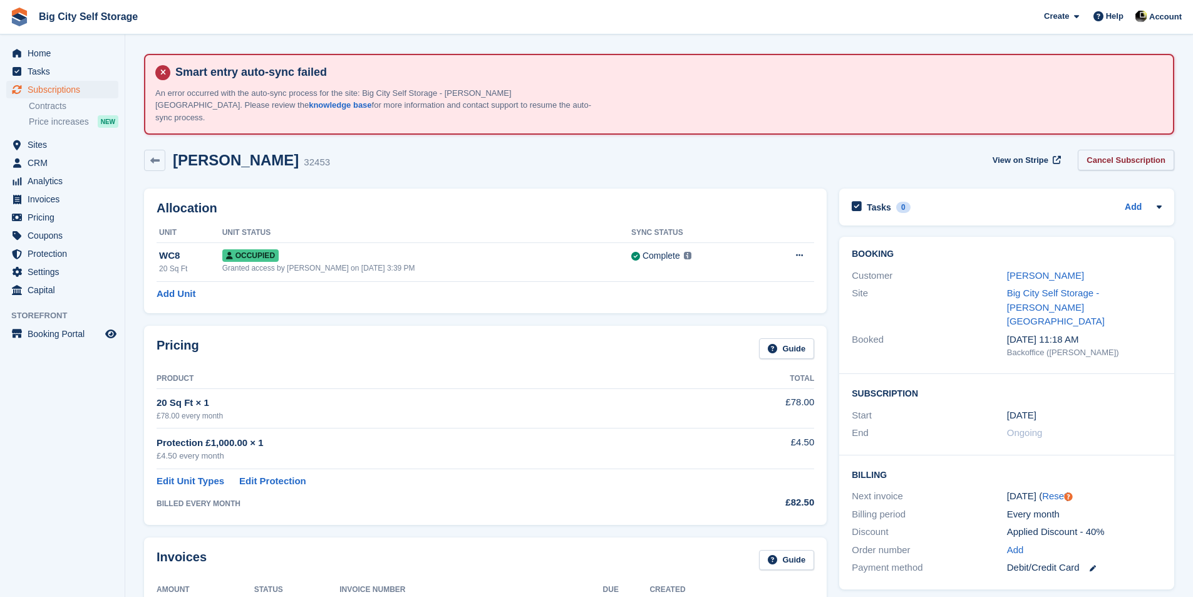
click at [1145, 152] on link "Cancel Subscription" at bounding box center [1126, 160] width 96 height 21
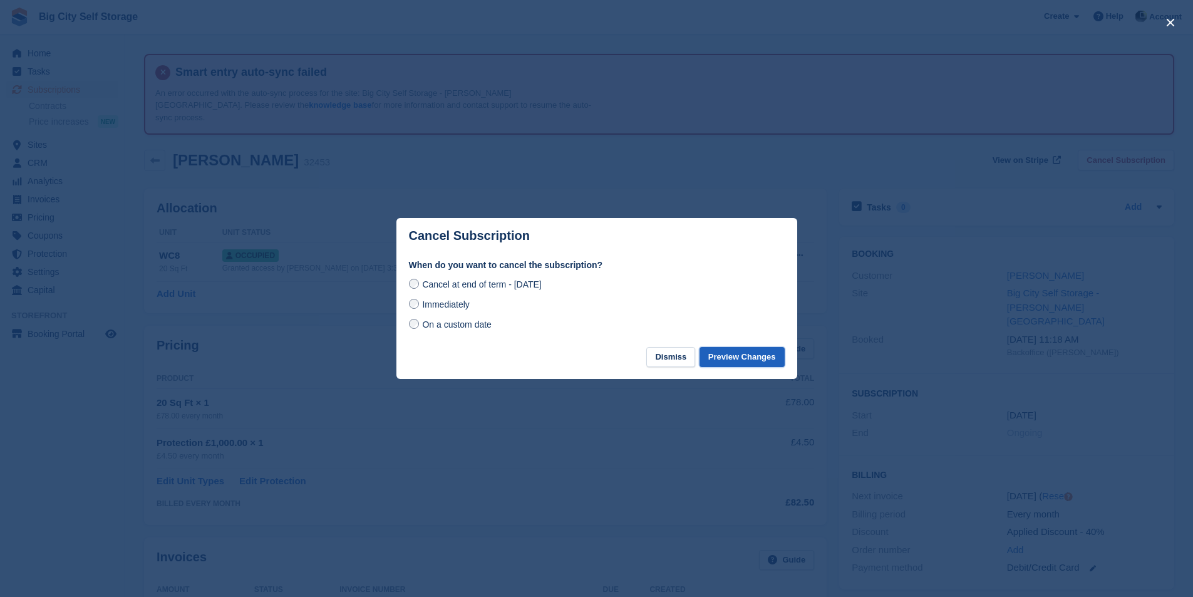
click at [778, 363] on button "Preview Changes" at bounding box center [741, 357] width 85 height 21
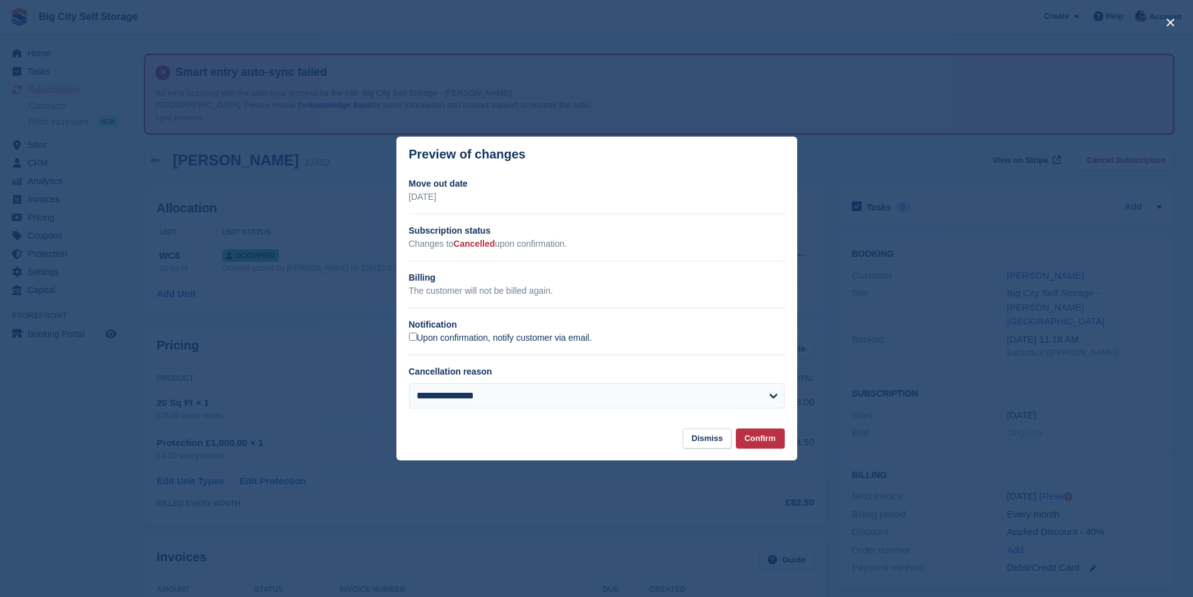
click at [547, 340] on label "Upon confirmation, notify customer via email." at bounding box center [500, 338] width 183 height 11
click at [761, 438] on button "Confirm" at bounding box center [760, 438] width 49 height 21
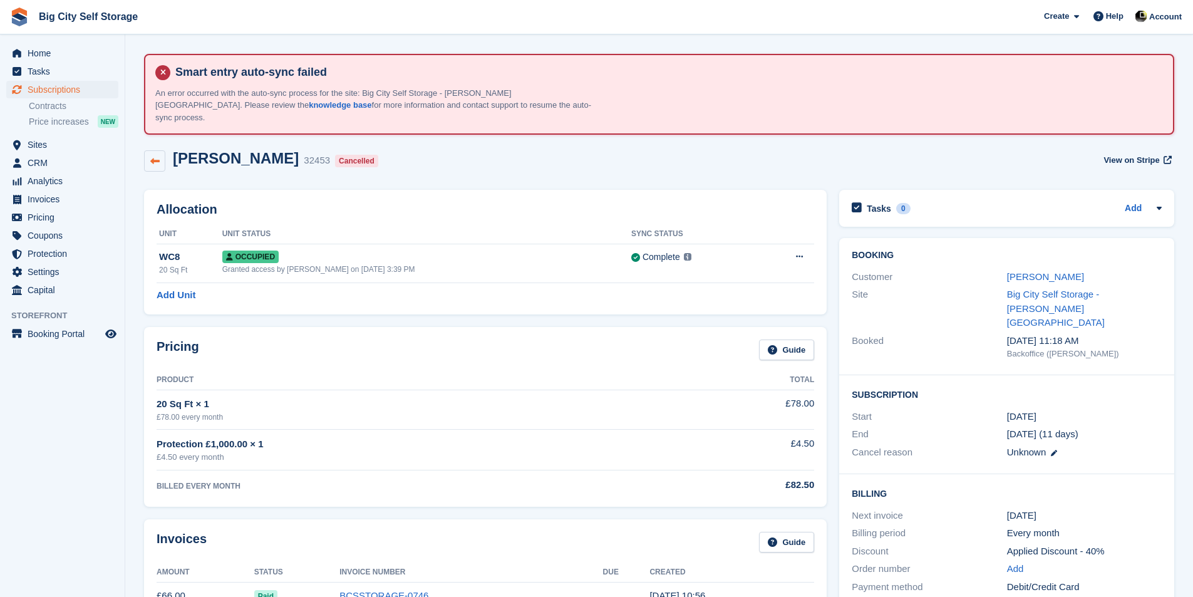
click at [157, 150] on link at bounding box center [154, 160] width 21 height 21
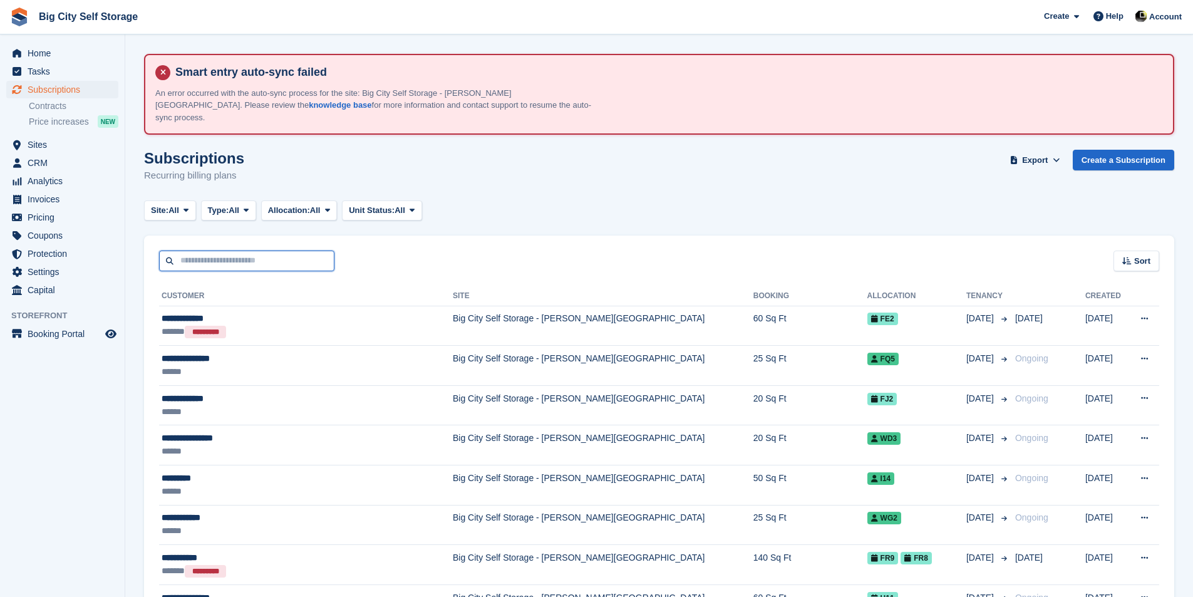
click at [311, 254] on input "text" at bounding box center [246, 260] width 175 height 21
type input "*****"
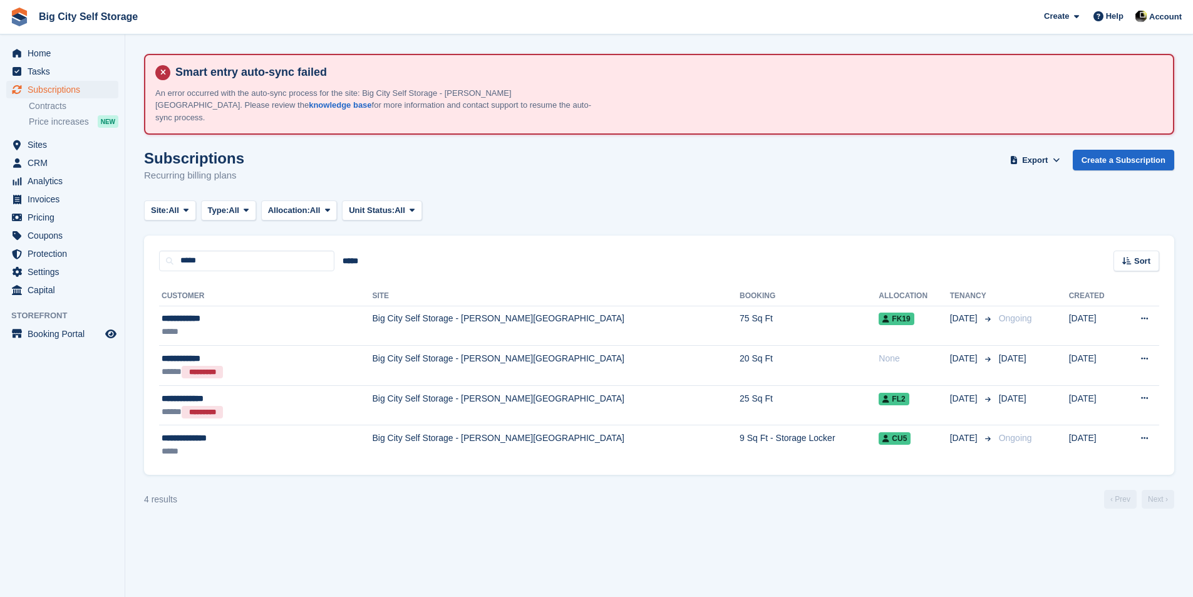
click at [344, 453] on div "**********" at bounding box center [659, 373] width 1030 height 204
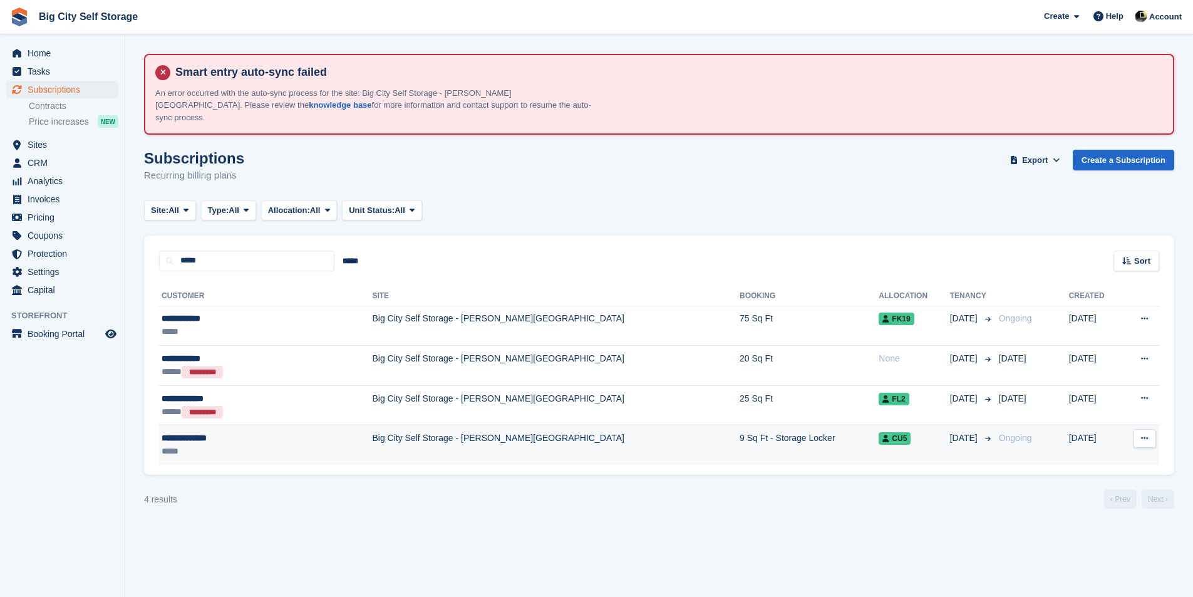
click at [372, 432] on td "Big City Self Storage - [PERSON_NAME][GEOGRAPHIC_DATA]" at bounding box center [556, 444] width 368 height 39
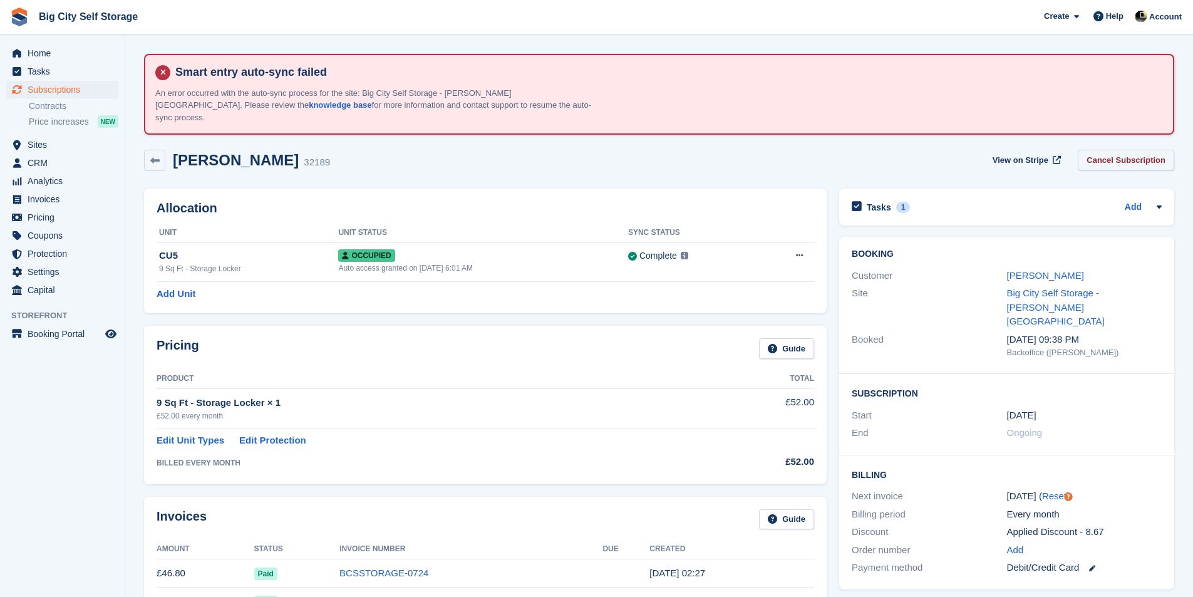
click at [1123, 155] on link "Cancel Subscription" at bounding box center [1126, 160] width 96 height 21
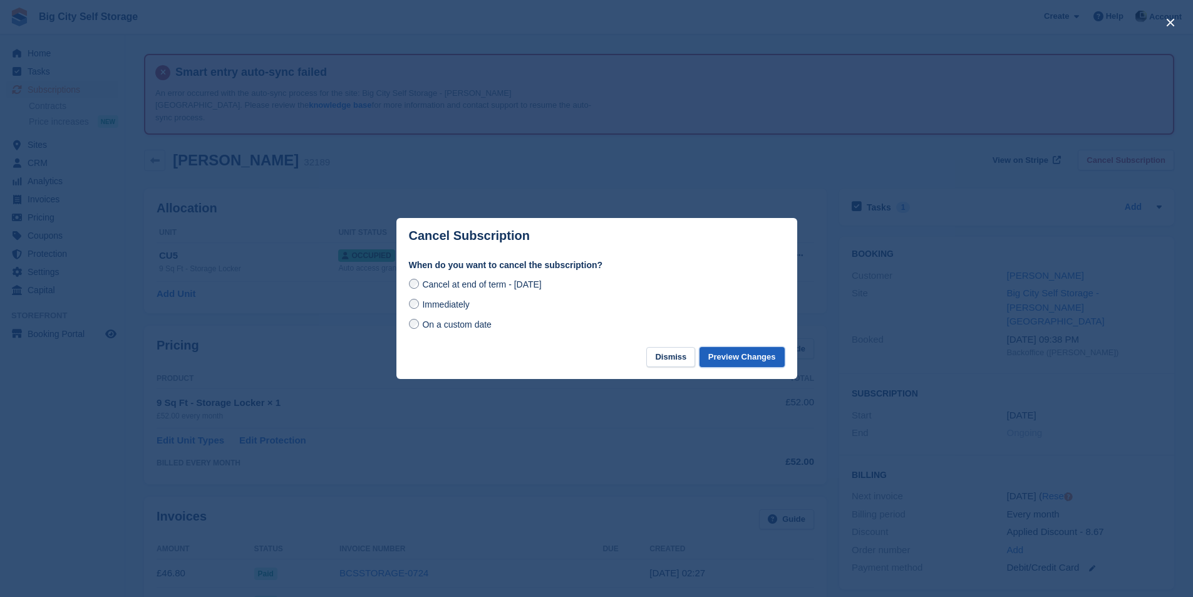
click at [760, 360] on button "Preview Changes" at bounding box center [741, 357] width 85 height 21
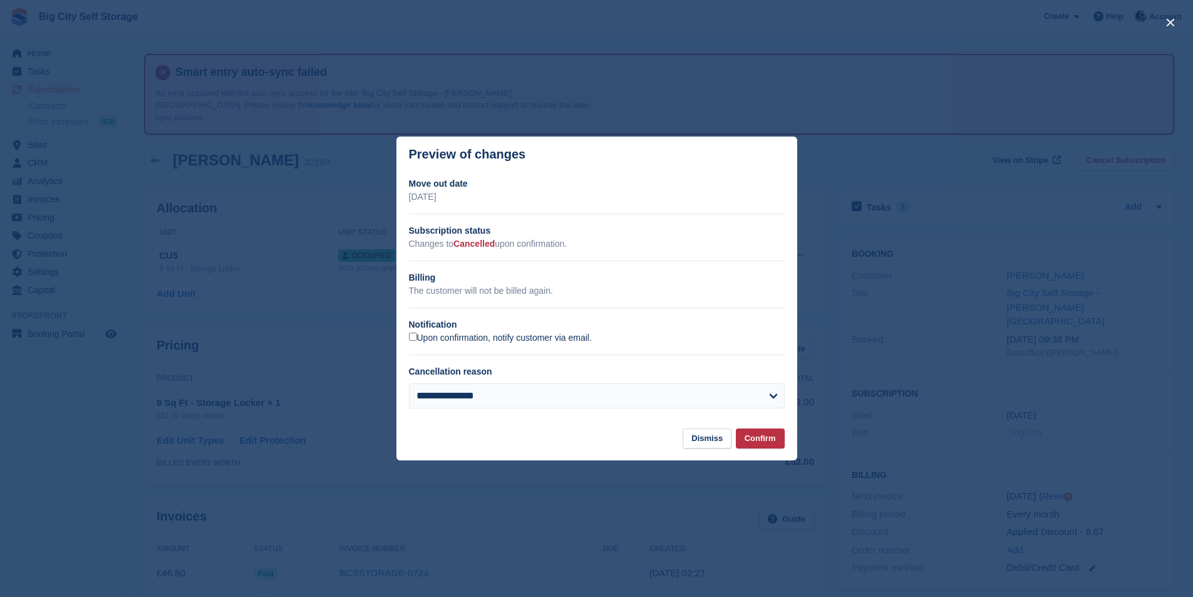
click at [559, 335] on label "Upon confirmation, notify customer via email." at bounding box center [500, 338] width 183 height 11
click at [761, 447] on button "Confirm" at bounding box center [760, 438] width 49 height 21
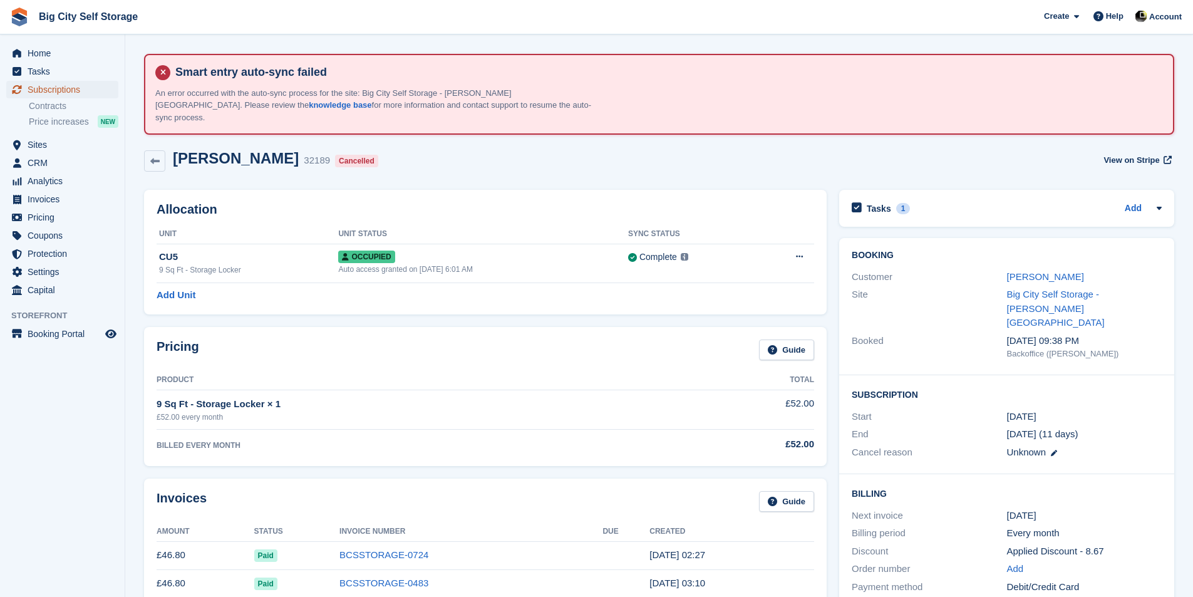
click at [79, 83] on span "Subscriptions" at bounding box center [65, 90] width 75 height 18
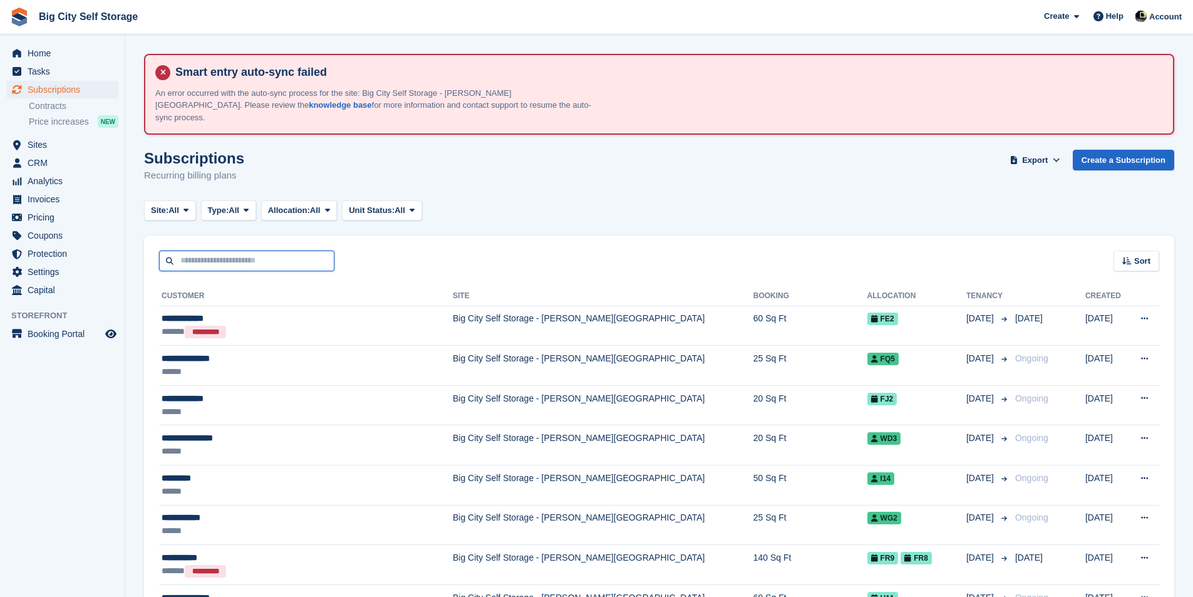
click at [266, 250] on input "text" at bounding box center [246, 260] width 175 height 21
type input "********"
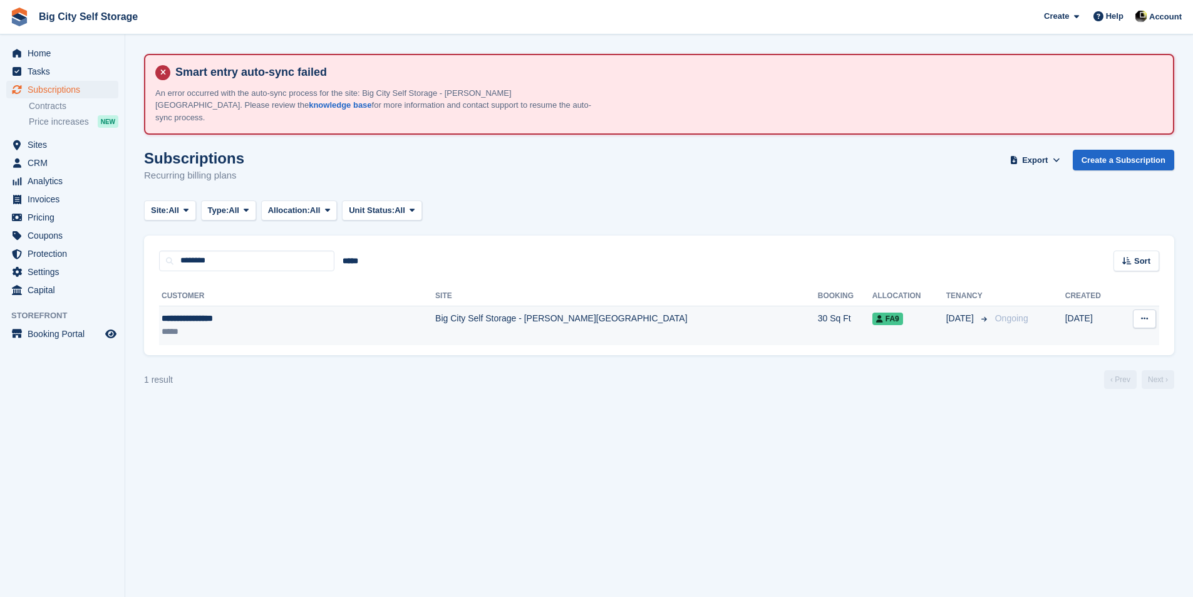
click at [818, 322] on td "30 Sq Ft" at bounding box center [845, 325] width 54 height 39
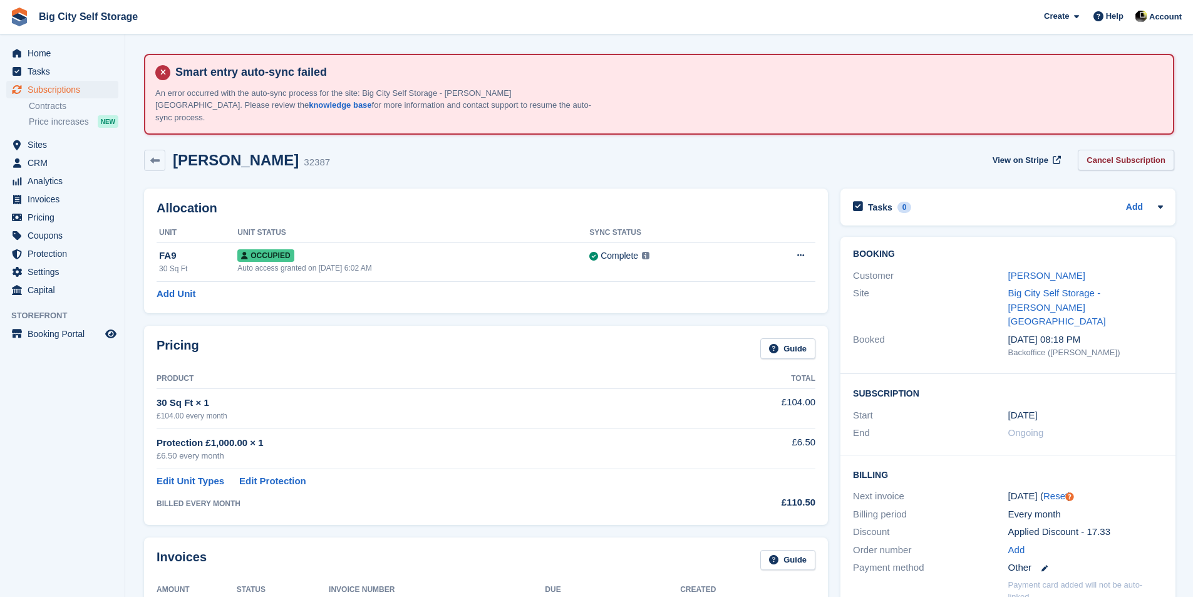
click at [1109, 152] on link "Cancel Subscription" at bounding box center [1126, 160] width 96 height 21
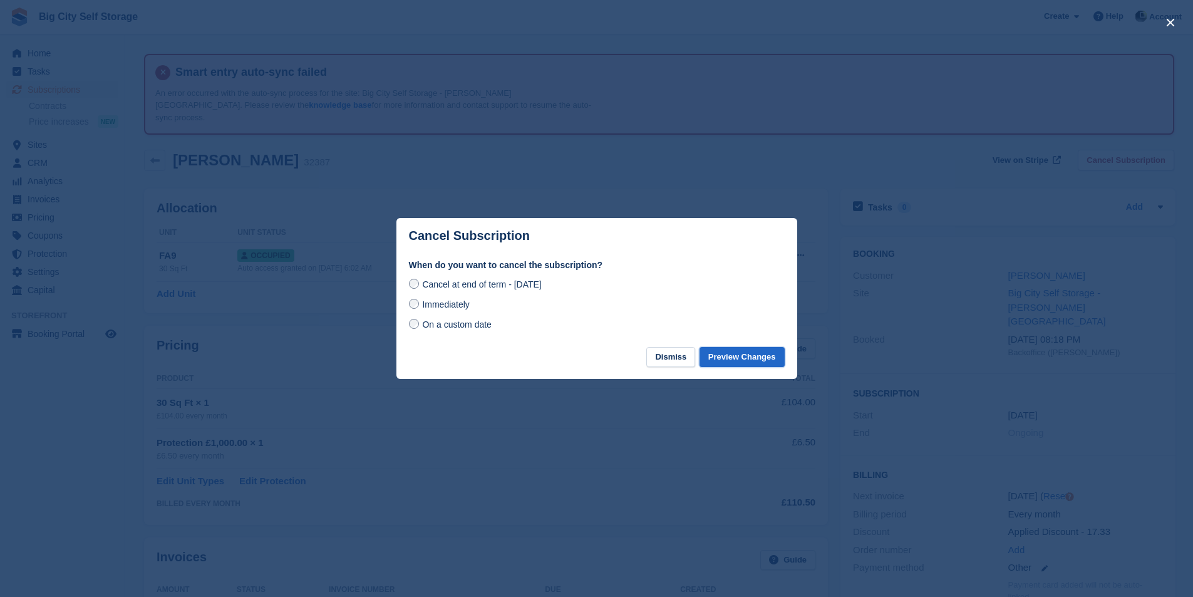
click at [770, 356] on button "Preview Changes" at bounding box center [741, 357] width 85 height 21
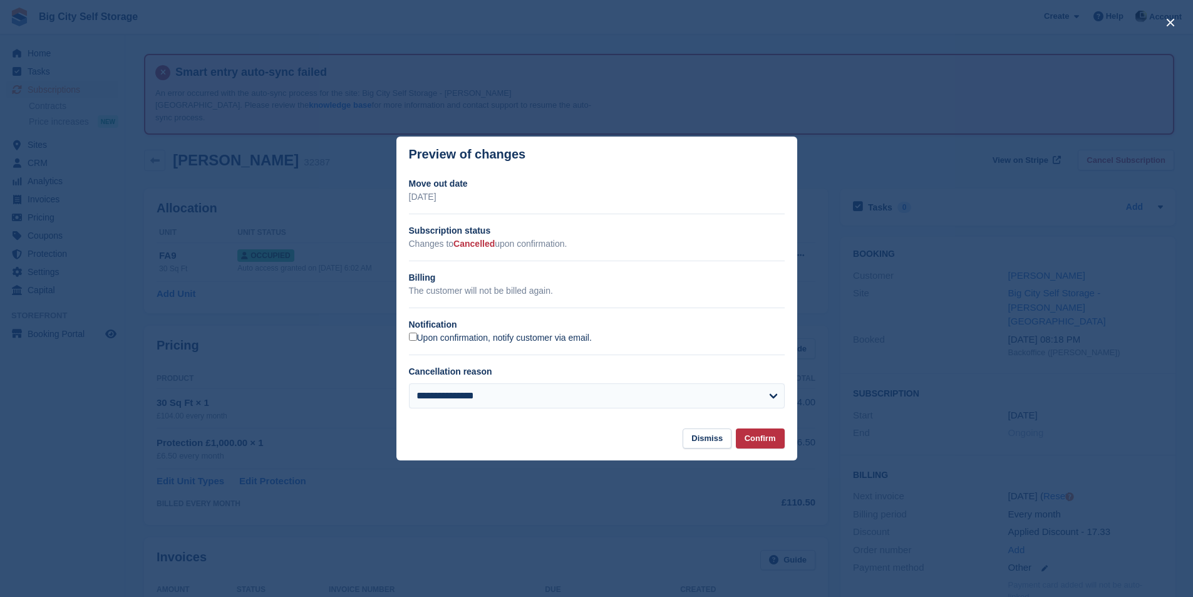
click at [502, 337] on label "Upon confirmation, notify customer via email." at bounding box center [500, 338] width 183 height 11
click at [763, 442] on button "Confirm" at bounding box center [760, 438] width 49 height 21
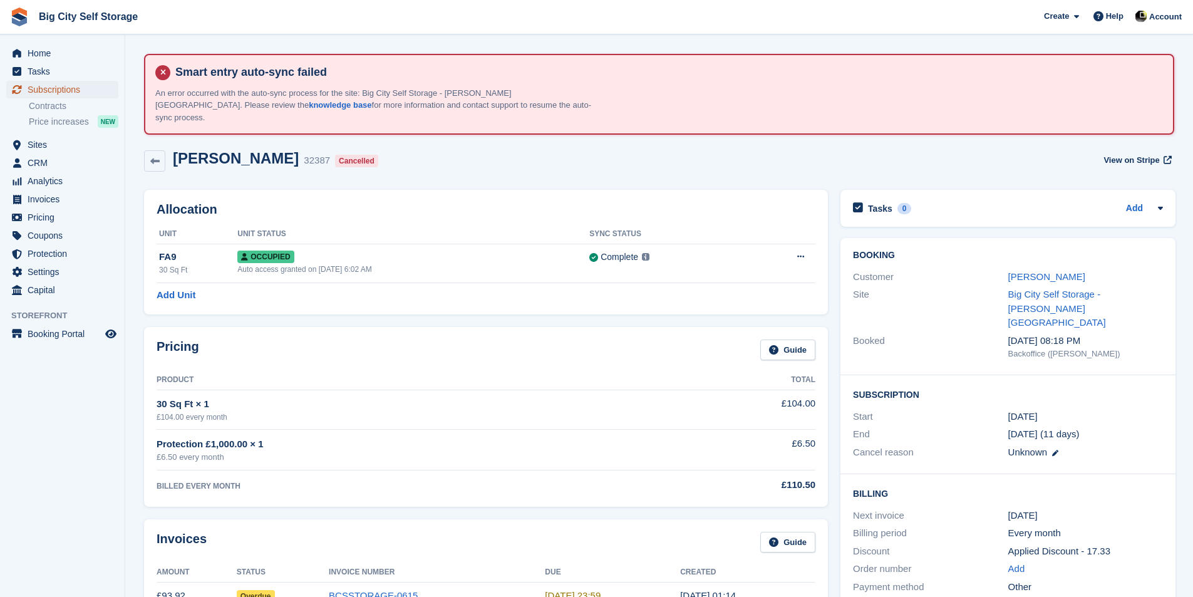
click at [105, 96] on link "Subscriptions" at bounding box center [62, 90] width 112 height 18
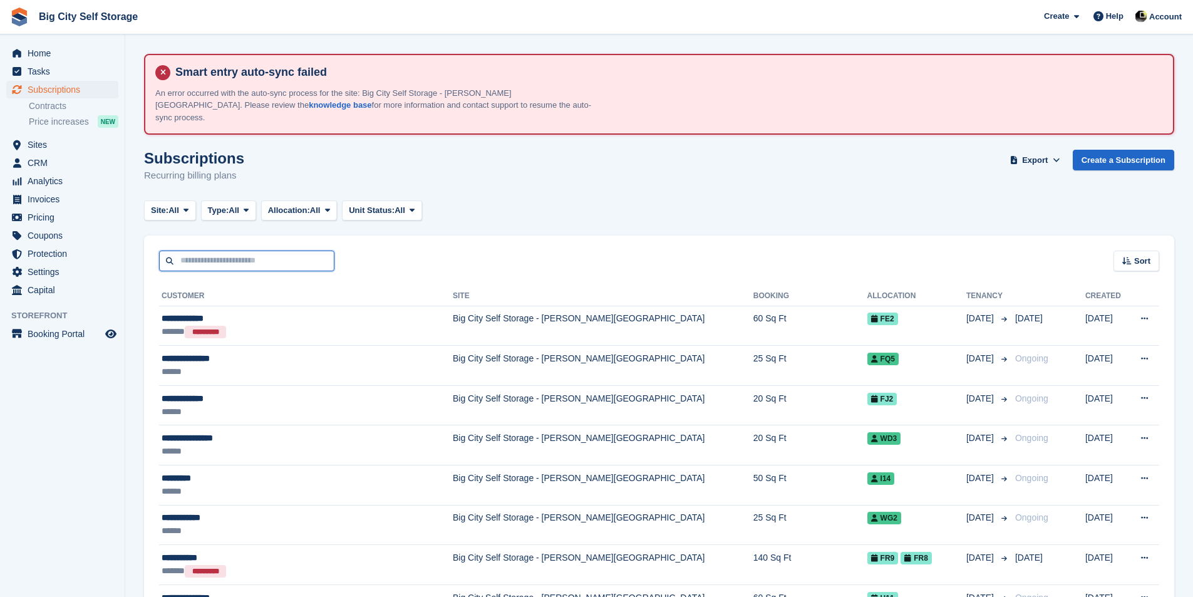
click at [275, 250] on input "text" at bounding box center [246, 260] width 175 height 21
drag, startPoint x: 645, startPoint y: 265, endPoint x: 645, endPoint y: 246, distance: 18.8
click at [275, 236] on div "Sort Sort by Customer name Date created Move in date Move out date Created (old…" at bounding box center [659, 253] width 1030 height 36
click at [252, 250] on input "text" at bounding box center [246, 260] width 175 height 21
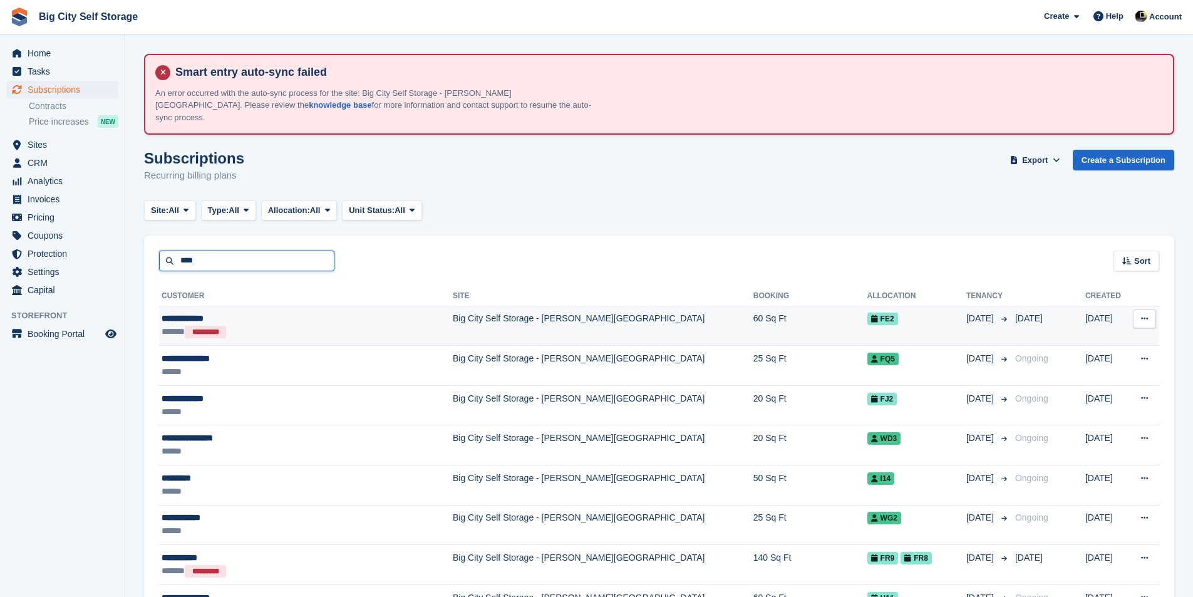
type input "**********"
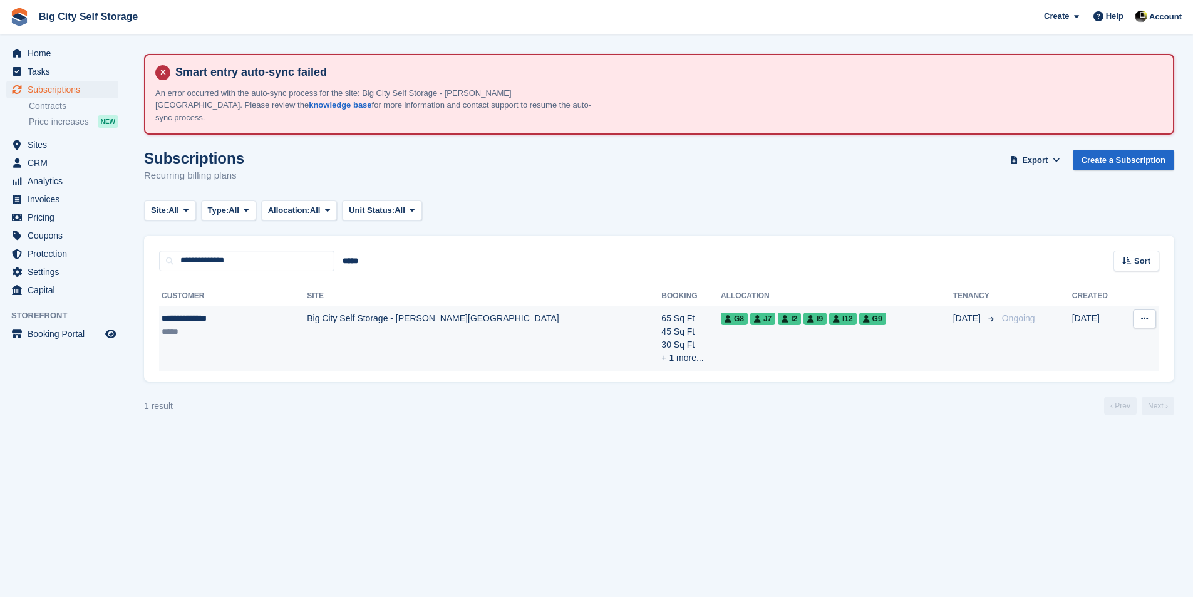
click at [480, 324] on td "Big City Self Storage - [PERSON_NAME][GEOGRAPHIC_DATA]" at bounding box center [484, 339] width 354 height 66
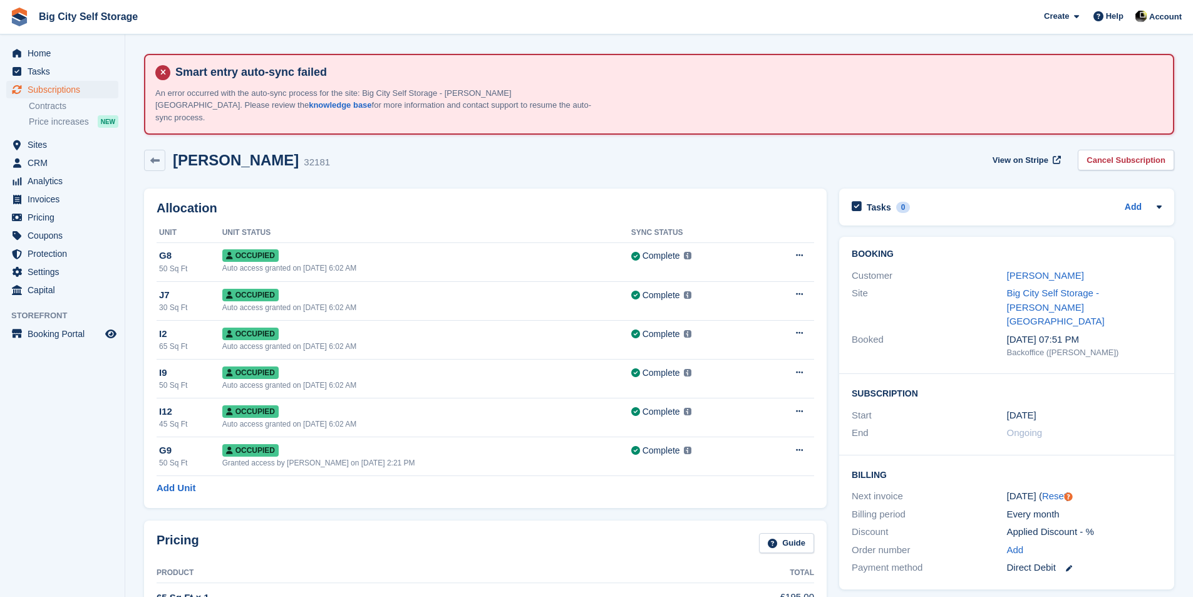
click at [1125, 160] on div "View on Stripe Cancel Subscription" at bounding box center [1080, 163] width 187 height 26
click at [1131, 151] on link "Cancel Subscription" at bounding box center [1126, 160] width 96 height 21
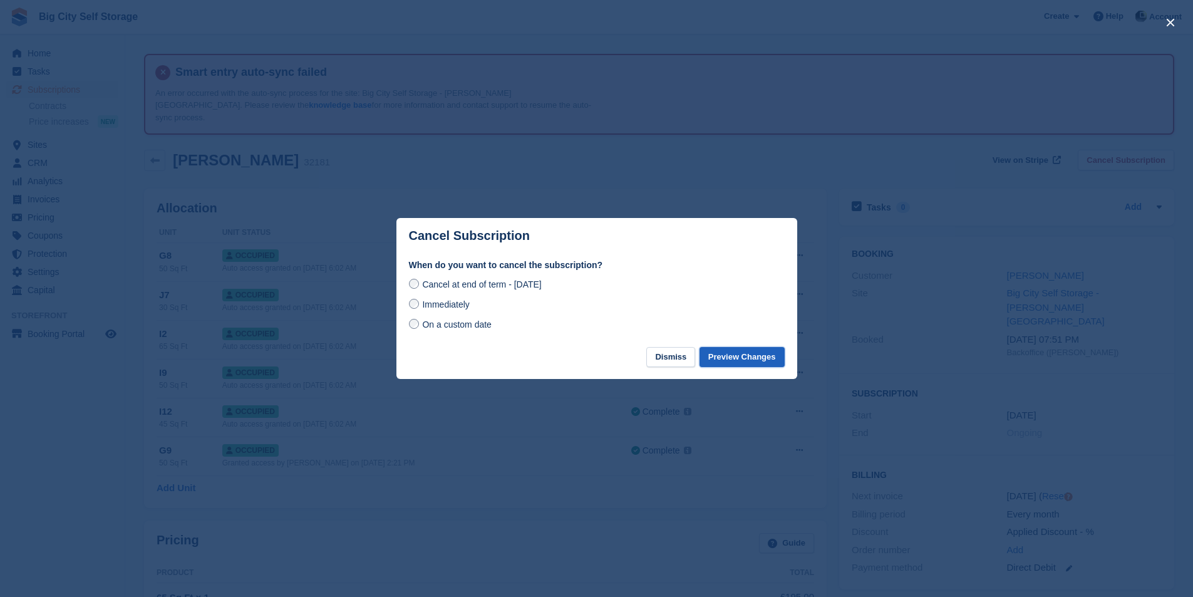
click at [780, 356] on button "Preview Changes" at bounding box center [741, 357] width 85 height 21
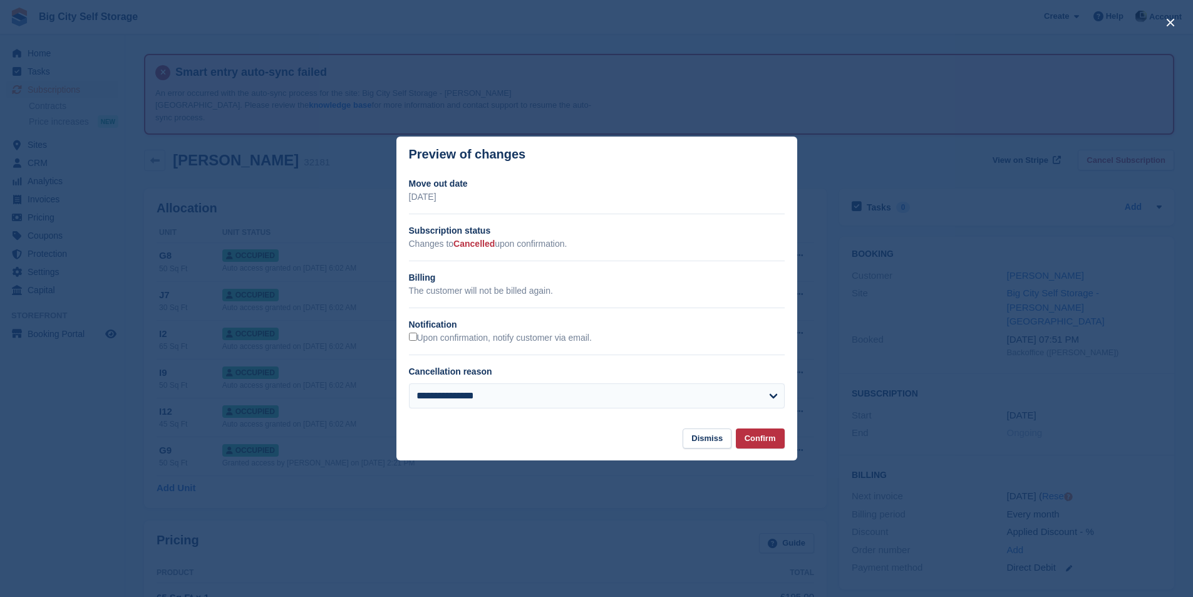
click at [493, 351] on div "**********" at bounding box center [596, 297] width 401 height 241
click at [503, 336] on label "Upon confirmation, notify customer via email." at bounding box center [500, 338] width 183 height 11
click at [759, 445] on button "Confirm" at bounding box center [760, 438] width 49 height 21
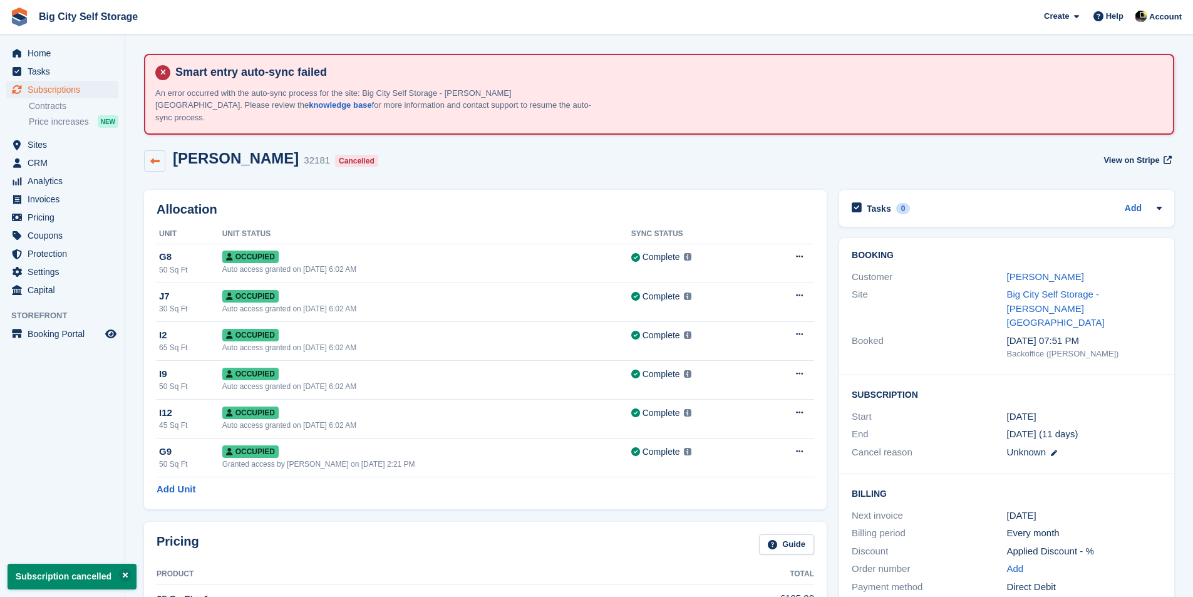
click at [154, 157] on icon at bounding box center [154, 161] width 9 height 9
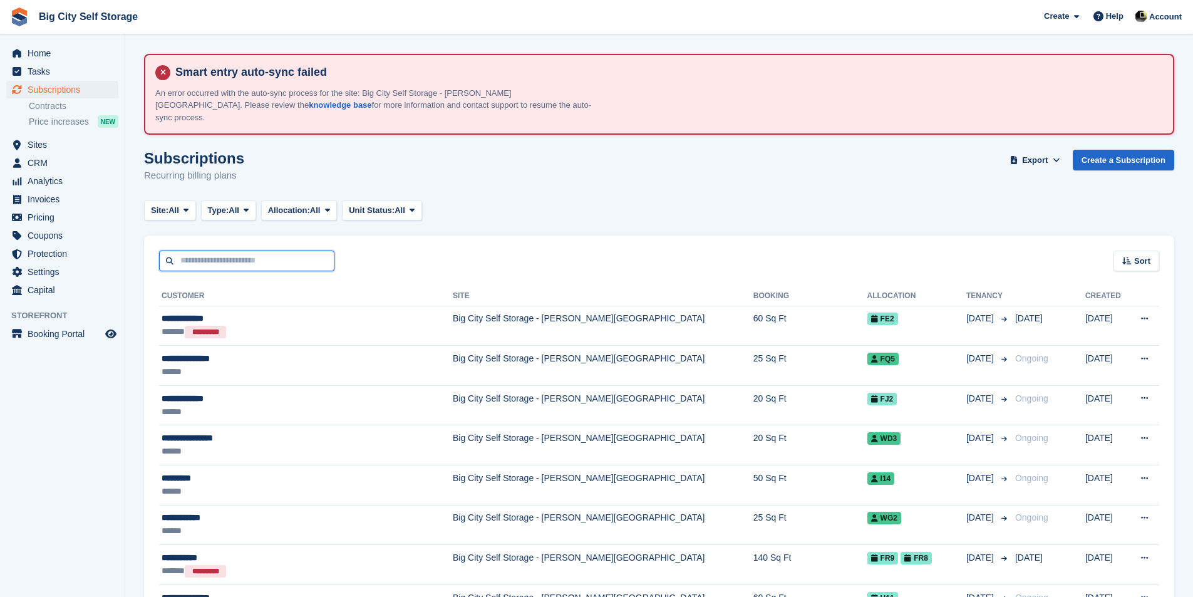
click at [285, 255] on input "text" at bounding box center [246, 260] width 175 height 21
type input "*****"
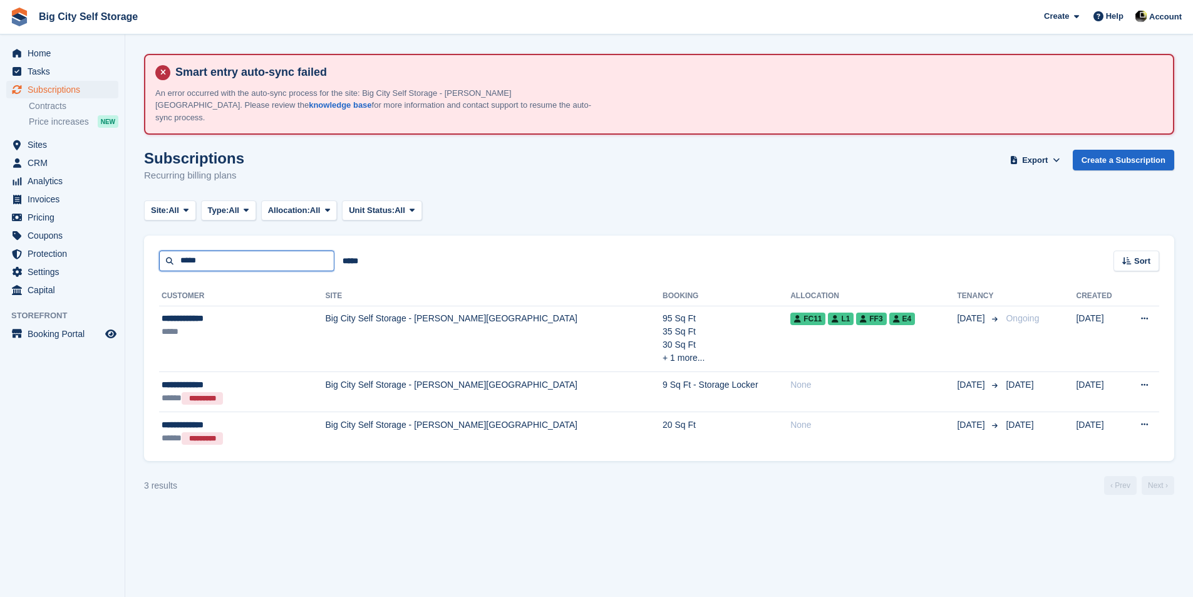
click at [247, 250] on input "*****" at bounding box center [246, 260] width 175 height 21
type input "*****"
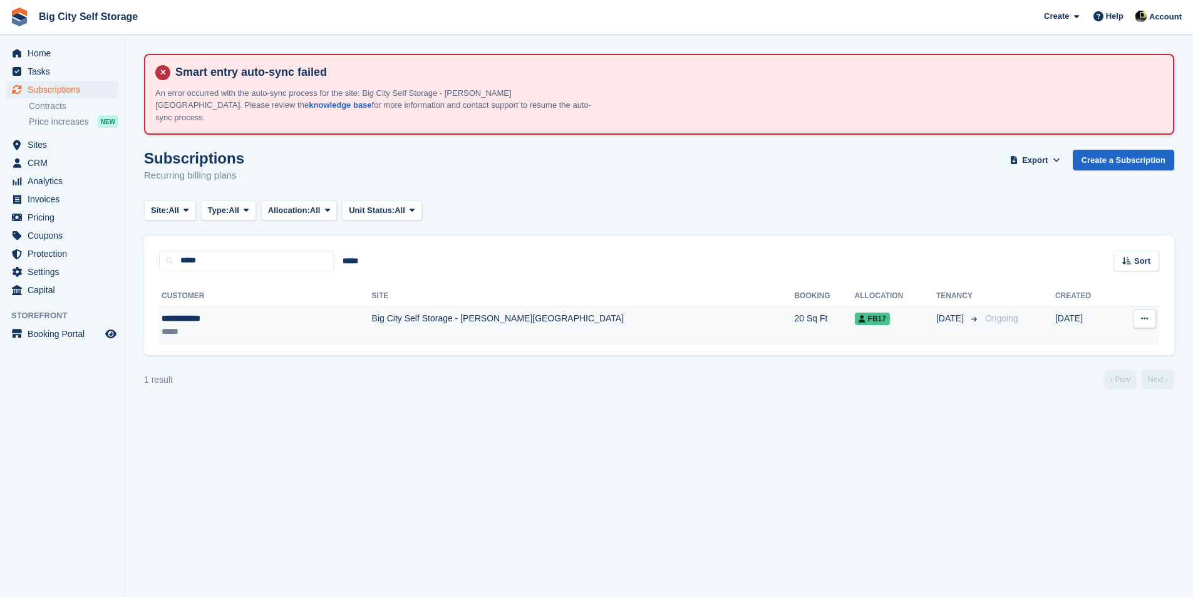
click at [372, 313] on td "Big City Self Storage - [PERSON_NAME][GEOGRAPHIC_DATA]" at bounding box center [583, 325] width 423 height 39
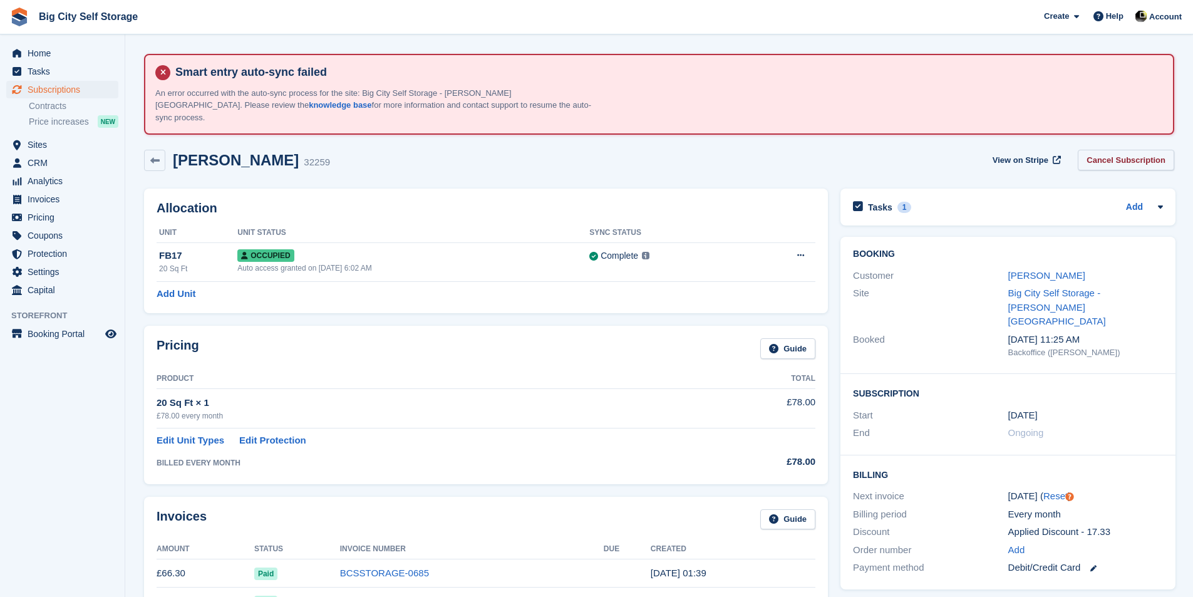
click at [1172, 150] on link "Cancel Subscription" at bounding box center [1126, 160] width 96 height 21
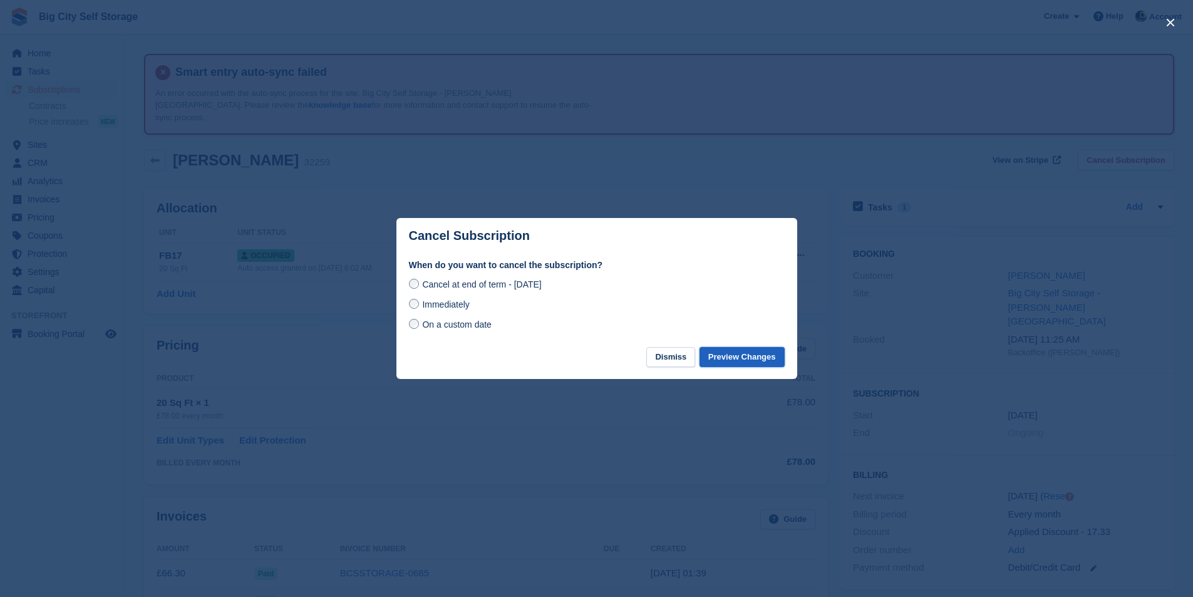
click at [721, 361] on button "Preview Changes" at bounding box center [741, 357] width 85 height 21
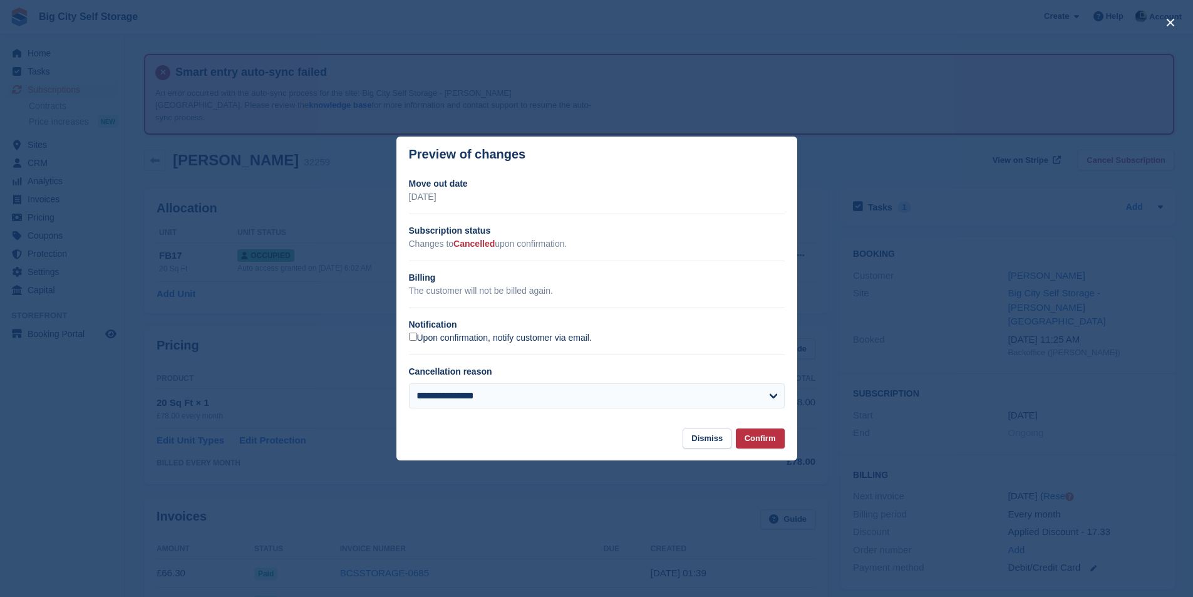
click at [543, 335] on label "Upon confirmation, notify customer via email." at bounding box center [500, 338] width 183 height 11
click at [756, 443] on button "Confirm" at bounding box center [760, 438] width 49 height 21
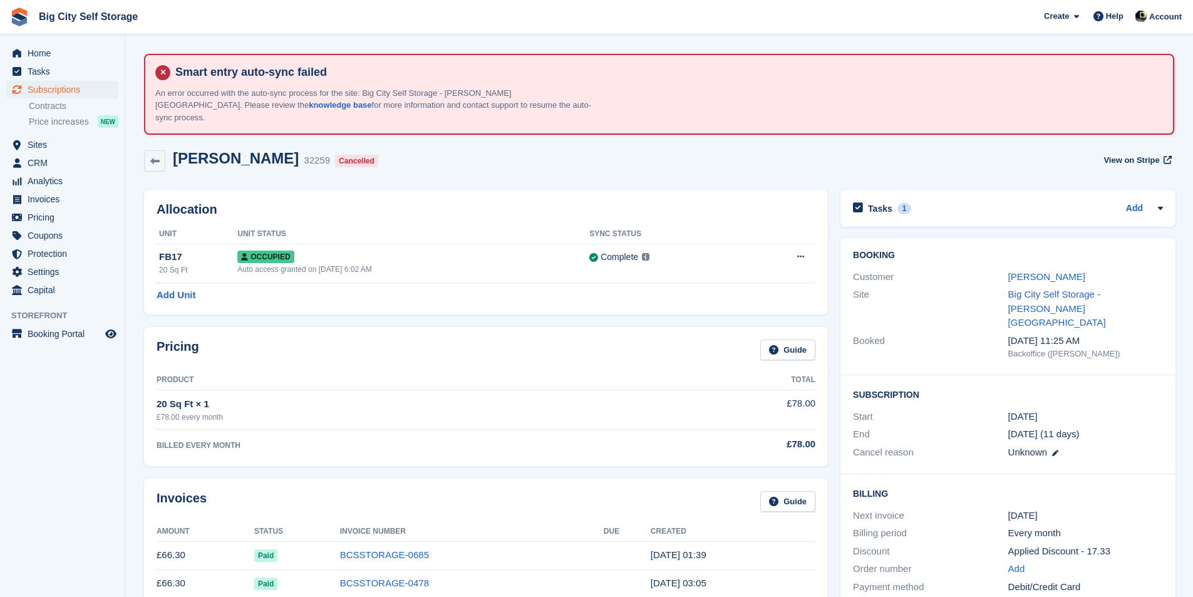
click at [165, 150] on div "Claire Tobin 32259 Cancelled" at bounding box center [274, 161] width 218 height 23
click at [155, 157] on icon at bounding box center [154, 161] width 9 height 9
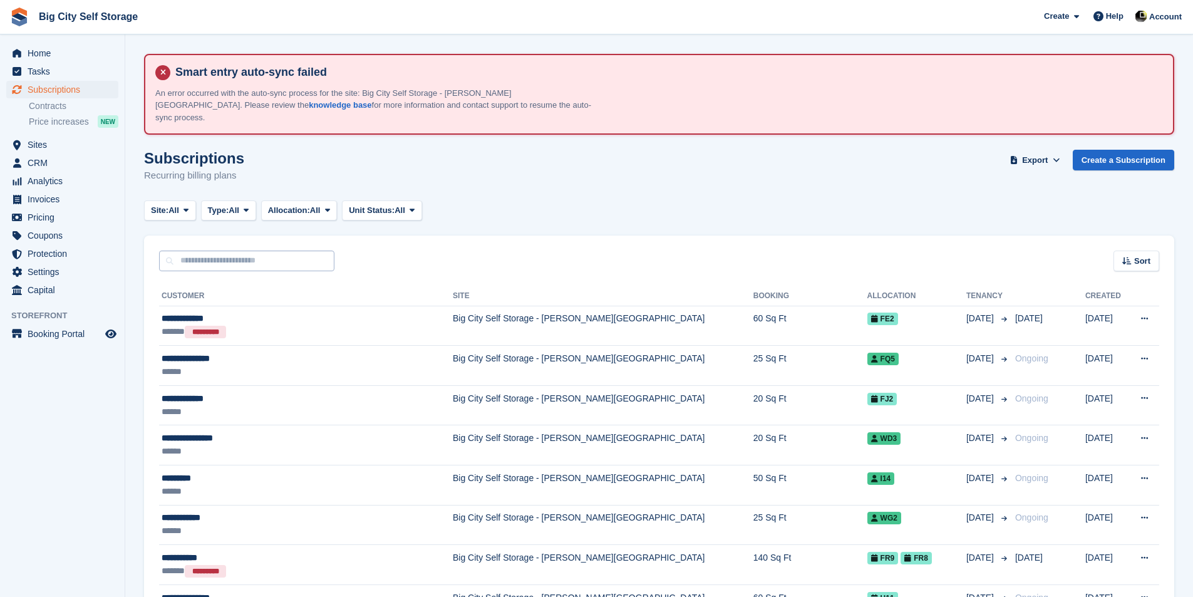
drag, startPoint x: 215, startPoint y: 237, endPoint x: 222, endPoint y: 245, distance: 10.7
click at [215, 237] on div "Sort Sort by Customer name Date created Move in date Move out date Created (old…" at bounding box center [659, 253] width 1030 height 36
click at [232, 250] on input "text" at bounding box center [246, 260] width 175 height 21
type input "******"
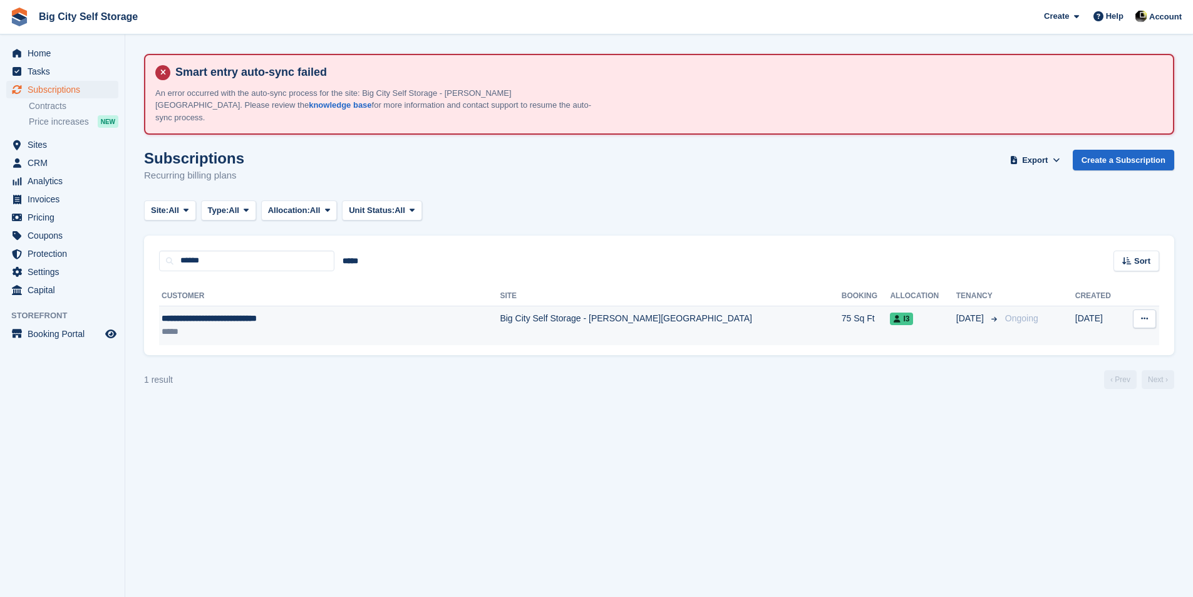
click at [317, 306] on td "**********" at bounding box center [329, 325] width 341 height 39
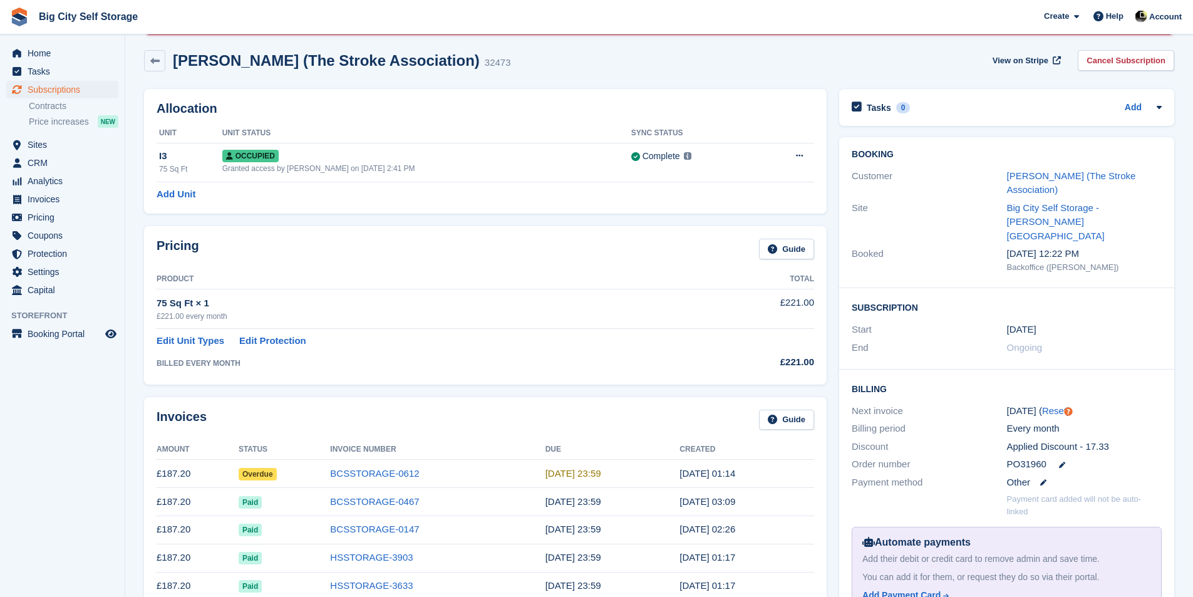
scroll to position [250, 0]
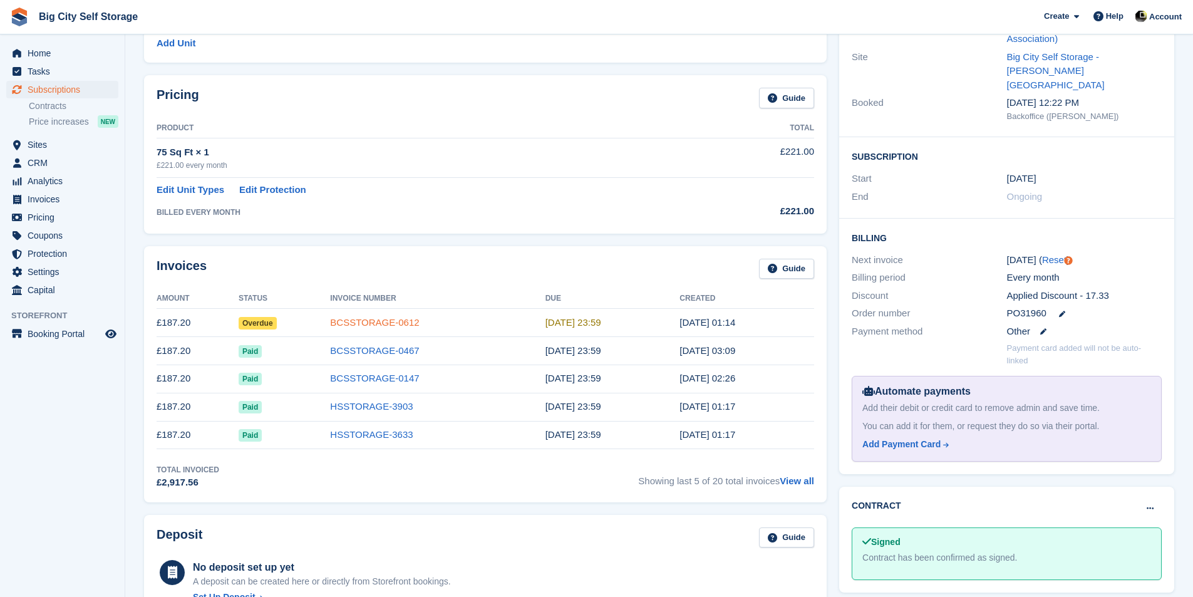
click at [388, 317] on link "BCSSTORAGE-0612" at bounding box center [374, 322] width 89 height 11
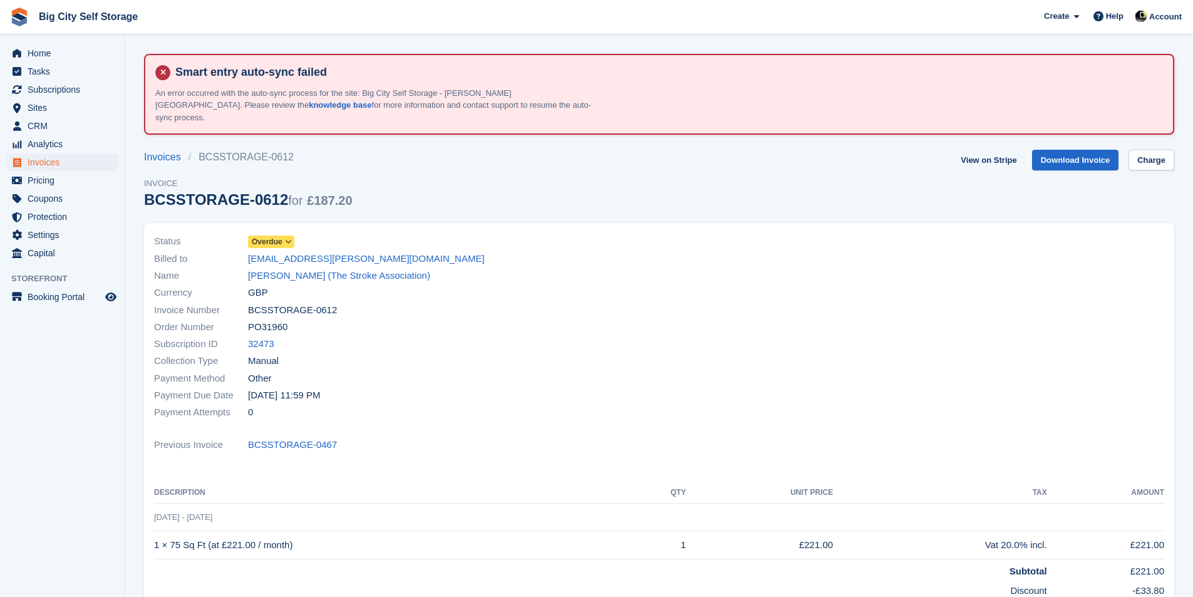
click at [292, 237] on span at bounding box center [289, 242] width 10 height 10
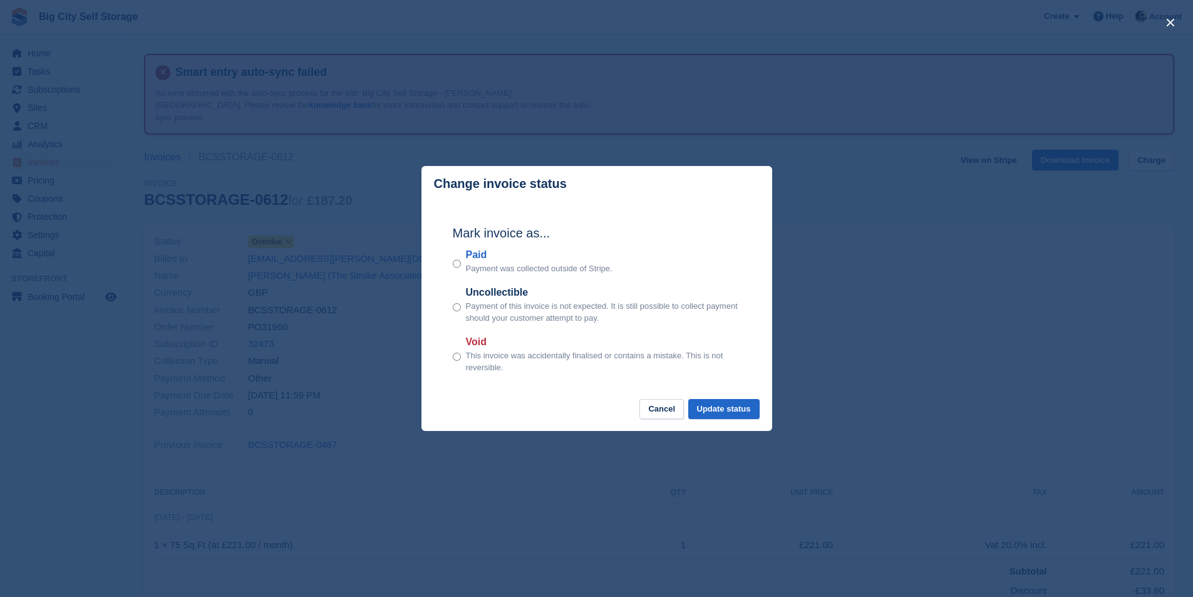
click at [451, 262] on div "Mark invoice as... Paid Payment was collected outside of Stripe. Uncollectible …" at bounding box center [596, 300] width 313 height 197
click at [743, 408] on button "Update status" at bounding box center [723, 409] width 71 height 21
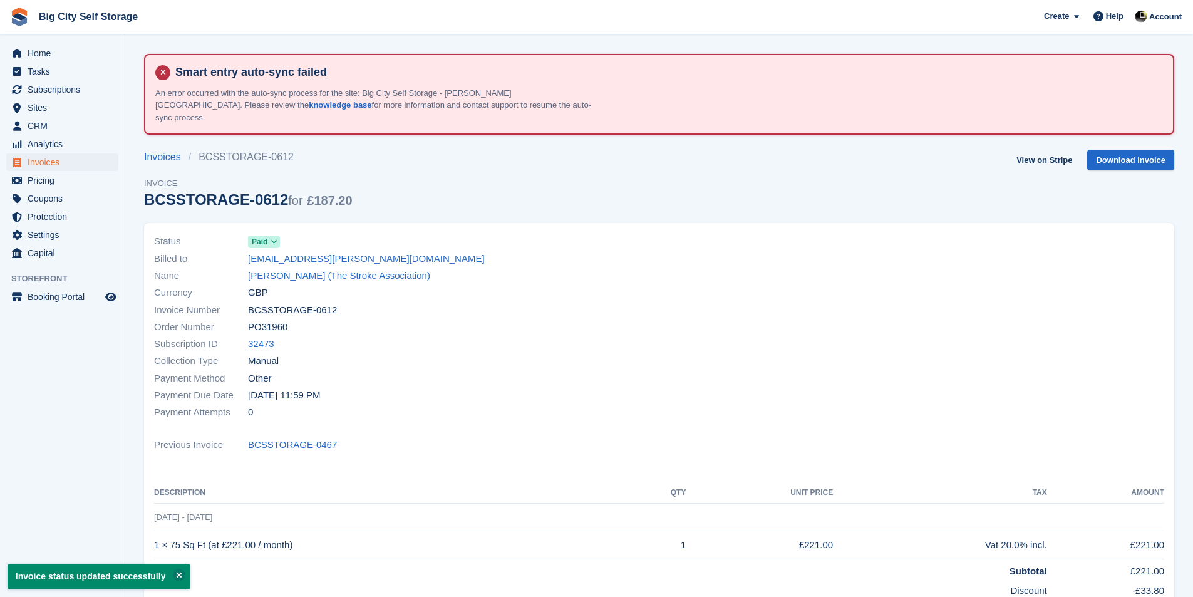
click at [259, 339] on div "Subscription ID 32473" at bounding box center [403, 344] width 498 height 17
click at [264, 337] on link "32473" at bounding box center [261, 344] width 26 height 14
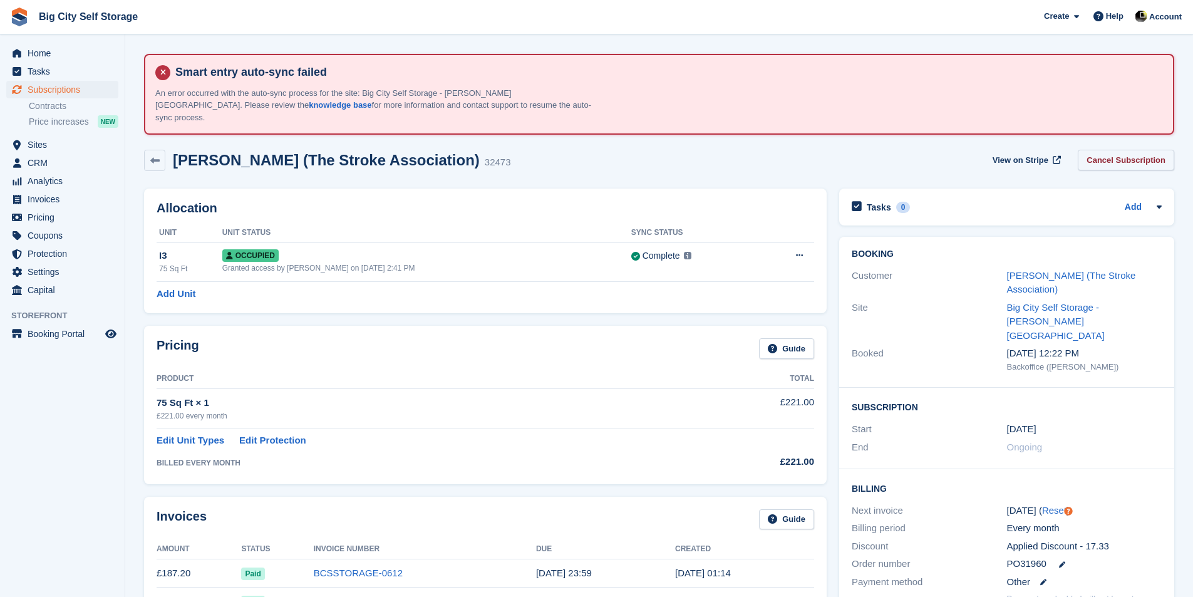
click at [1146, 157] on link "Cancel Subscription" at bounding box center [1126, 160] width 96 height 21
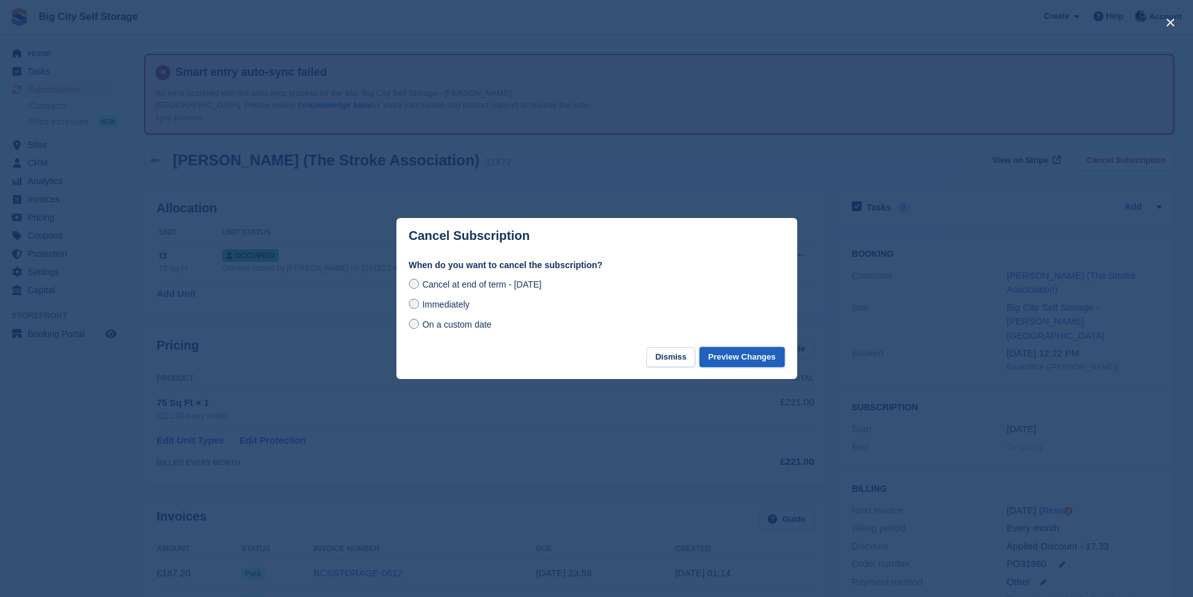
click at [761, 348] on button "Preview Changes" at bounding box center [741, 357] width 85 height 21
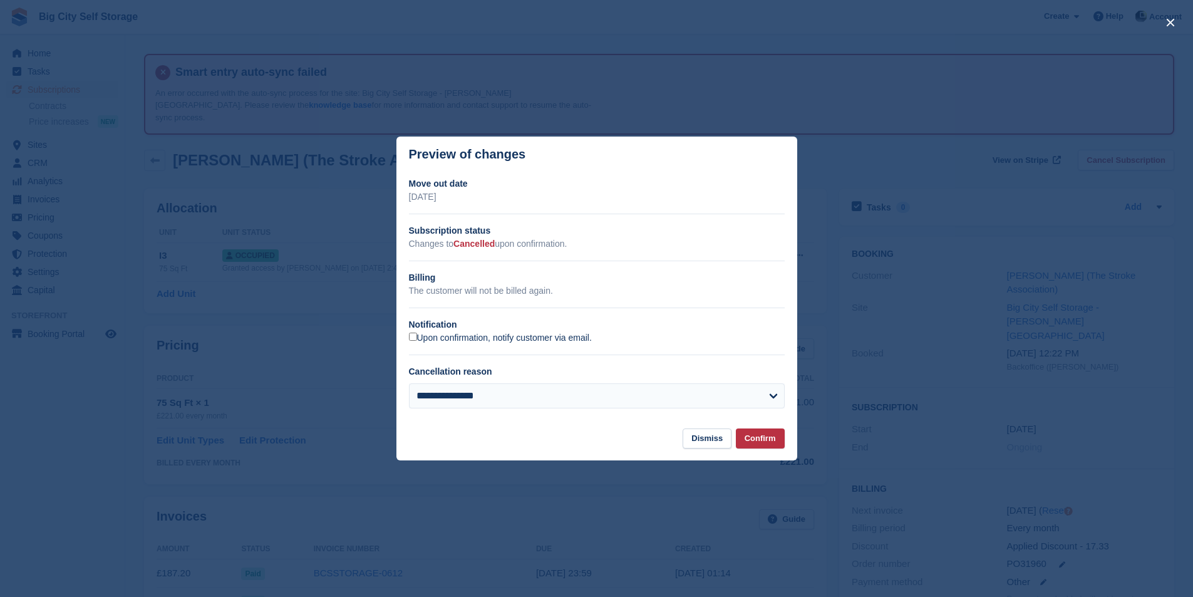
click at [493, 335] on label "Upon confirmation, notify customer via email." at bounding box center [500, 338] width 183 height 11
click at [756, 434] on button "Confirm" at bounding box center [760, 438] width 49 height 21
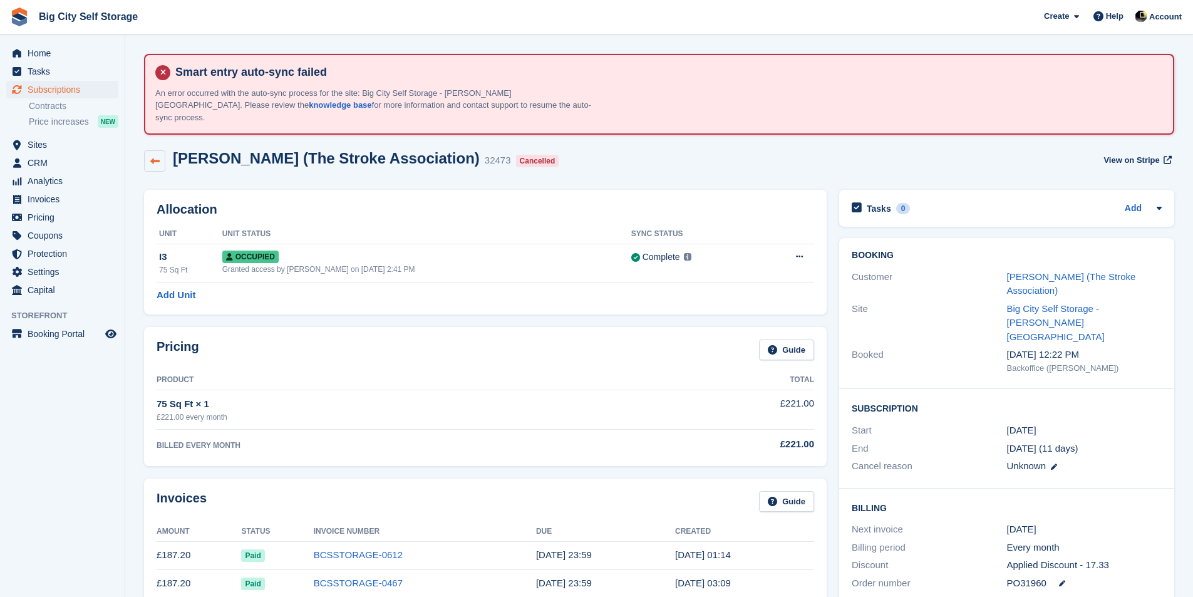
click at [160, 153] on link at bounding box center [154, 160] width 21 height 21
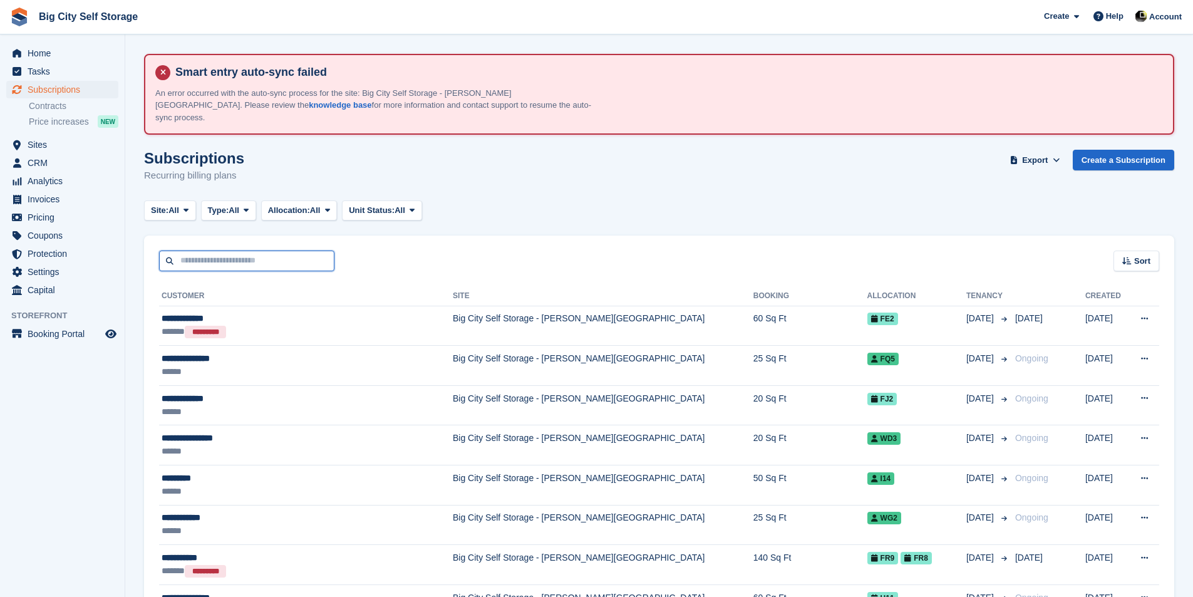
click at [305, 250] on input "text" at bounding box center [246, 260] width 175 height 21
type input "*****"
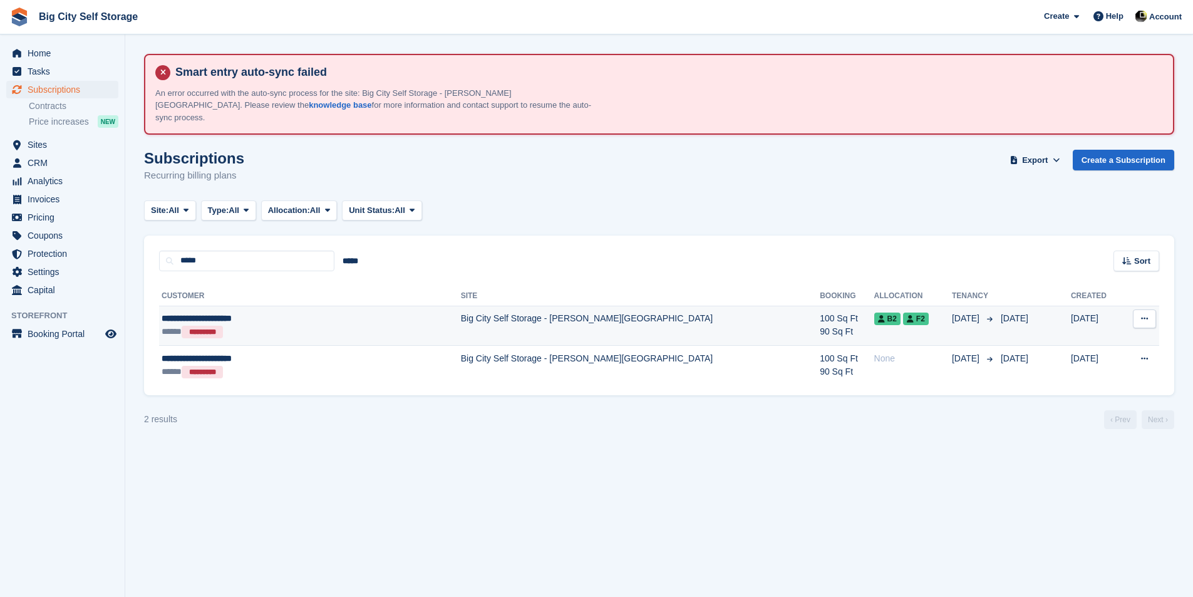
click at [359, 312] on div "**********" at bounding box center [266, 318] width 209 height 13
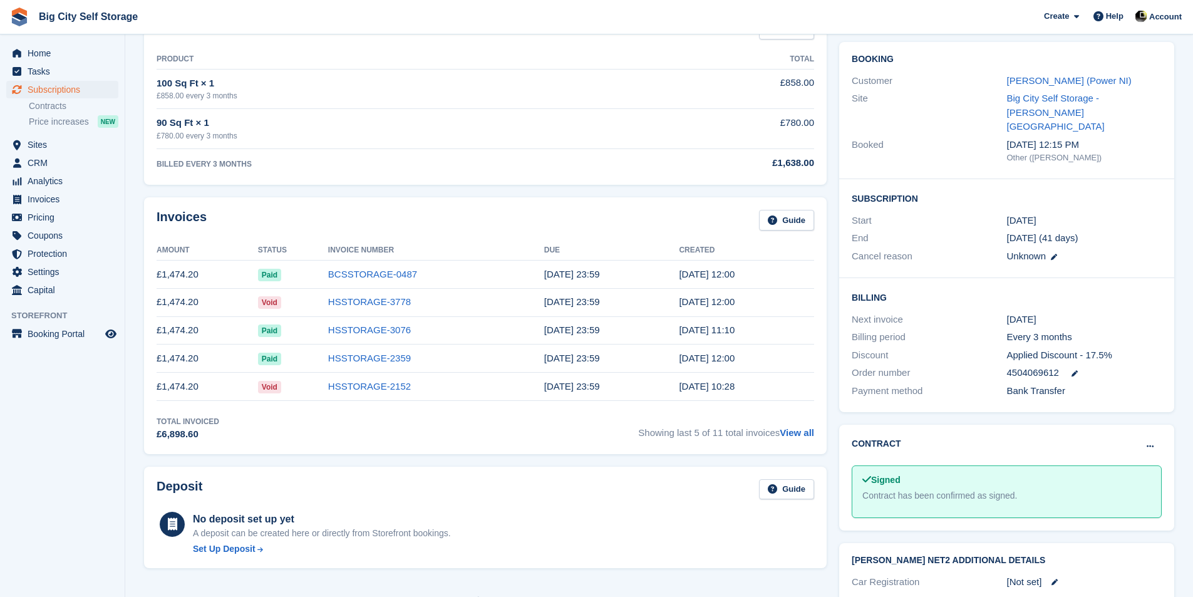
scroll to position [306, 0]
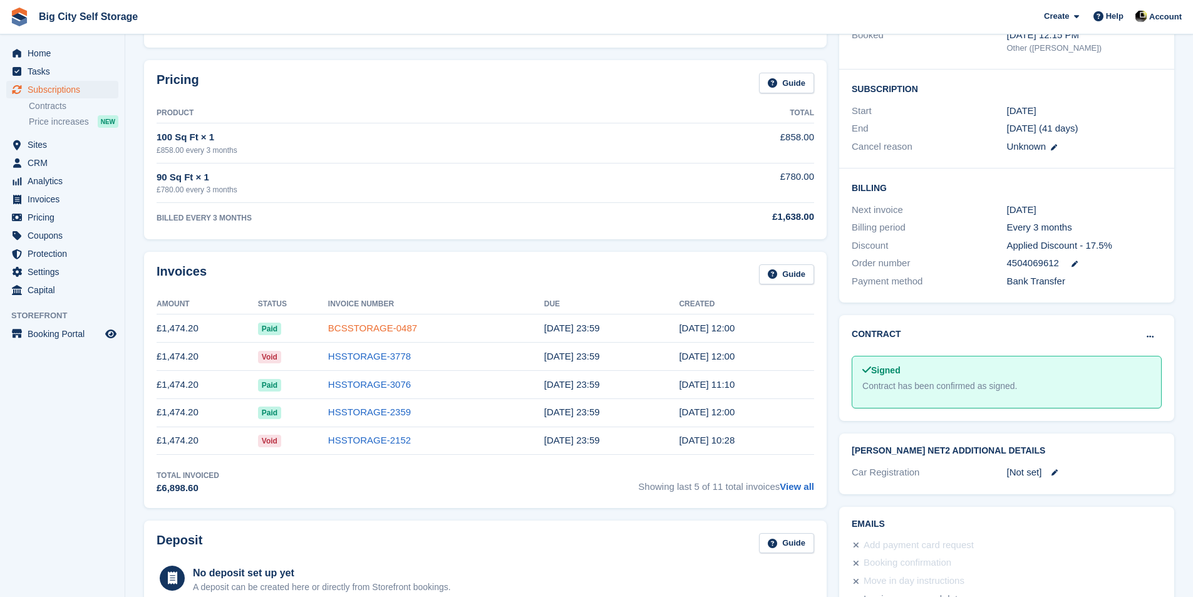
click at [364, 322] on link "BCSSTORAGE-0487" at bounding box center [372, 327] width 89 height 11
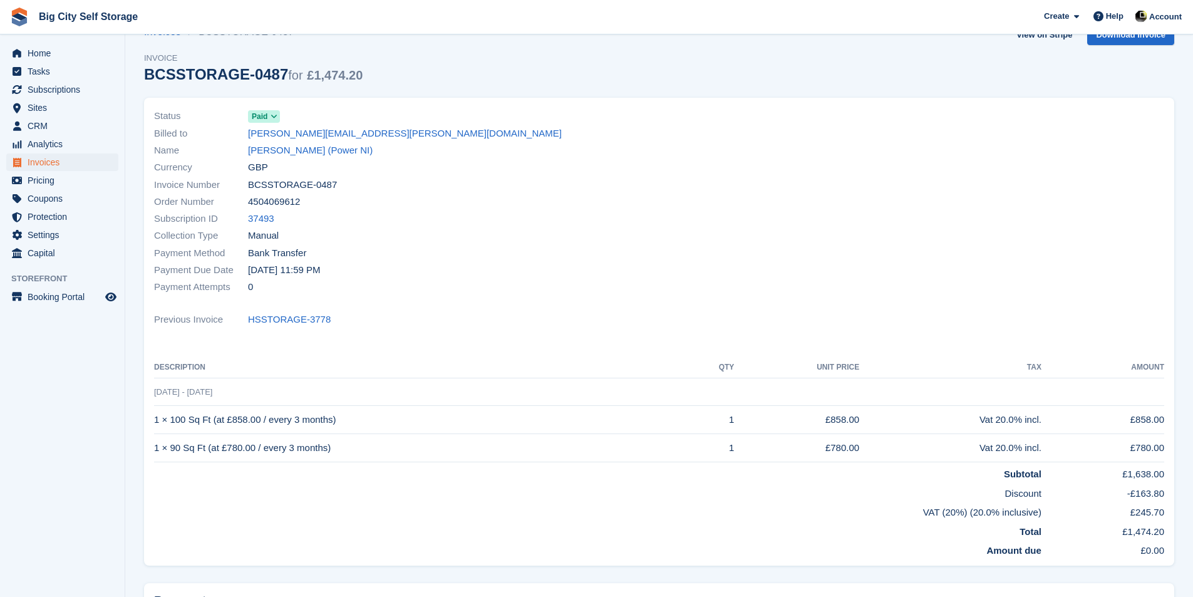
scroll to position [256, 0]
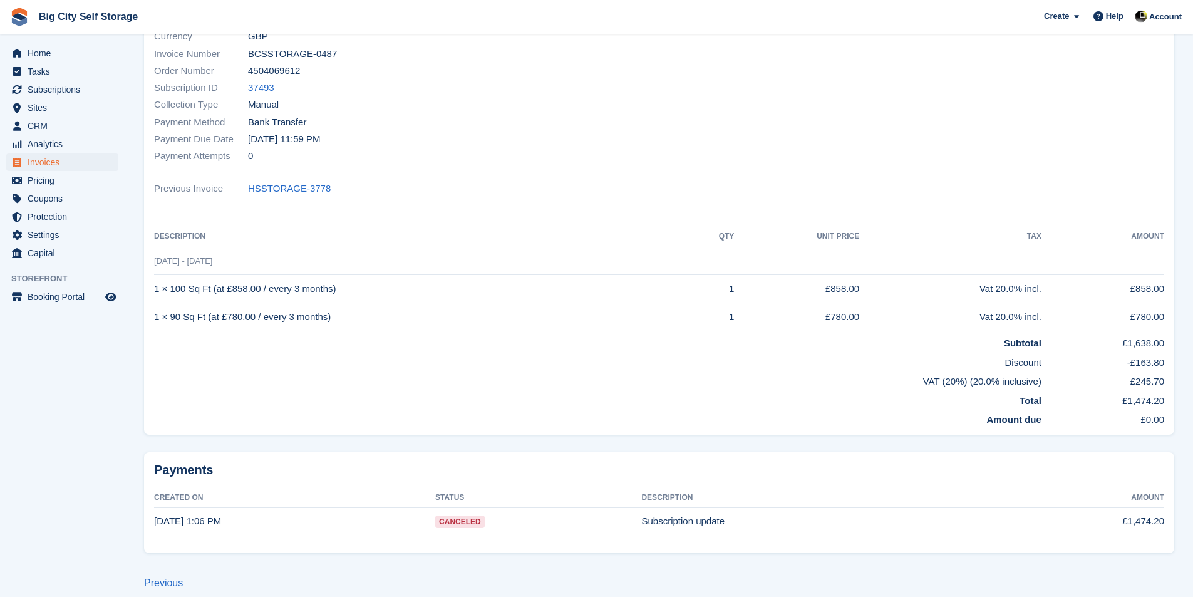
drag, startPoint x: 361, startPoint y: 311, endPoint x: 403, endPoint y: 401, distance: 99.5
click at [414, 423] on div "Status Paid Billed to [PERSON_NAME][EMAIL_ADDRESS][PERSON_NAME][DOMAIN_NAME] Na…" at bounding box center [659, 204] width 1045 height 490
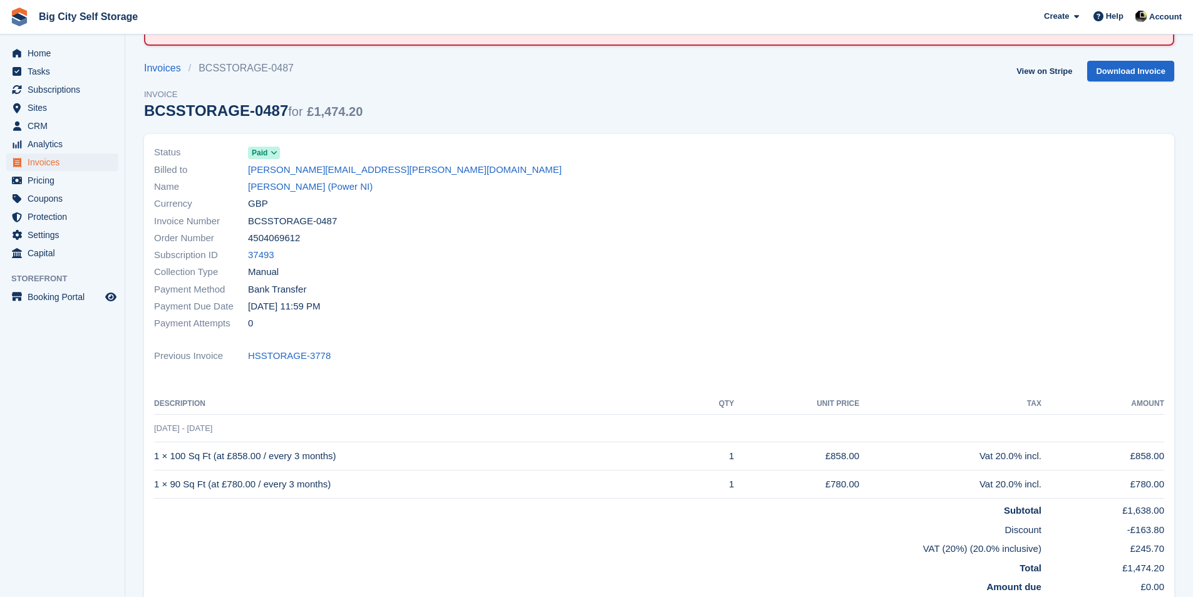
scroll to position [0, 0]
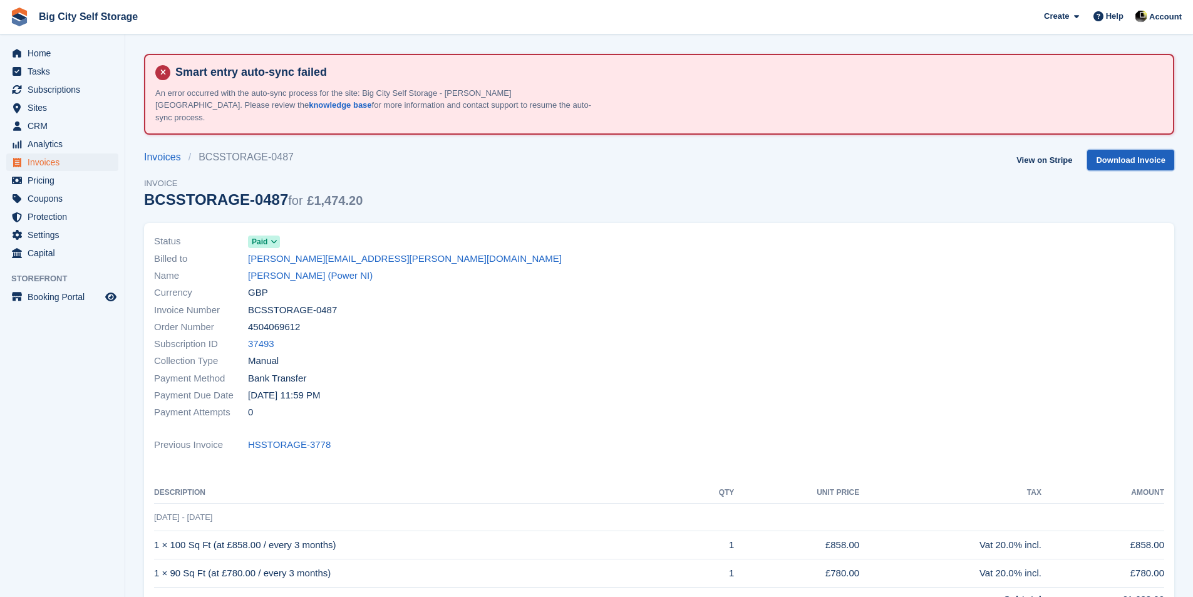
click at [1142, 151] on link "Download Invoice" at bounding box center [1130, 160] width 87 height 21
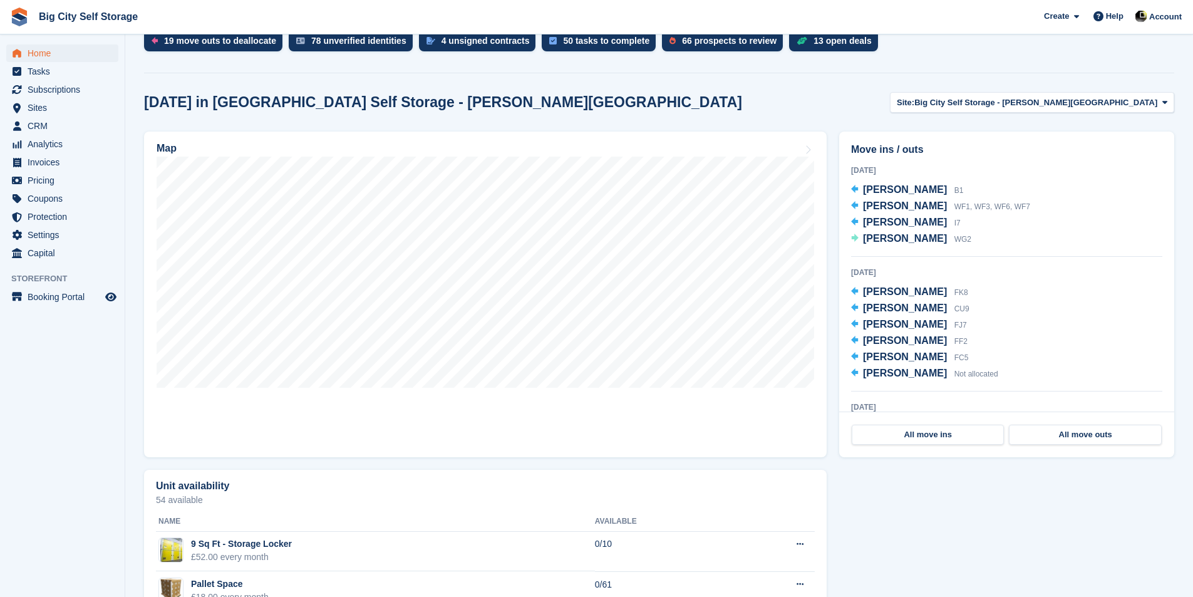
scroll to position [63, 0]
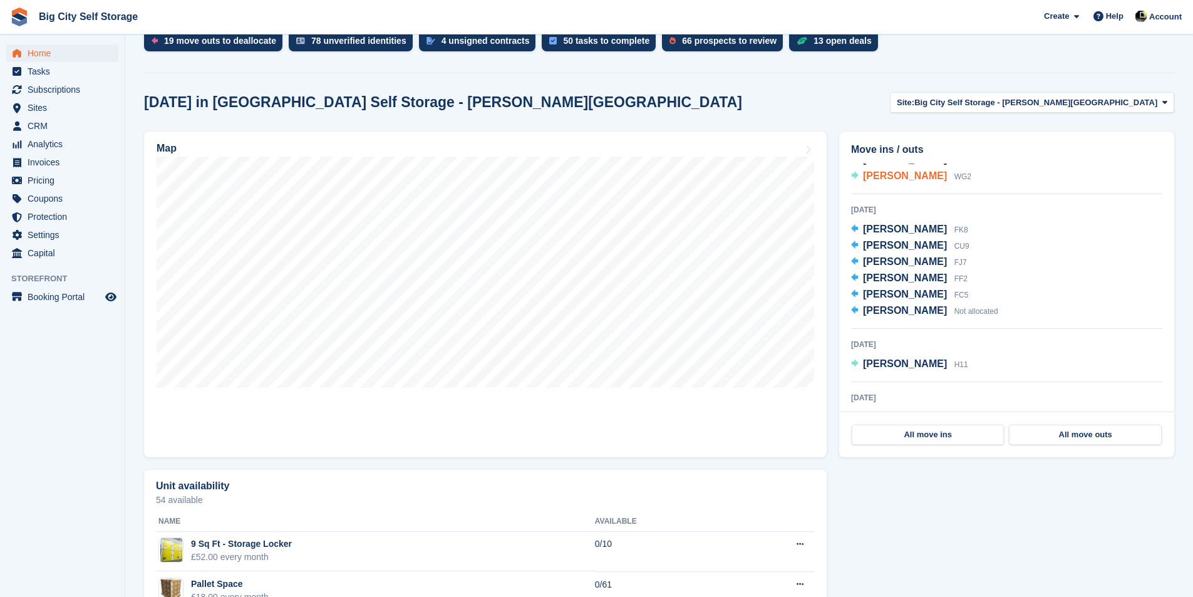
click at [902, 170] on span "[PERSON_NAME]" at bounding box center [905, 175] width 84 height 11
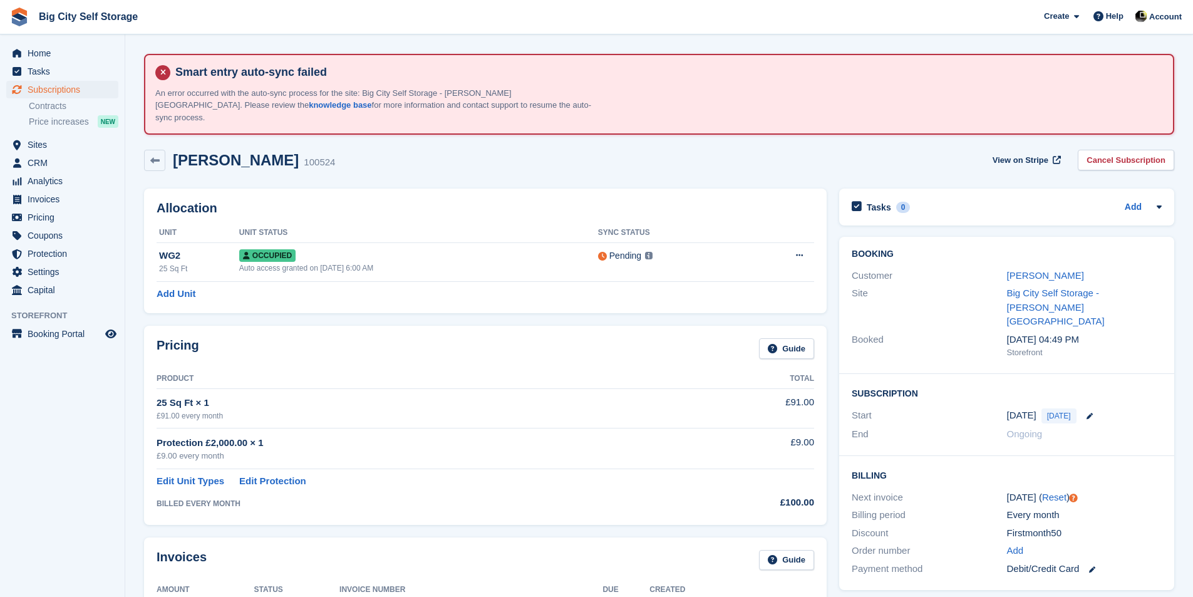
click at [1051, 247] on div "Booking Customer [PERSON_NAME] Site Big City Self Storage - [PERSON_NAME][GEOGR…" at bounding box center [1006, 305] width 335 height 137
click at [1046, 270] on link "[PERSON_NAME]" at bounding box center [1045, 275] width 77 height 11
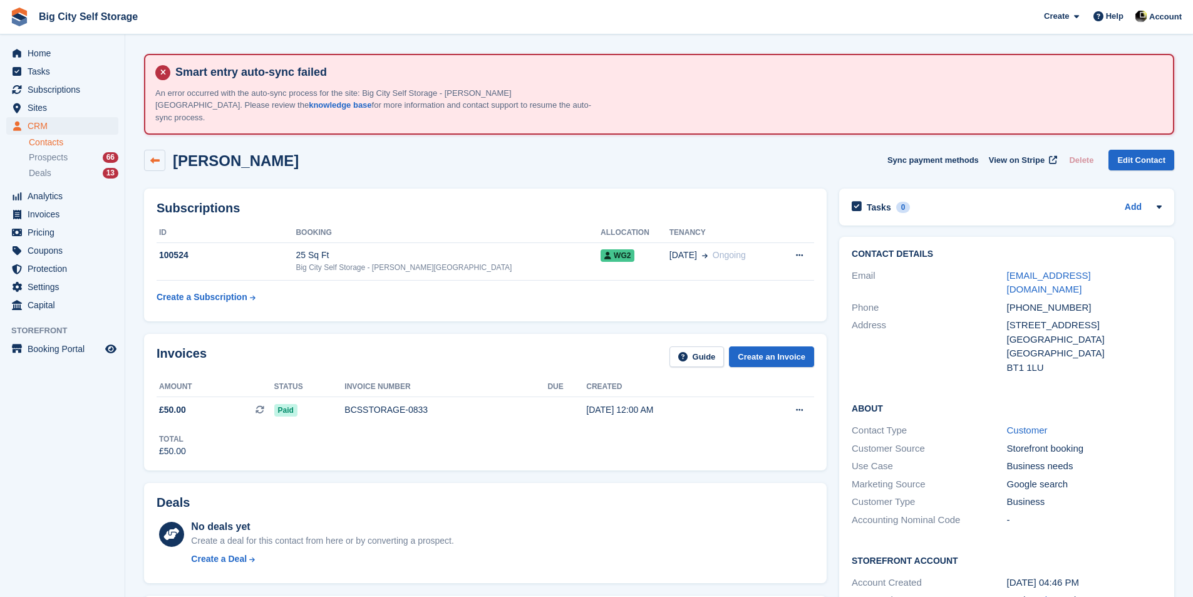
click at [158, 156] on icon at bounding box center [154, 160] width 9 height 9
